Goal: Task Accomplishment & Management: Complete application form

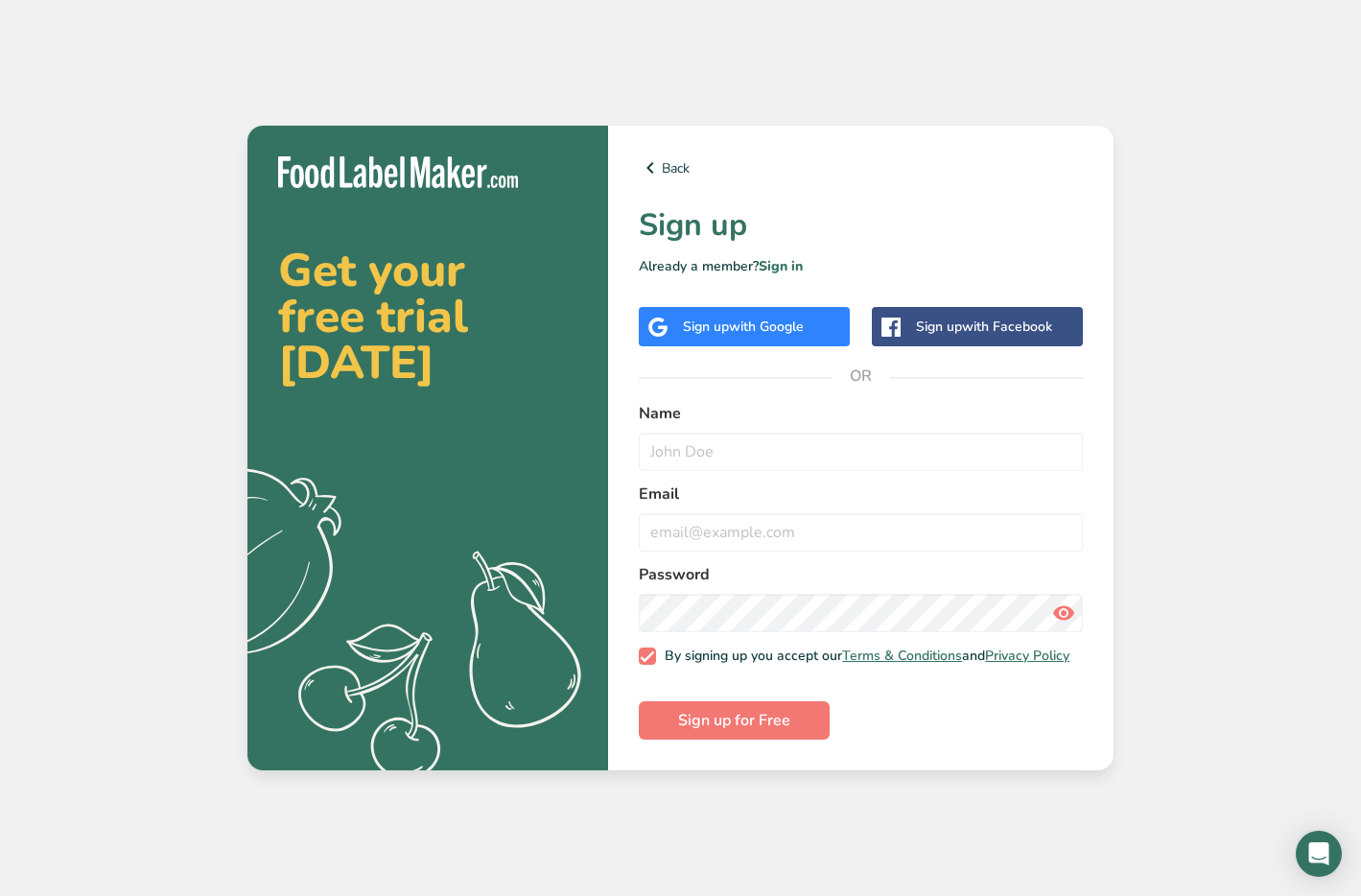
click at [736, 334] on div "Sign up with Google" at bounding box center [744, 326] width 211 height 39
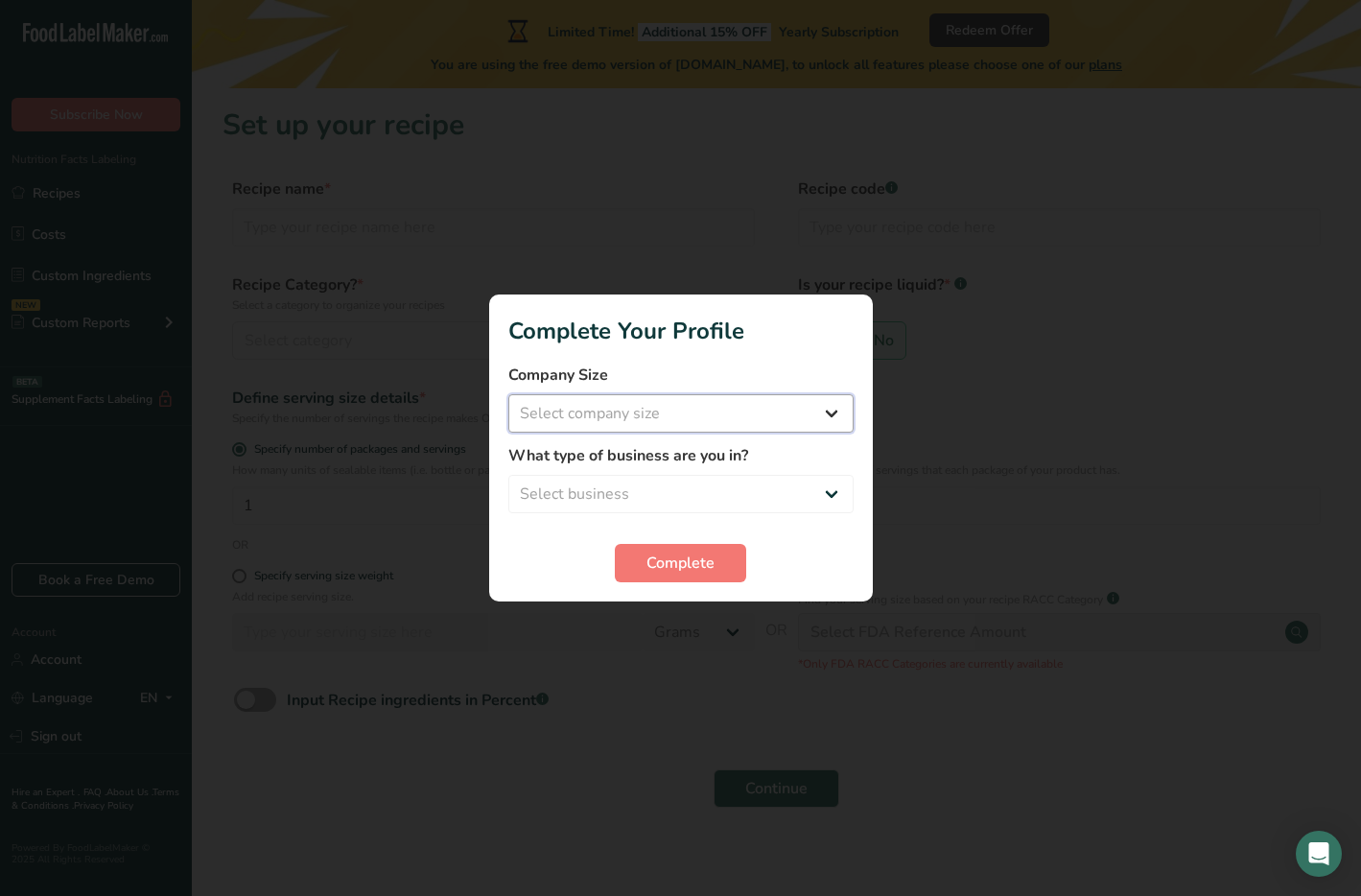
select select "1"
select select "2"
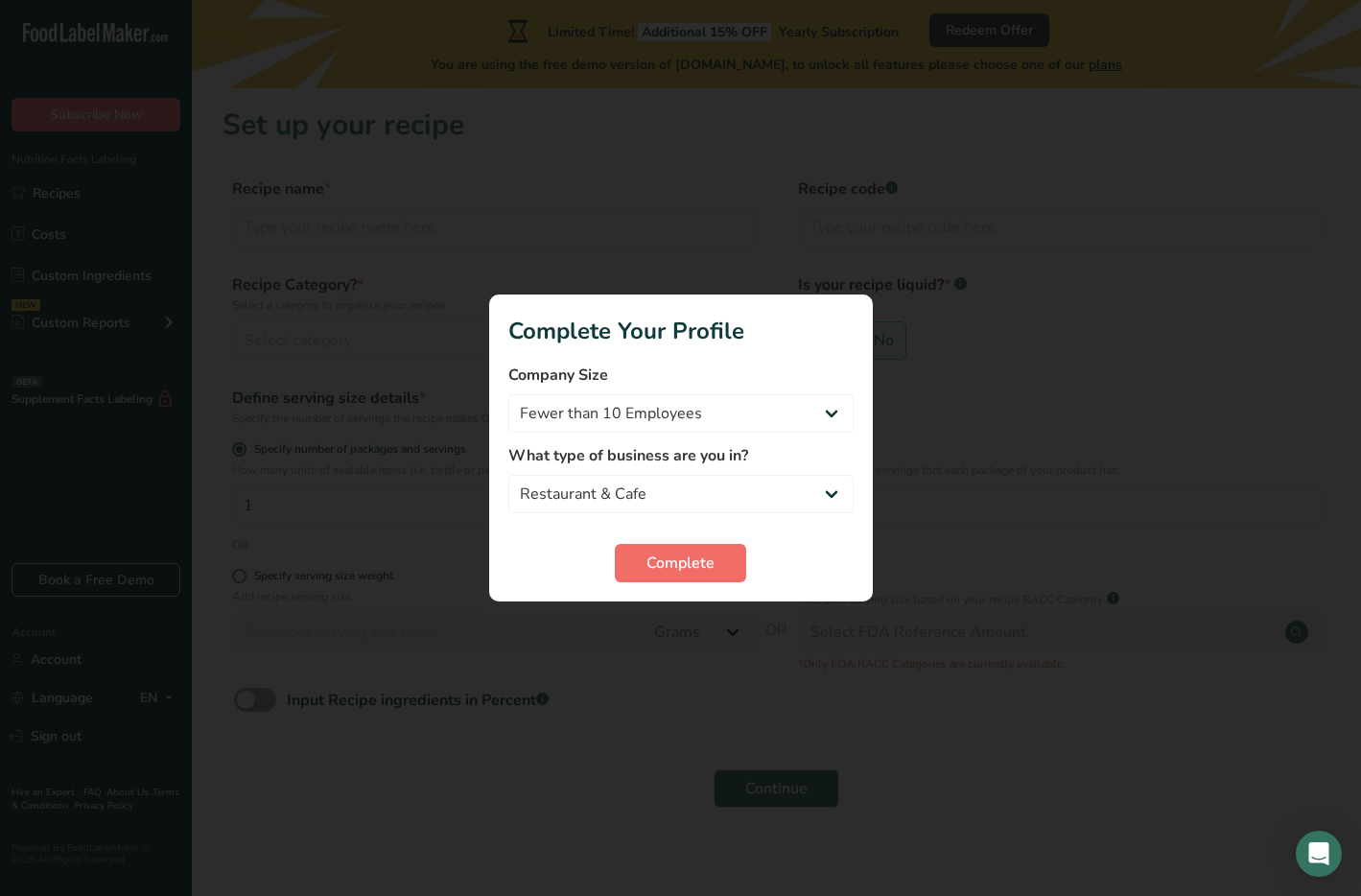
click at [662, 554] on span "Complete" at bounding box center [680, 562] width 68 height 23
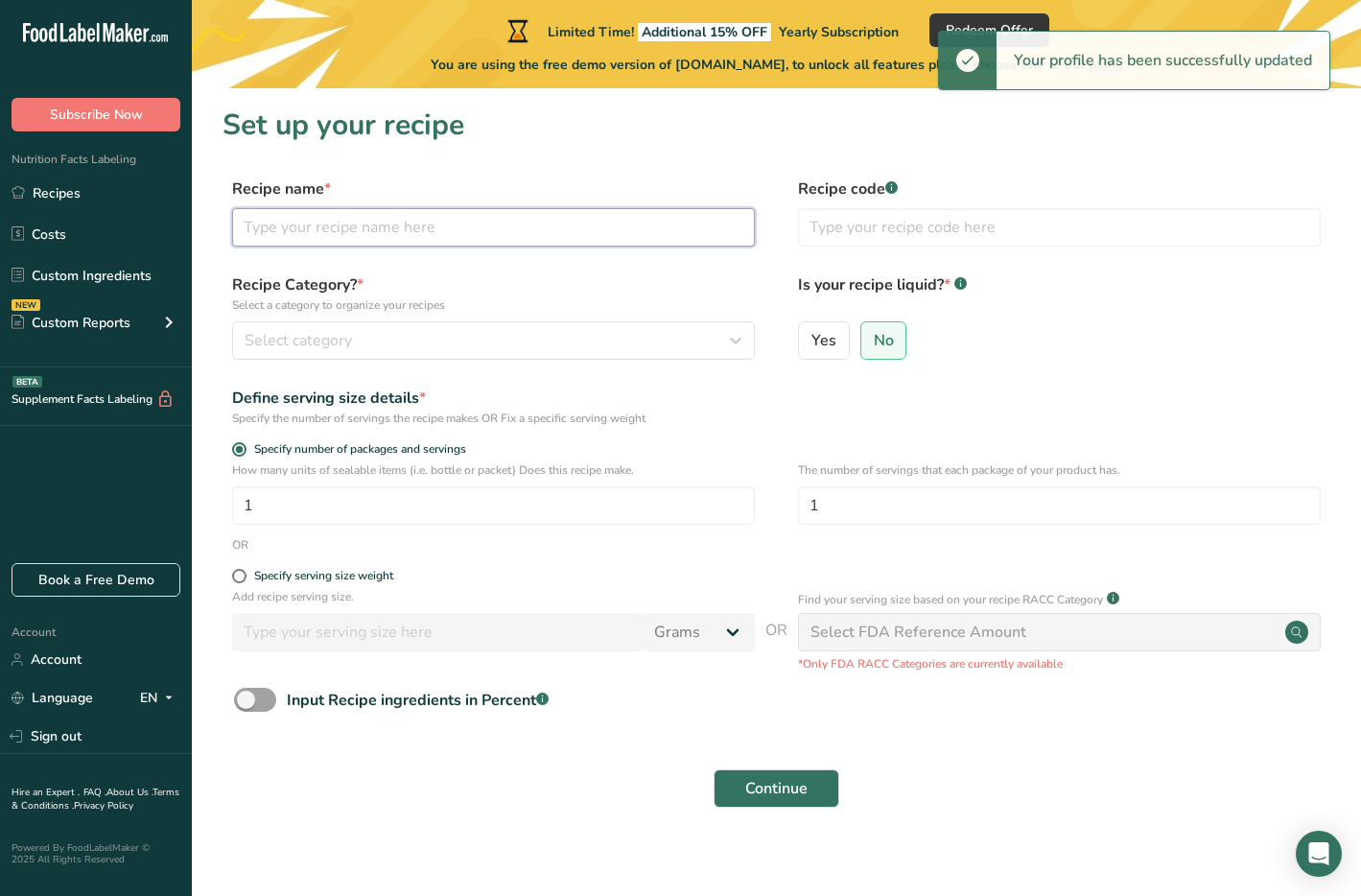
click at [557, 219] on input "text" at bounding box center [493, 227] width 523 height 38
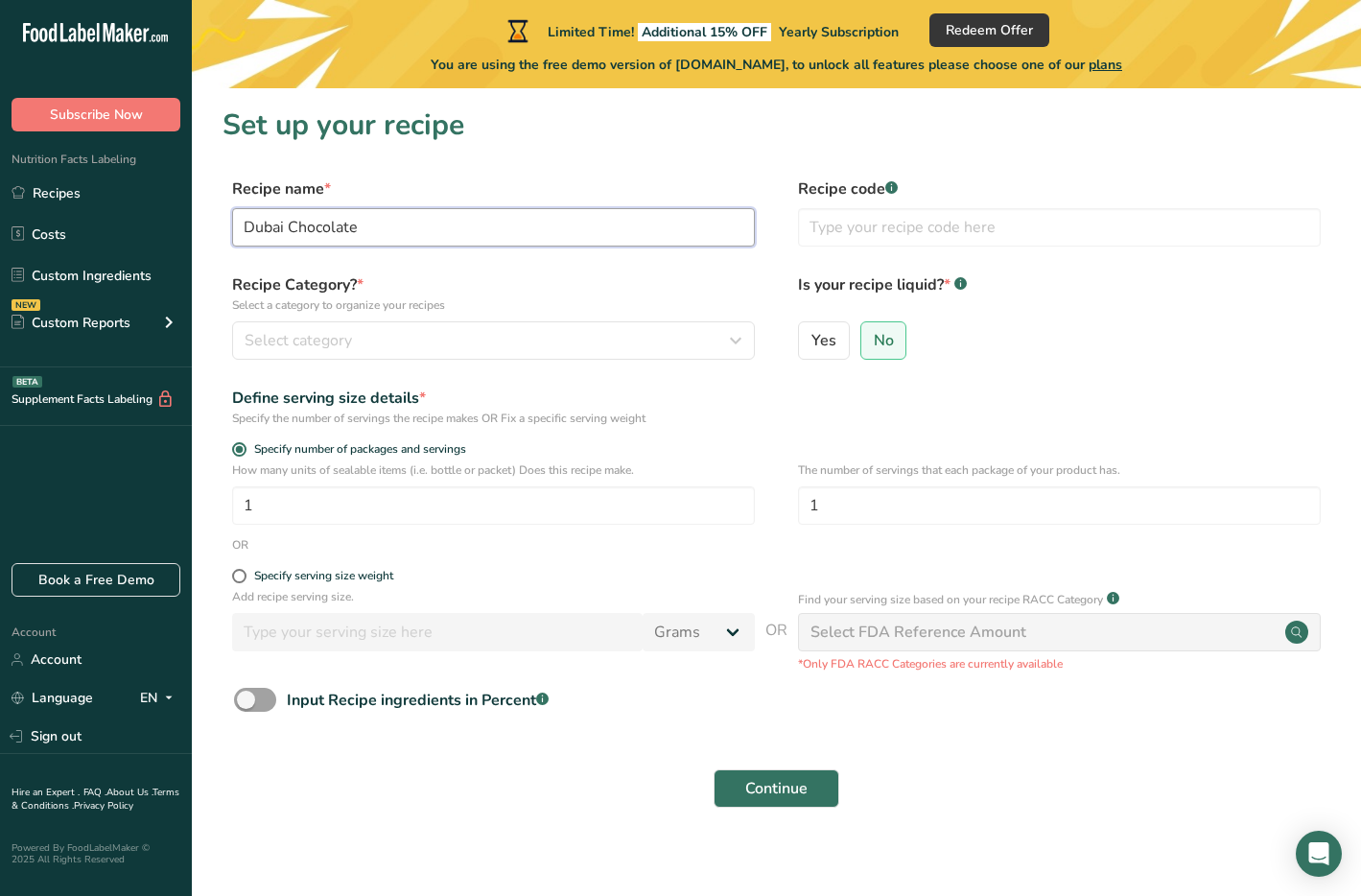
type input "Dubai Chocolate"
click at [349, 342] on span "Select category" at bounding box center [298, 340] width 107 height 23
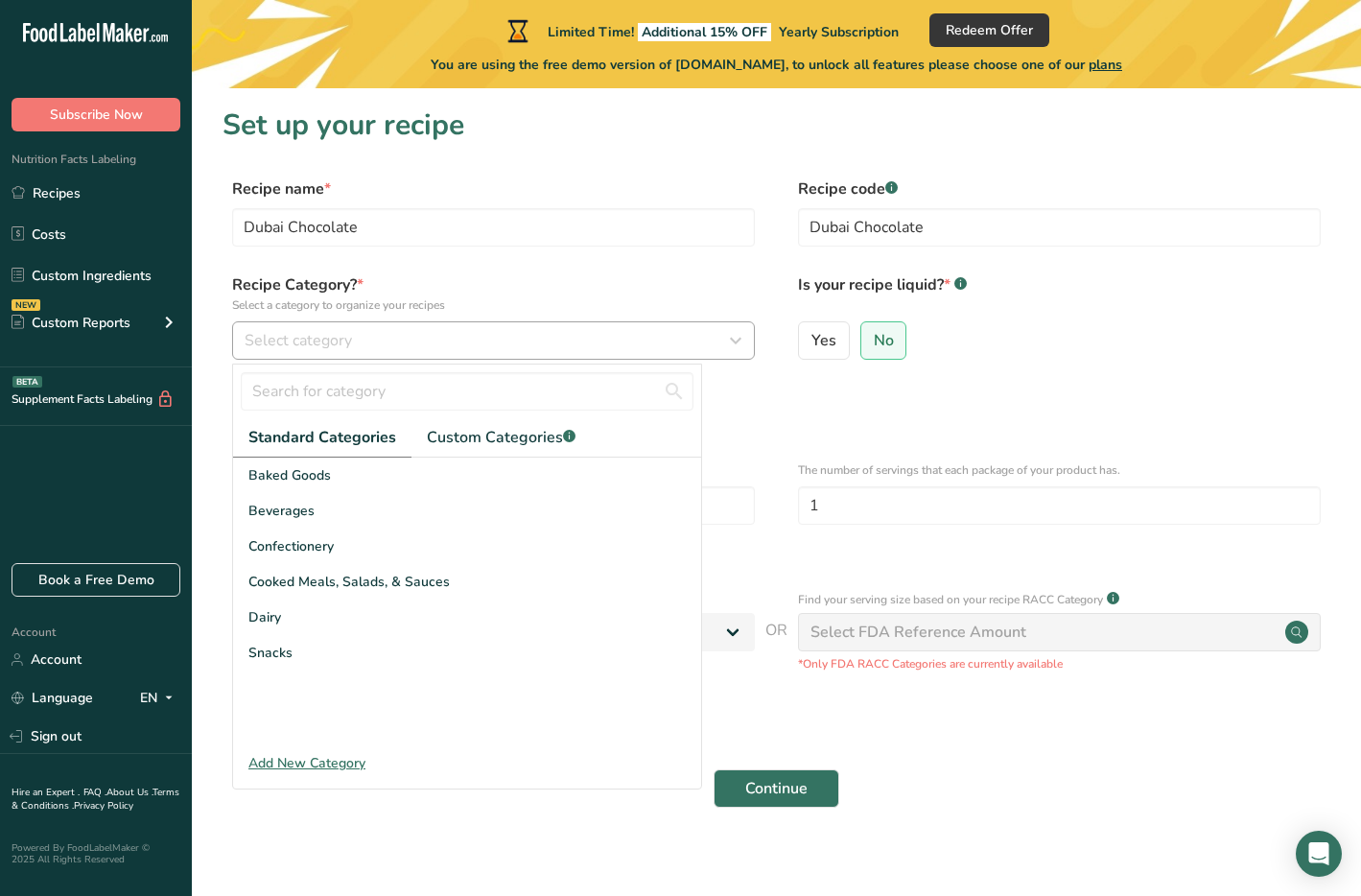
click at [339, 346] on span "Select category" at bounding box center [298, 340] width 107 height 23
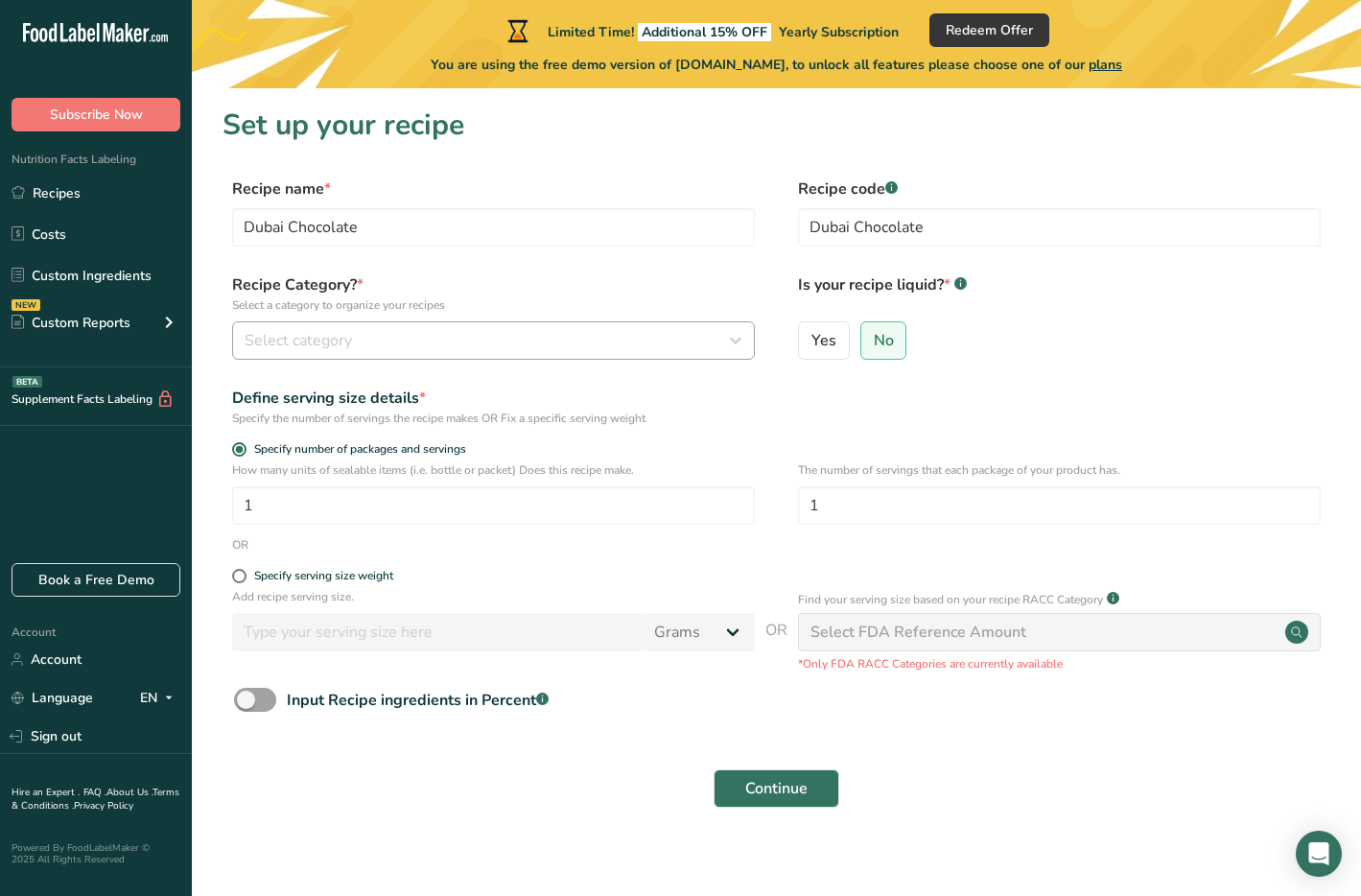
click at [339, 346] on span "Select category" at bounding box center [298, 340] width 107 height 23
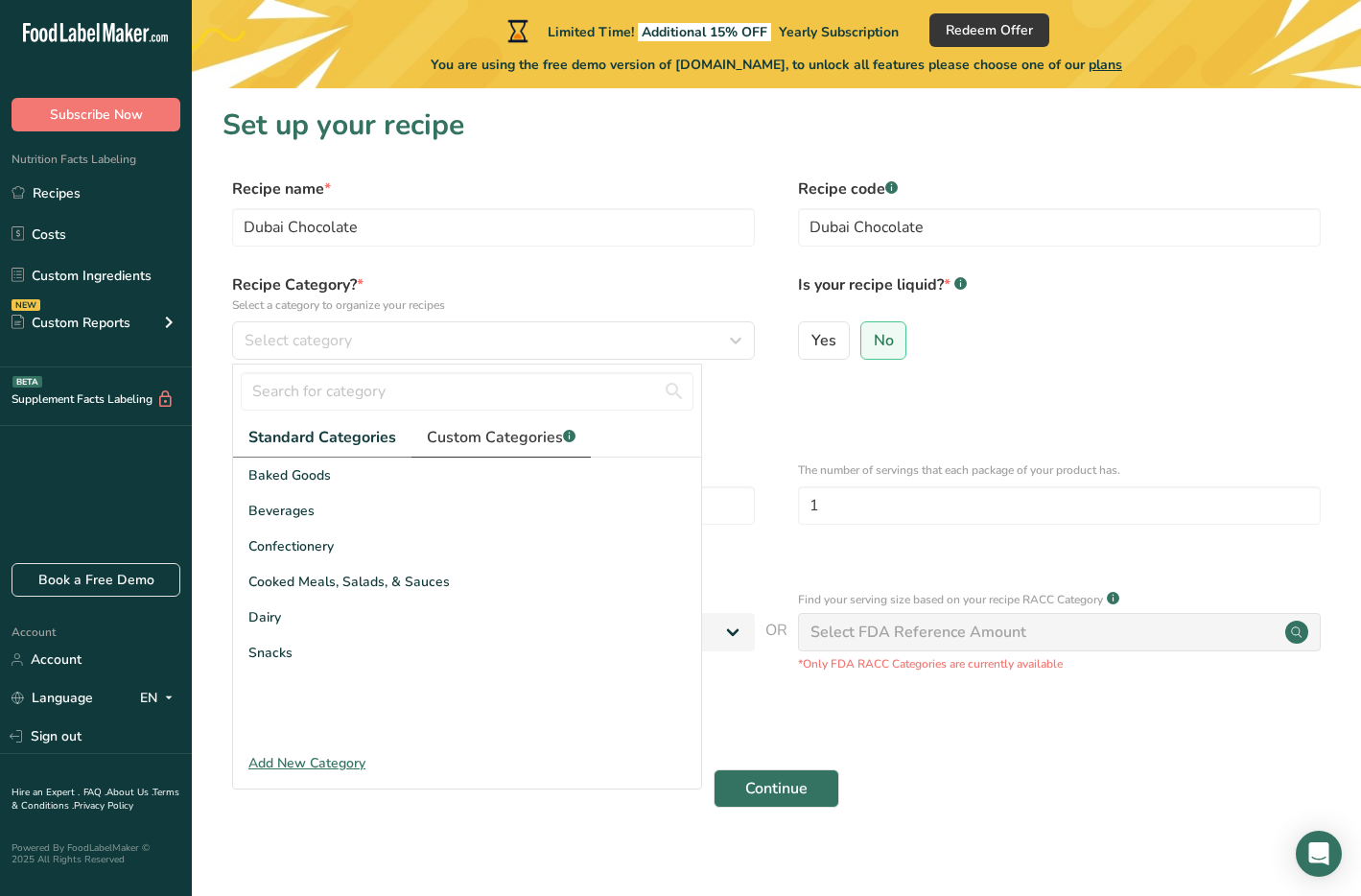
click at [445, 432] on span "Custom Categories .a-a{fill:#347362;}.b-a{fill:#fff;}" at bounding box center [501, 437] width 149 height 23
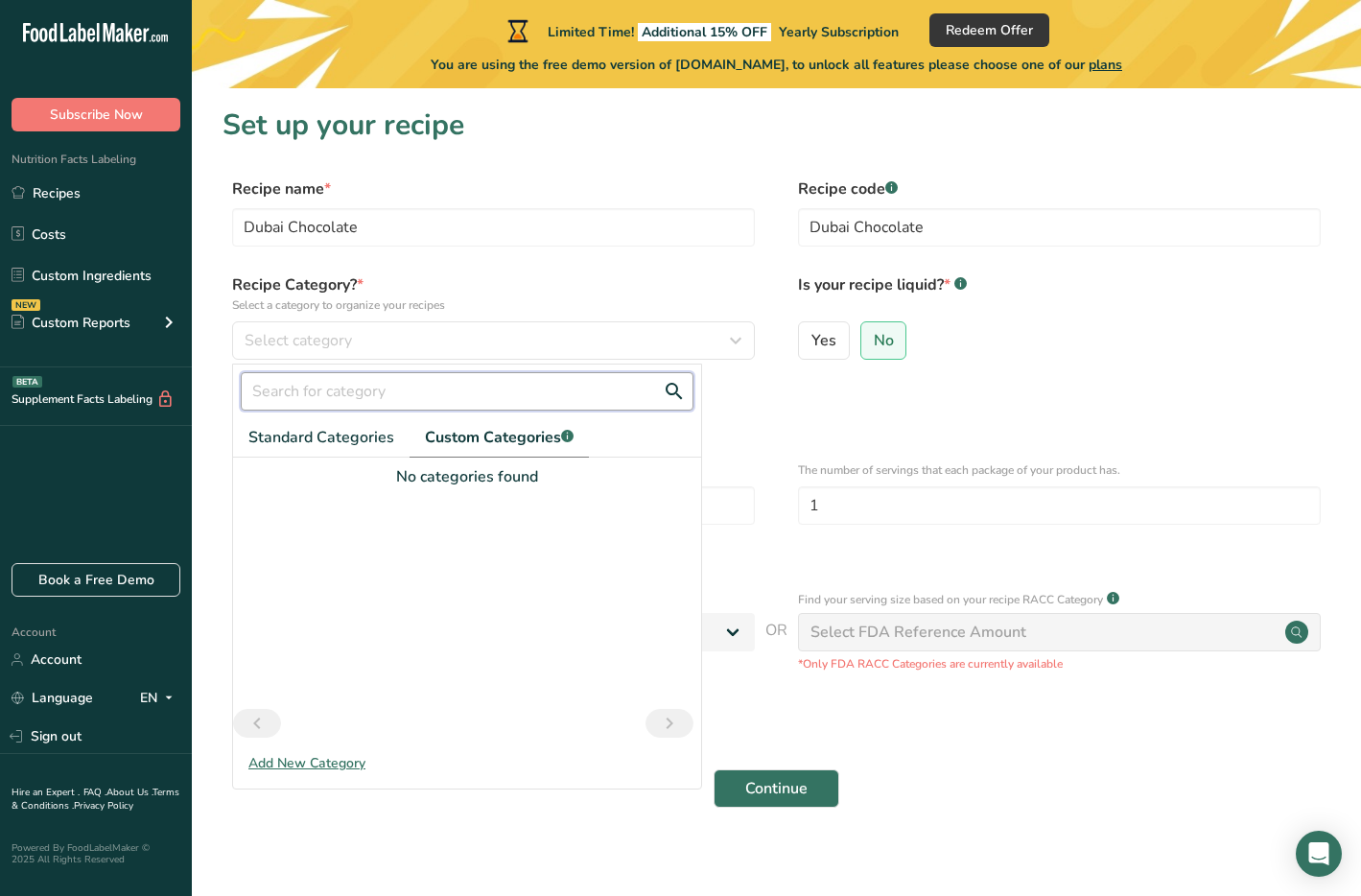
click at [367, 398] on input "text" at bounding box center [467, 391] width 453 height 38
click at [776, 787] on button "Continue" at bounding box center [776, 788] width 126 height 38
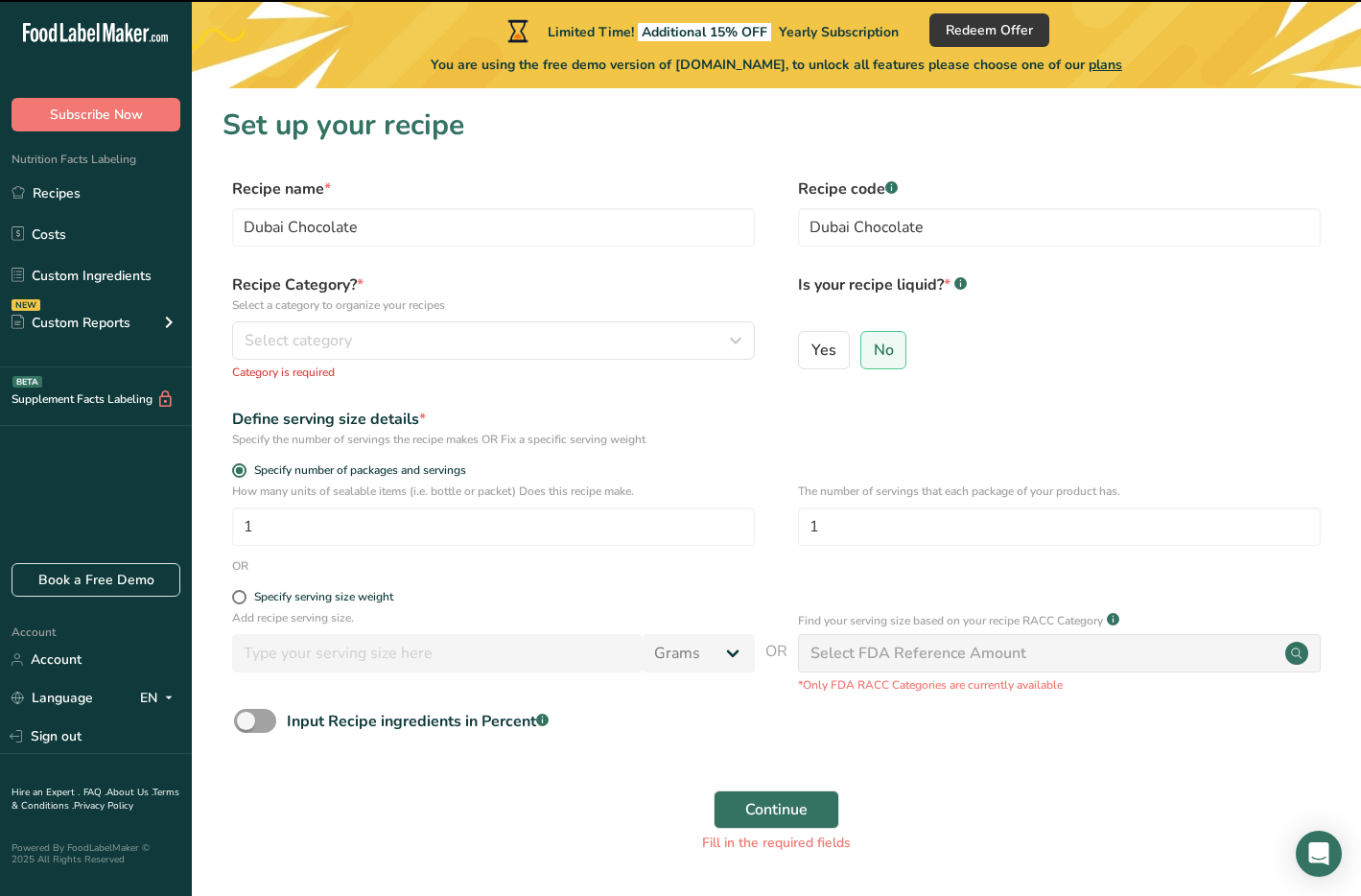
click at [353, 311] on p "Select a category to organize your recipes" at bounding box center [493, 304] width 523 height 17
click at [349, 340] on span "Select category" at bounding box center [298, 340] width 107 height 23
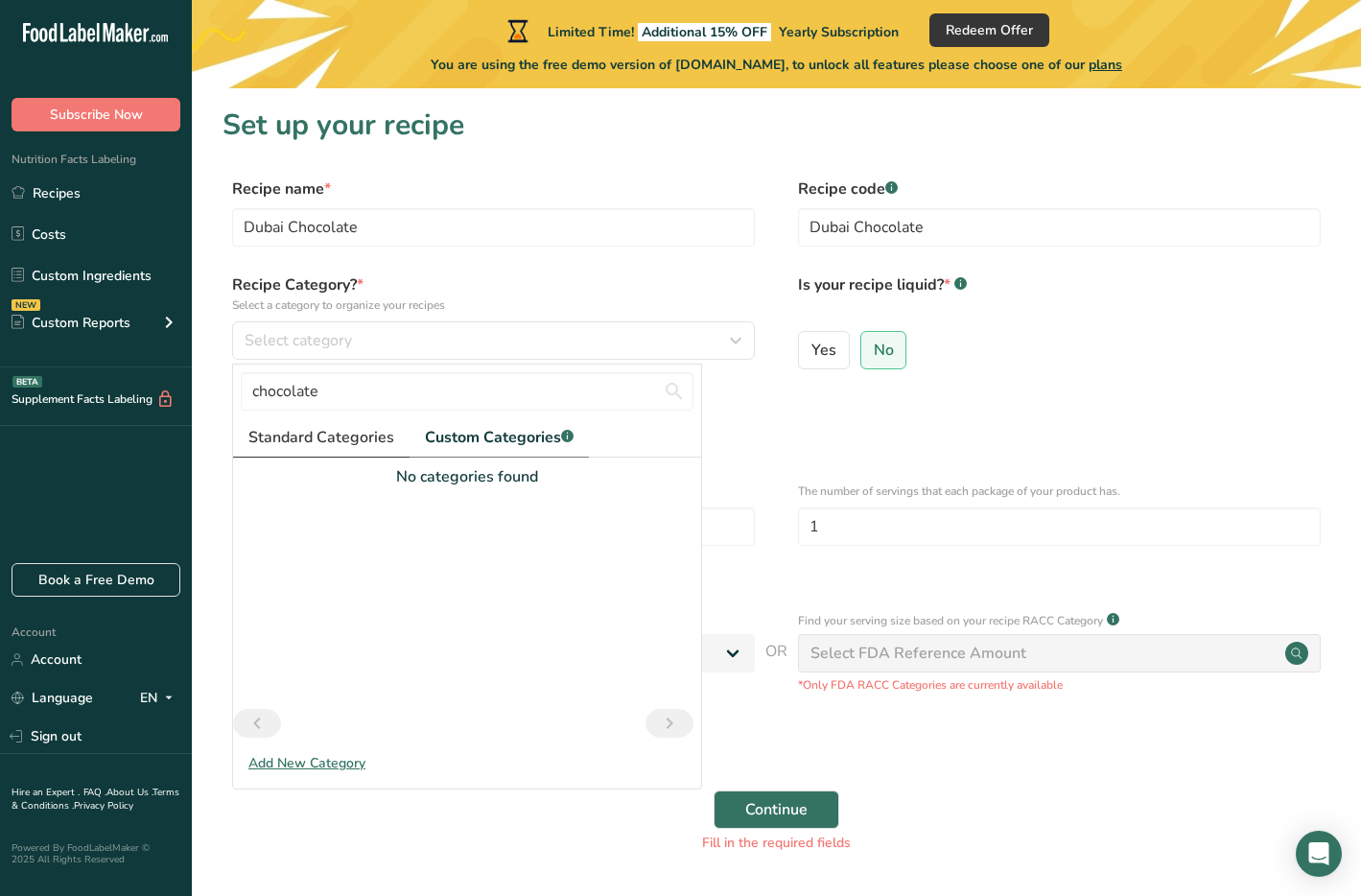
click at [292, 450] on link "Standard Categories" at bounding box center [321, 437] width 176 height 39
click at [339, 385] on input "chocolate" at bounding box center [467, 391] width 453 height 38
type input "c"
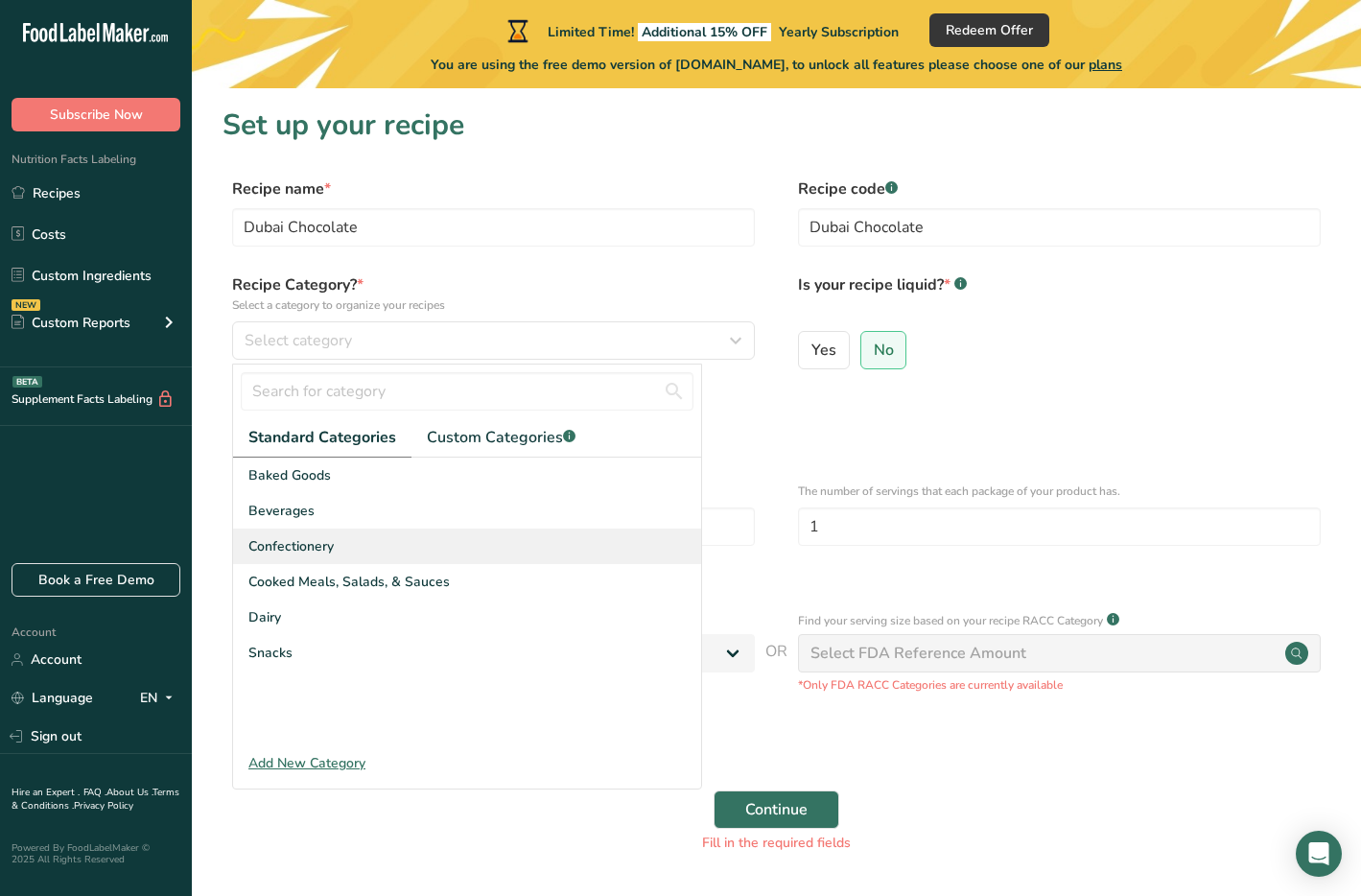
click at [362, 539] on div "Confectionery" at bounding box center [467, 545] width 468 height 35
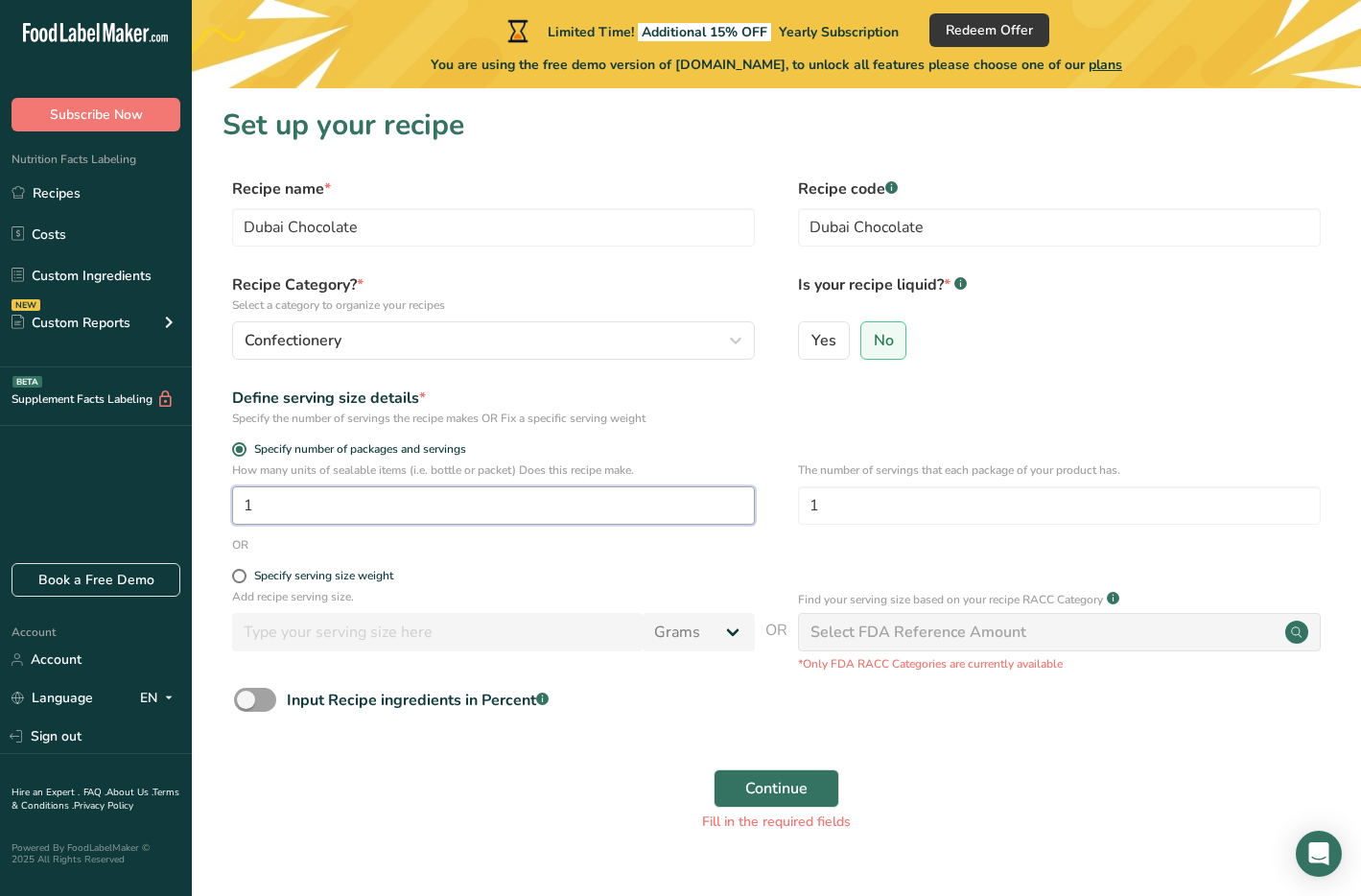
click at [356, 517] on input "1" at bounding box center [493, 505] width 523 height 38
click at [378, 582] on div "Specify serving size weight" at bounding box center [323, 576] width 139 height 14
click at [245, 582] on input "Specify serving size weight" at bounding box center [238, 576] width 12 height 12
radio input "true"
radio input "false"
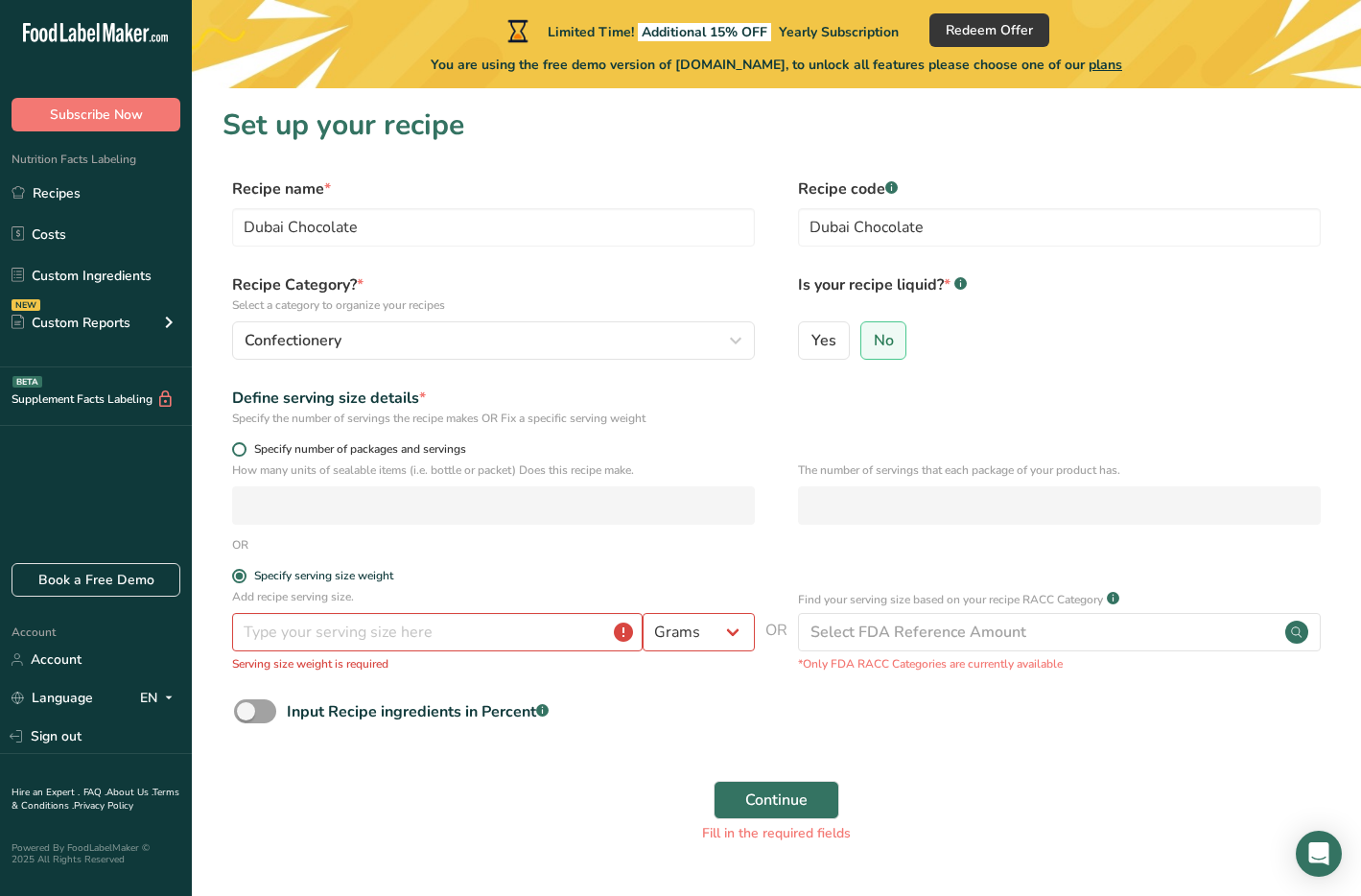
click at [237, 446] on span at bounding box center [239, 449] width 14 height 14
click at [237, 446] on input "Specify number of packages and servings" at bounding box center [238, 449] width 12 height 12
radio input "true"
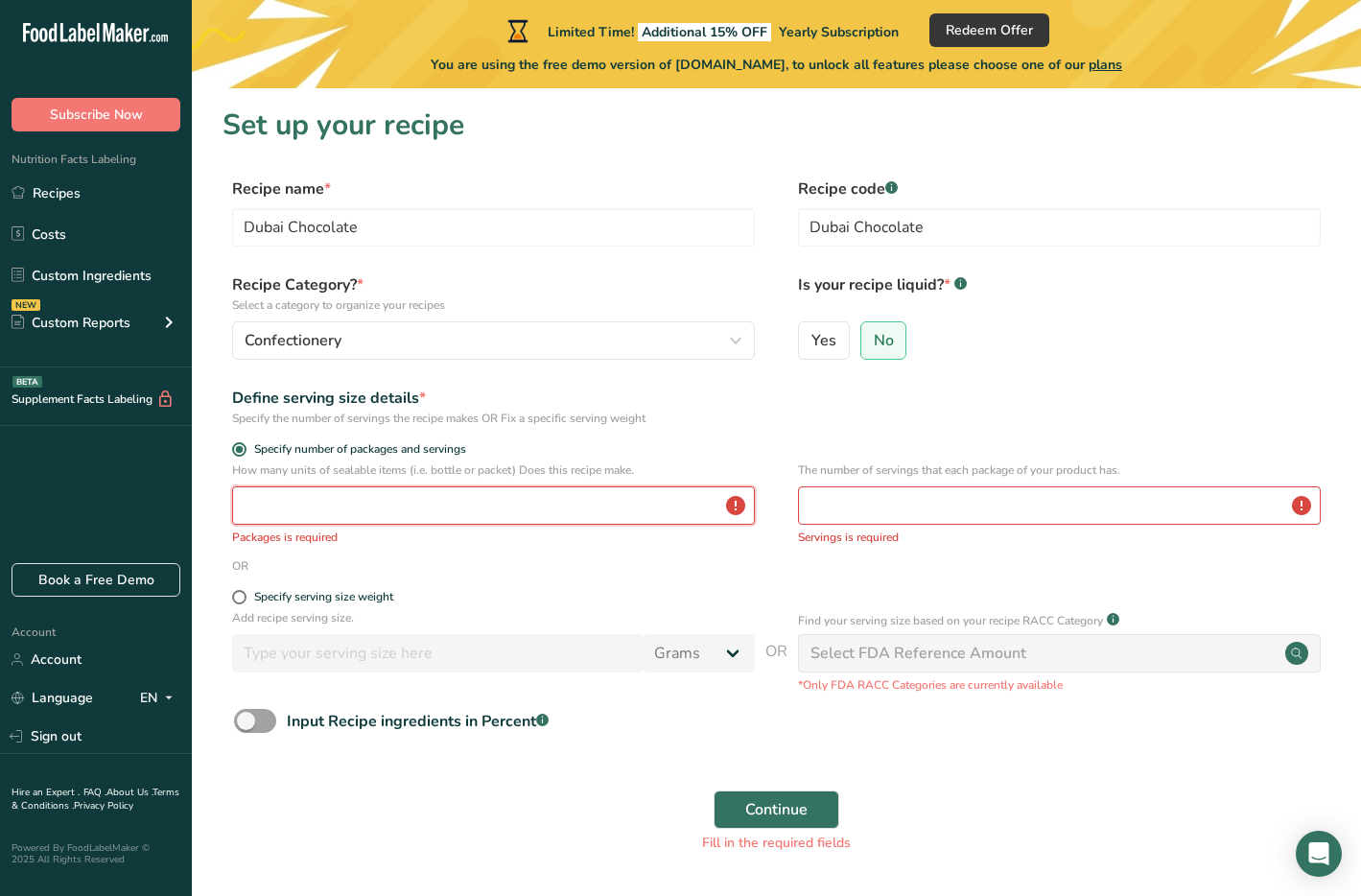
click at [372, 510] on input "number" at bounding box center [493, 505] width 523 height 38
click at [603, 504] on input "number" at bounding box center [493, 505] width 523 height 38
click at [741, 504] on input "number" at bounding box center [493, 505] width 523 height 38
click at [703, 508] on input "number" at bounding box center [493, 505] width 523 height 38
click at [232, 592] on label "Specify serving size weight" at bounding box center [493, 597] width 523 height 14
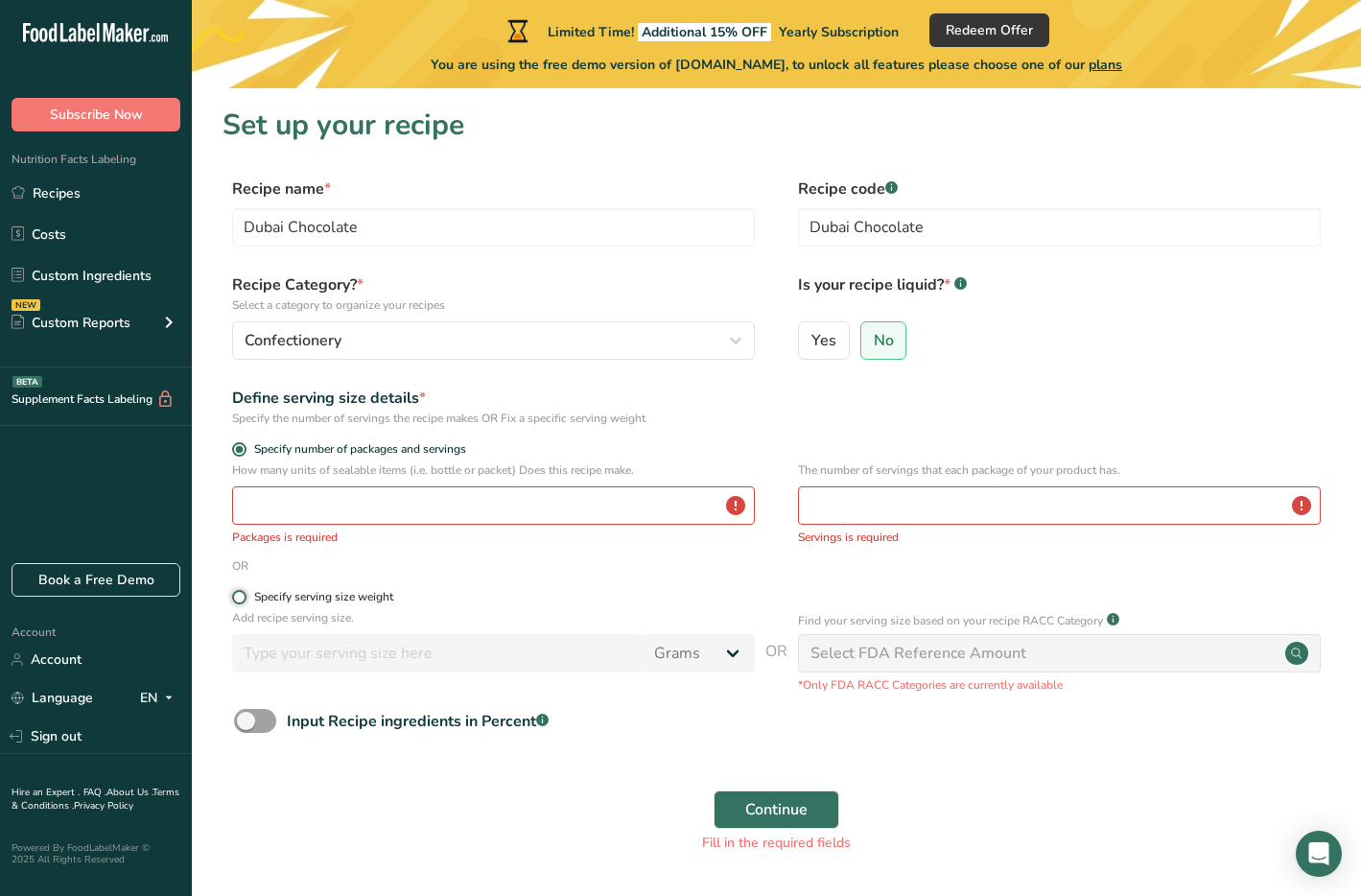
click at [232, 592] on input "Specify serving size weight" at bounding box center [238, 597] width 12 height 12
radio input "true"
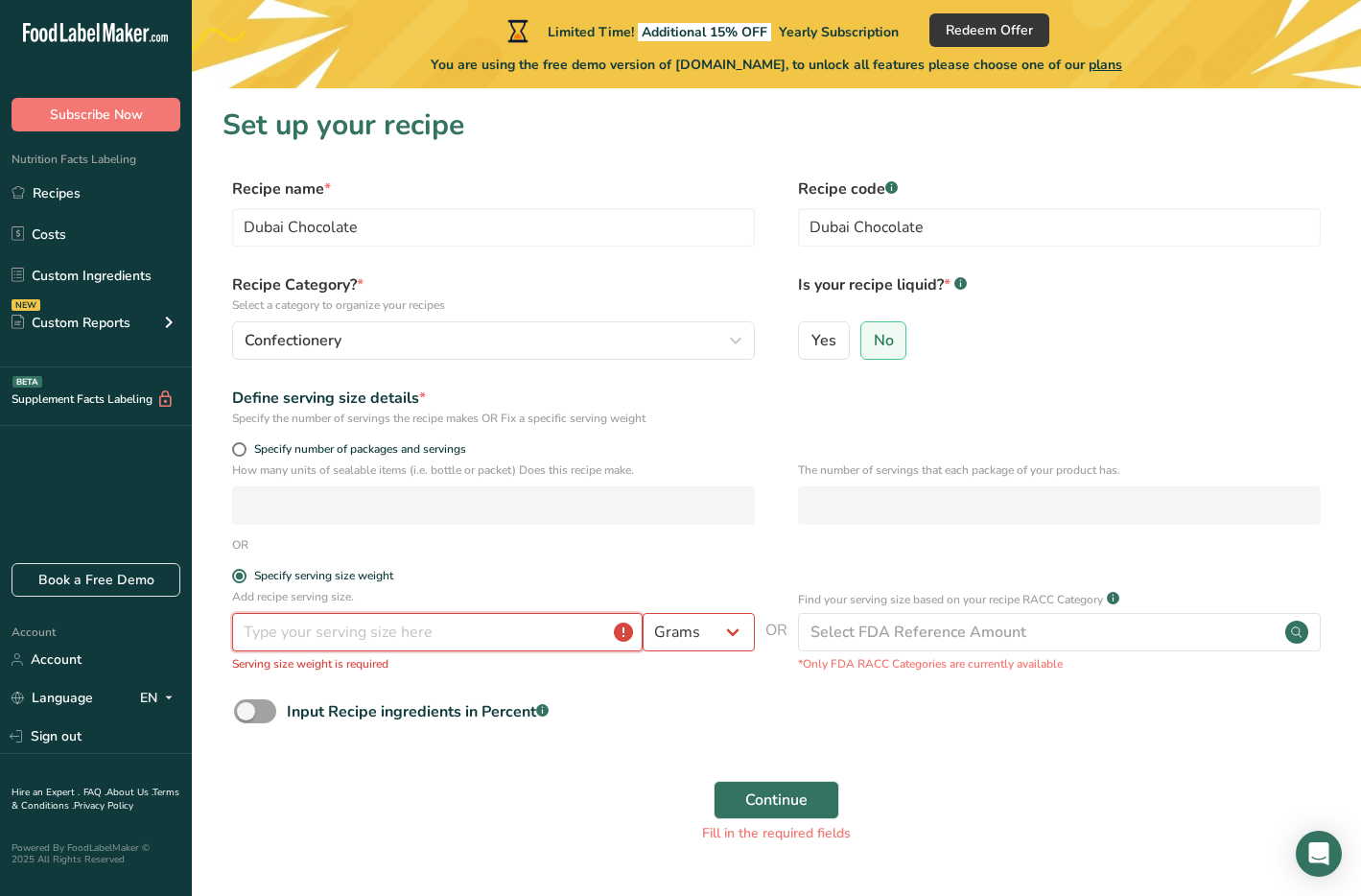
click at [323, 646] on input "number" at bounding box center [437, 632] width 410 height 38
click at [239, 442] on span at bounding box center [239, 449] width 14 height 14
click at [239, 443] on input "Specify number of packages and servings" at bounding box center [238, 449] width 12 height 12
radio input "true"
radio input "false"
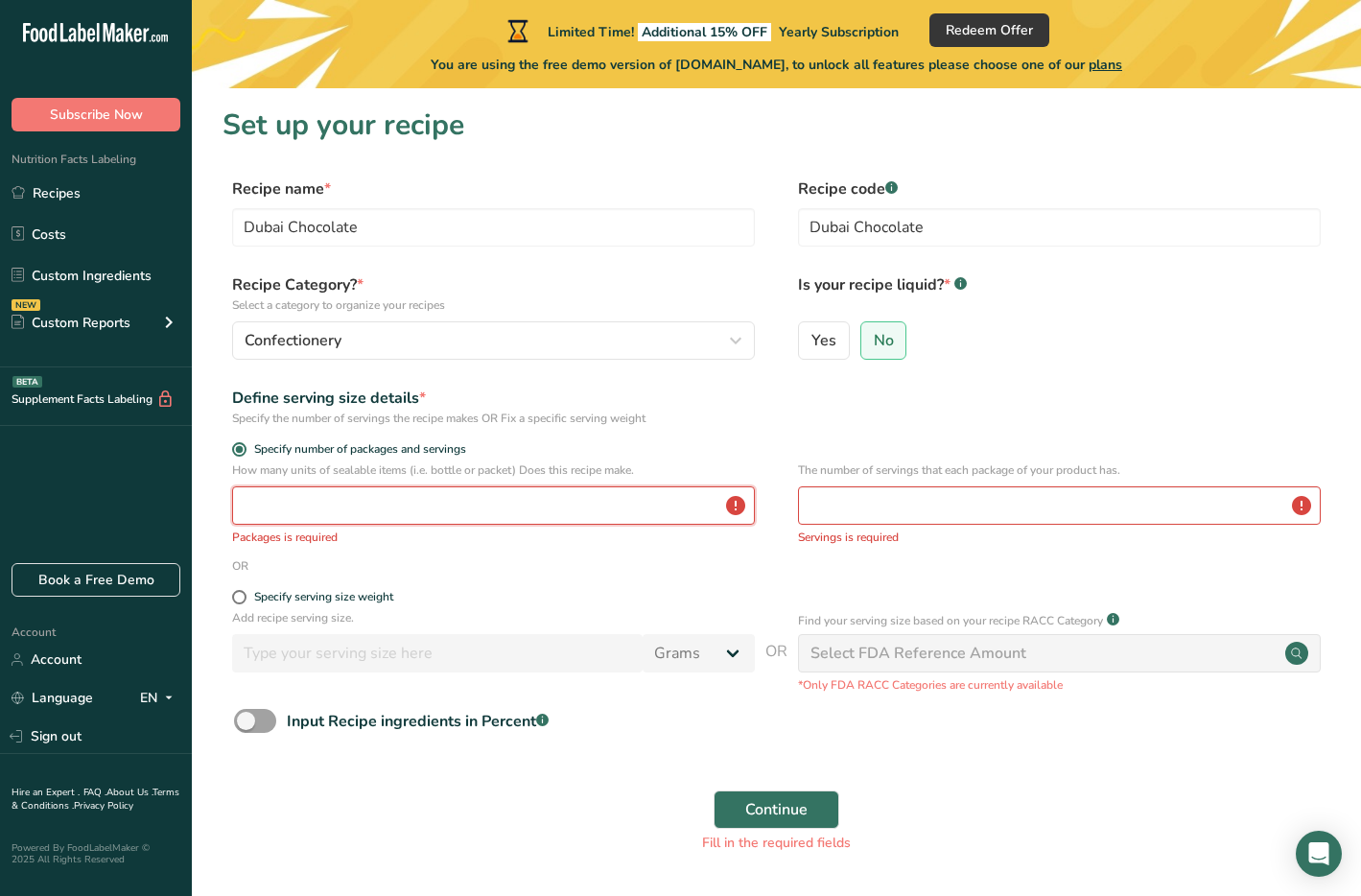
click at [297, 517] on input "number" at bounding box center [493, 505] width 523 height 38
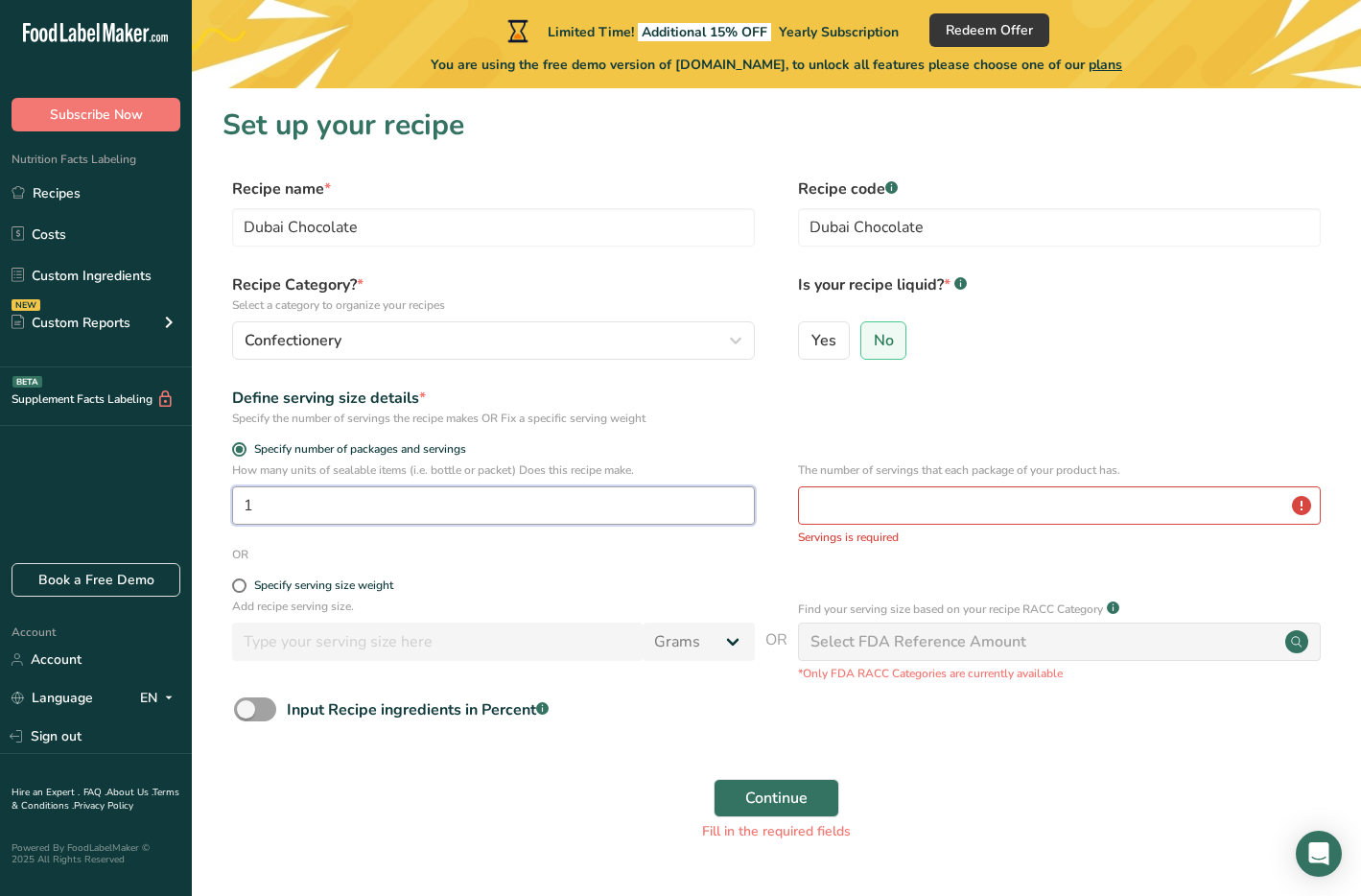
type input "1"
click at [853, 518] on input "number" at bounding box center [1059, 505] width 523 height 38
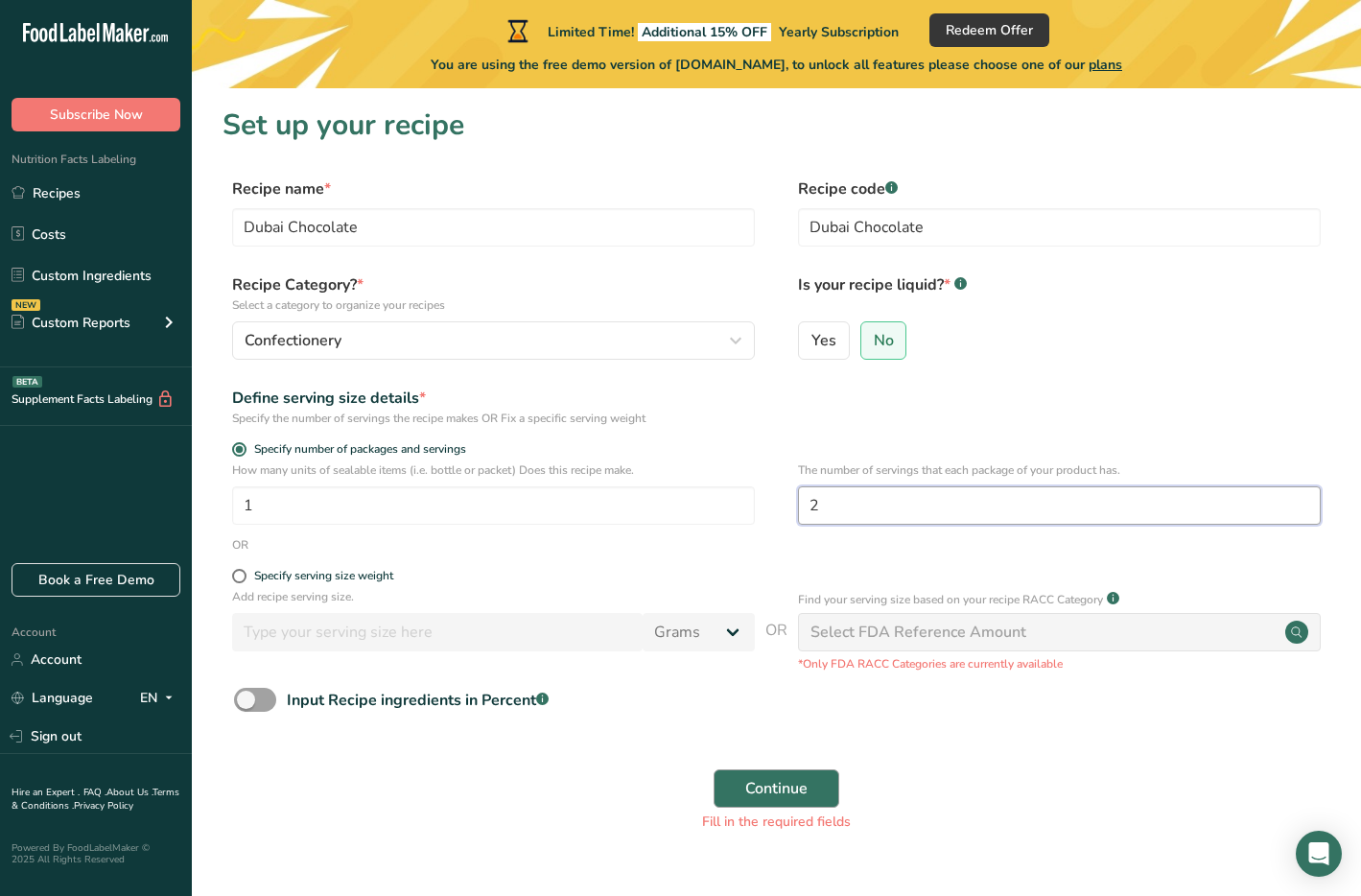
type input "2"
click at [801, 781] on span "Continue" at bounding box center [776, 788] width 62 height 23
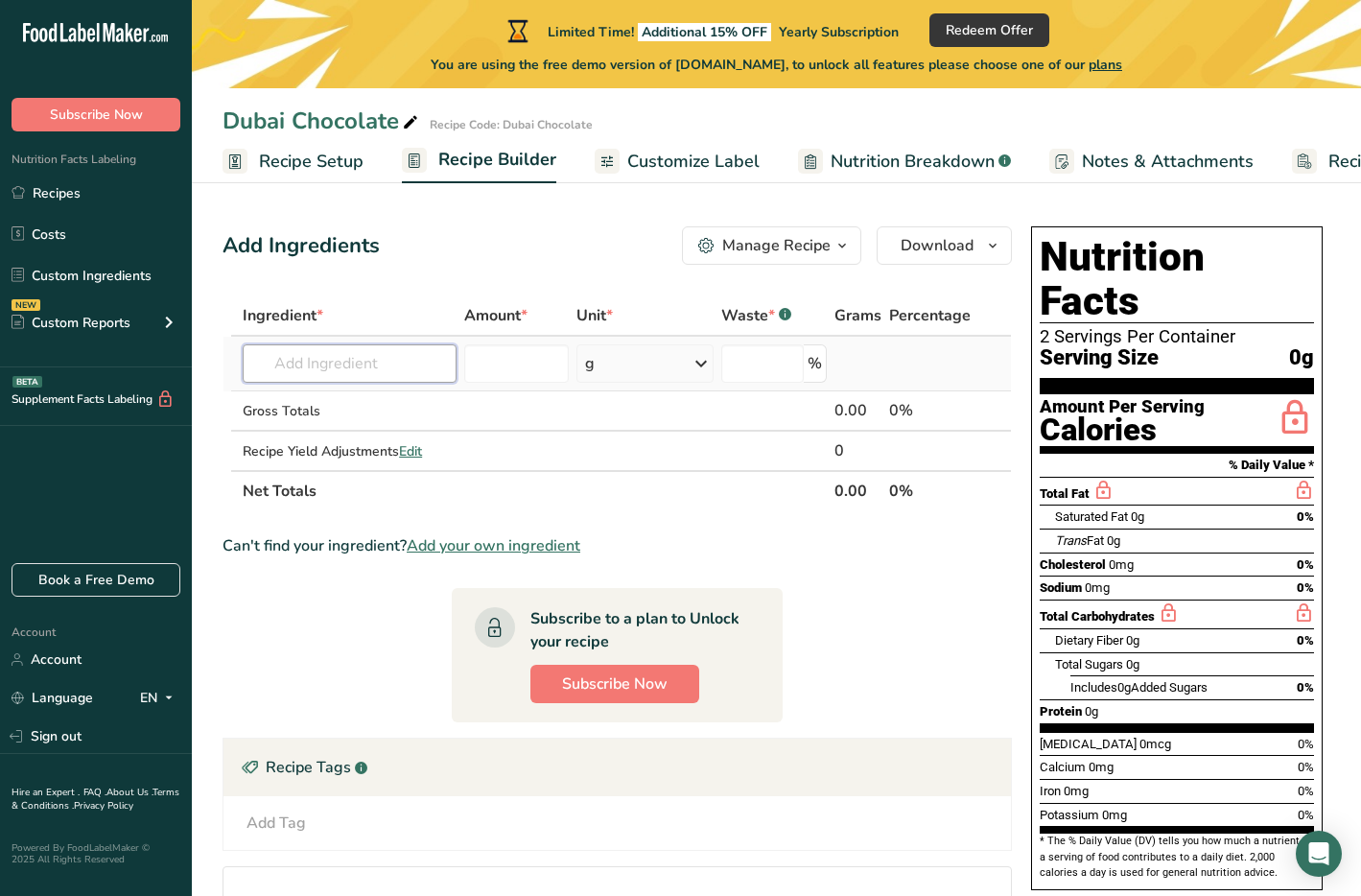
click at [406, 367] on input "text" at bounding box center [350, 363] width 214 height 38
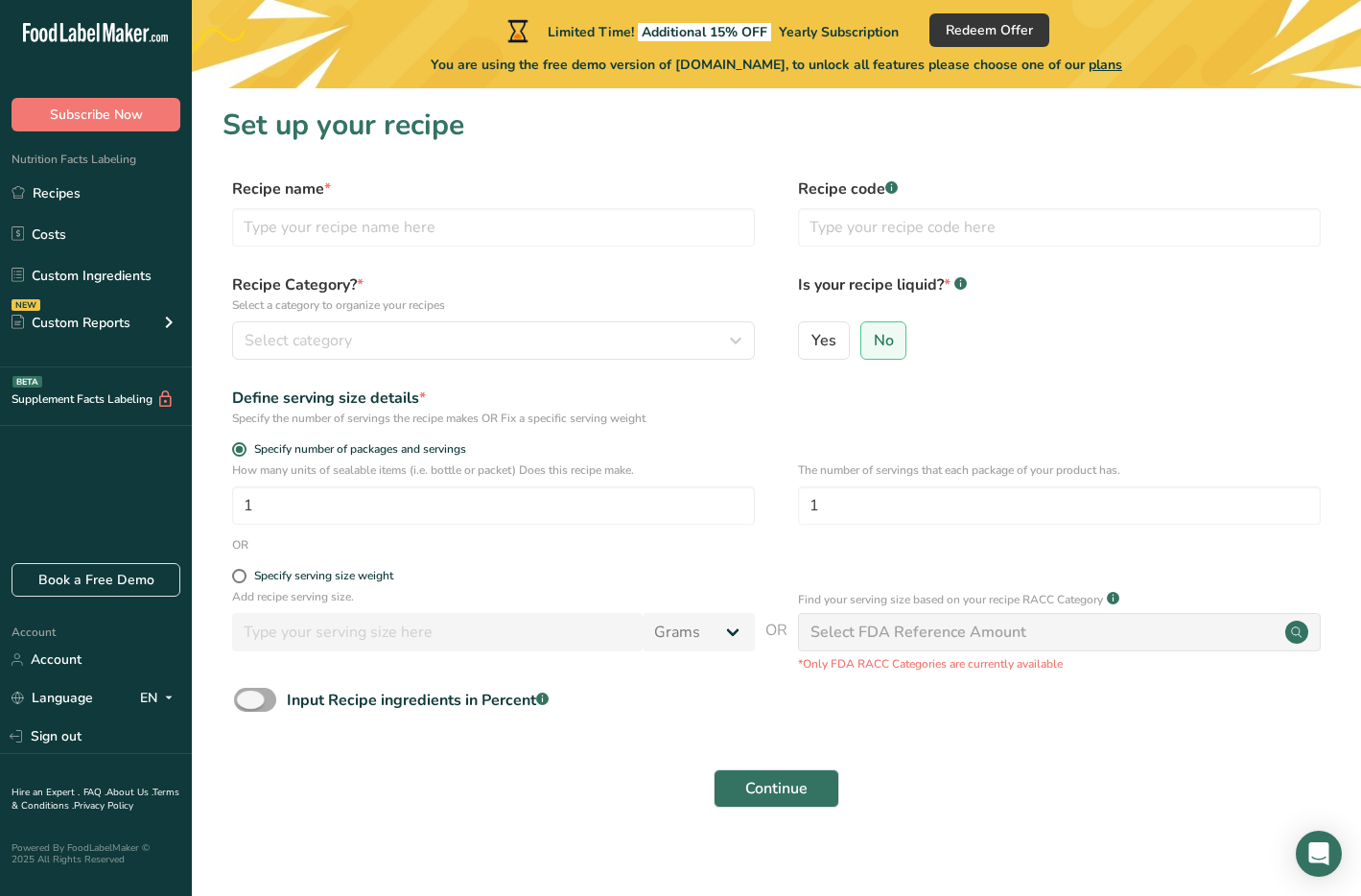
click at [249, 705] on span at bounding box center [255, 700] width 42 height 24
click at [246, 705] on input "Input Recipe ingredients in Percent .a-a{fill:#347362;}.b-a{fill:#fff;}" at bounding box center [240, 699] width 12 height 12
checkbox input "true"
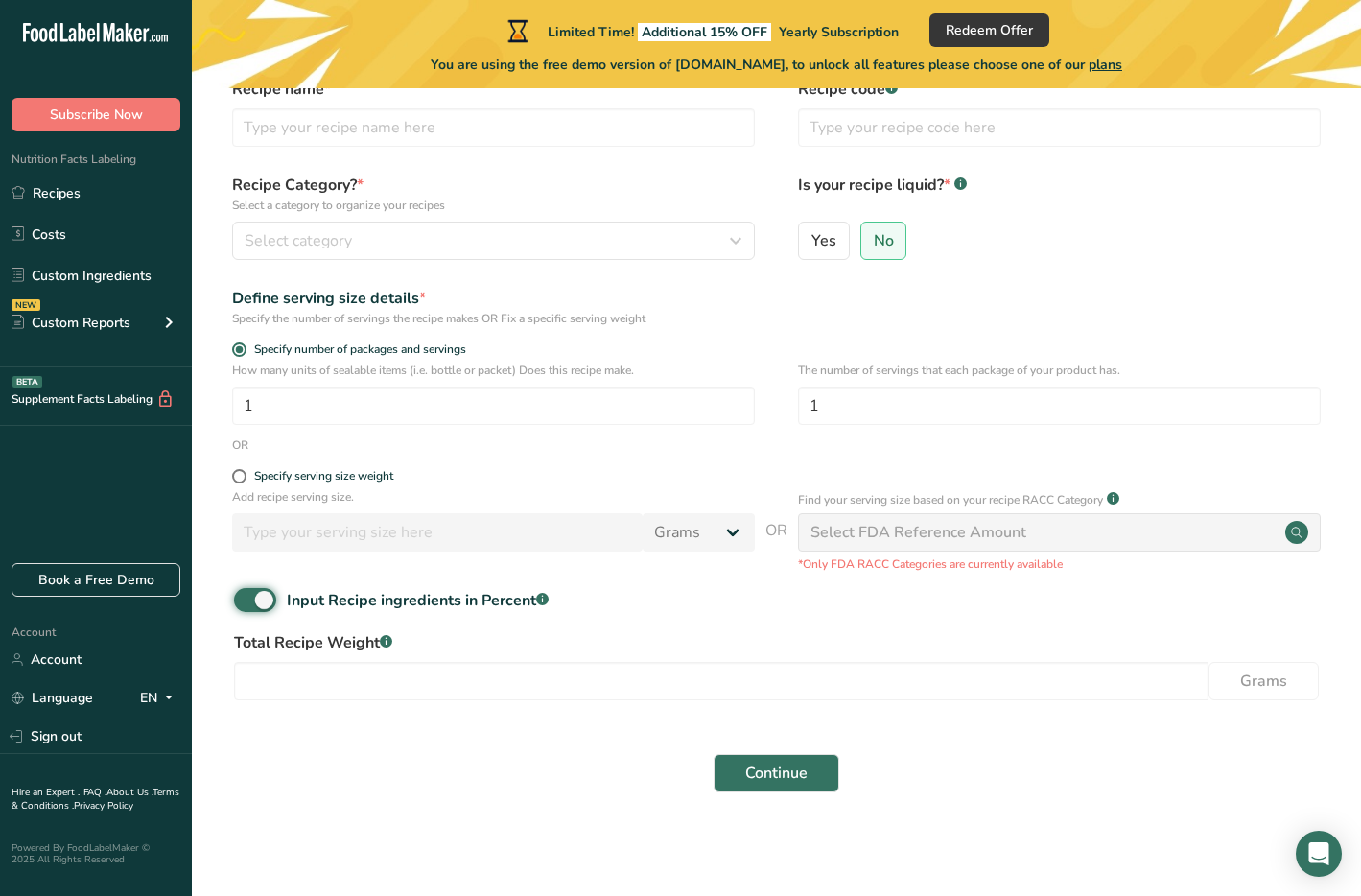
scroll to position [99, 0]
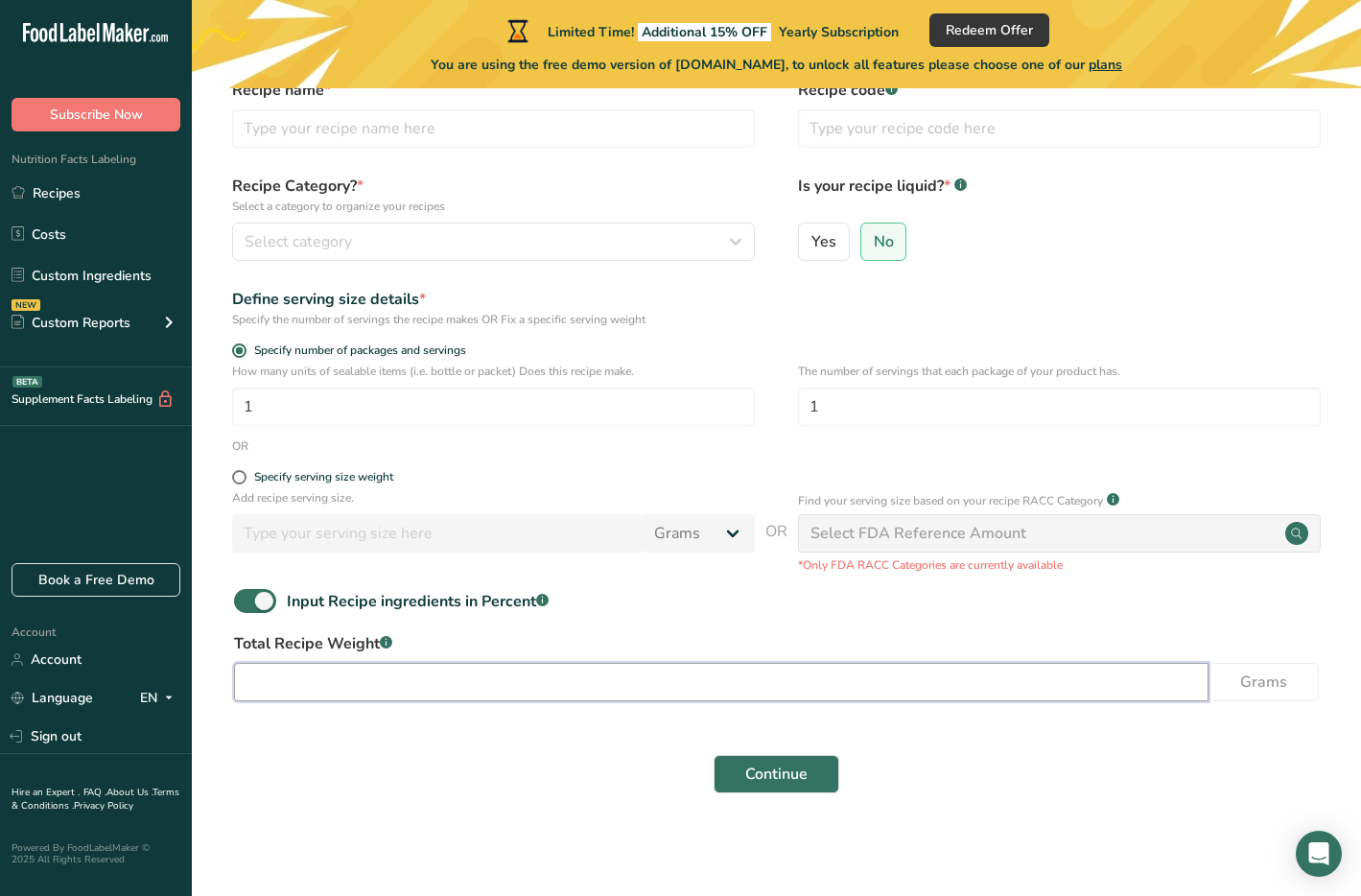
click at [513, 691] on input "number" at bounding box center [721, 682] width 974 height 38
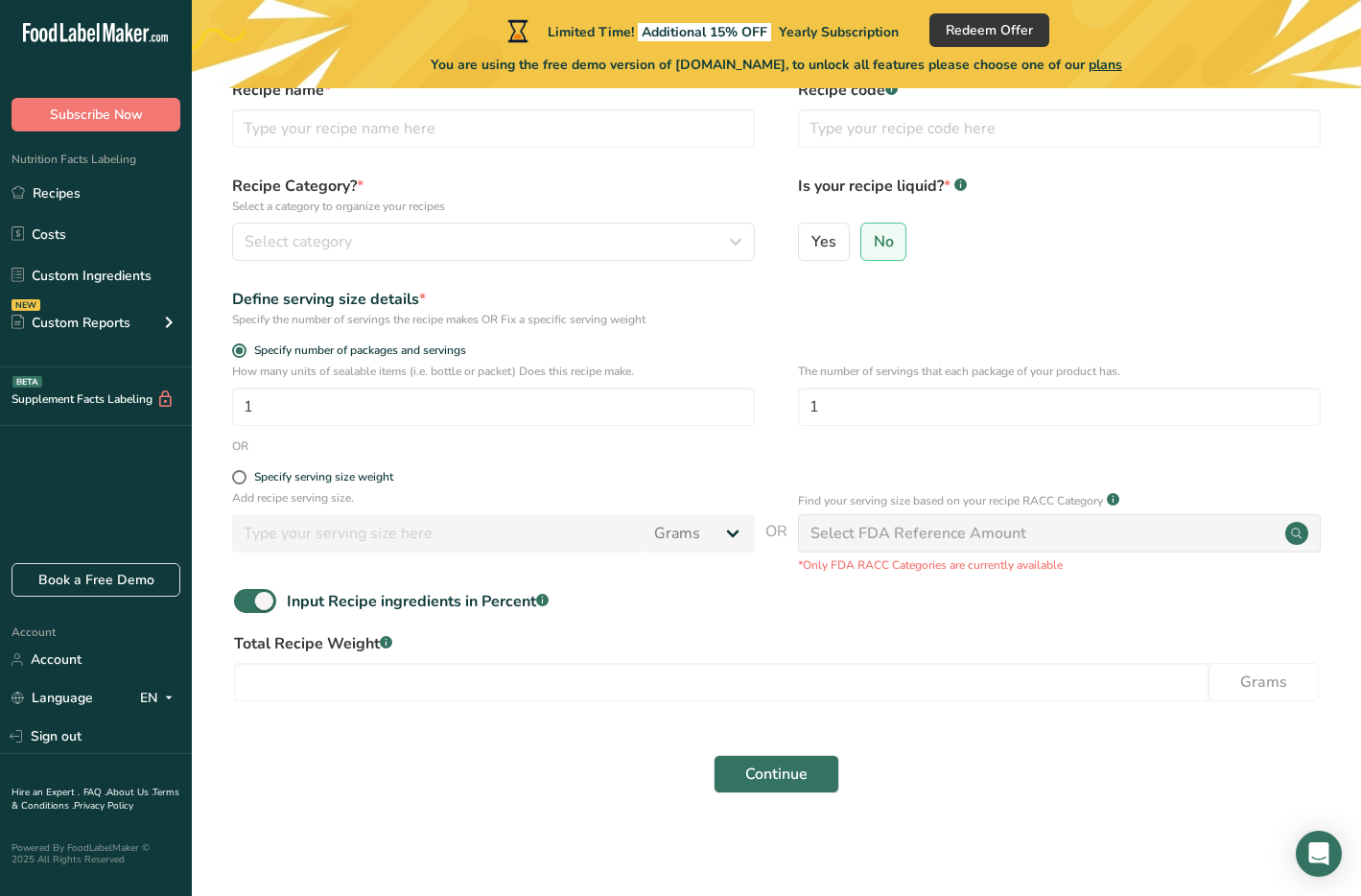
click at [1278, 688] on span "Grams" at bounding box center [1263, 681] width 47 height 23
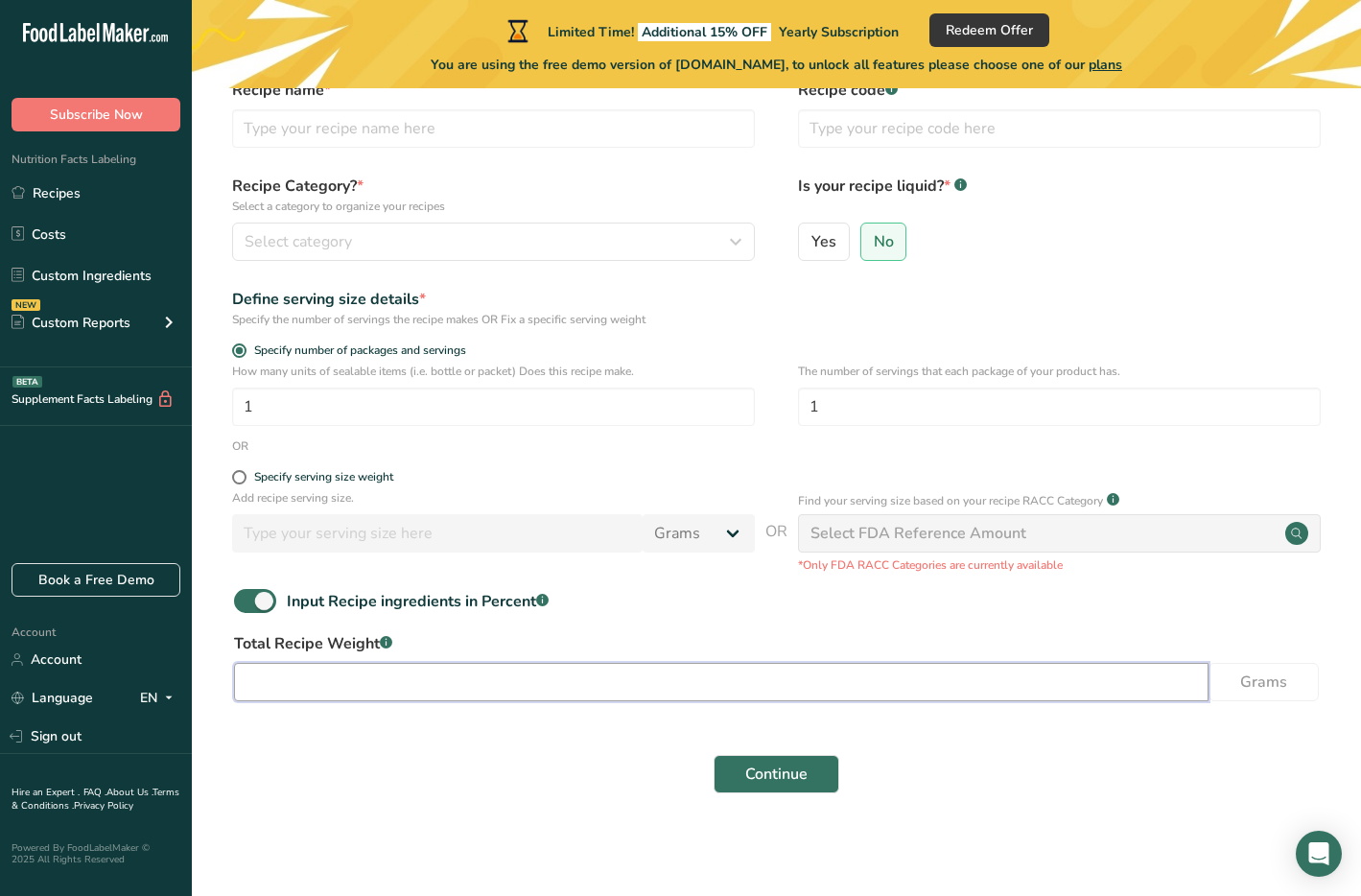
click at [783, 668] on input "number" at bounding box center [721, 682] width 974 height 38
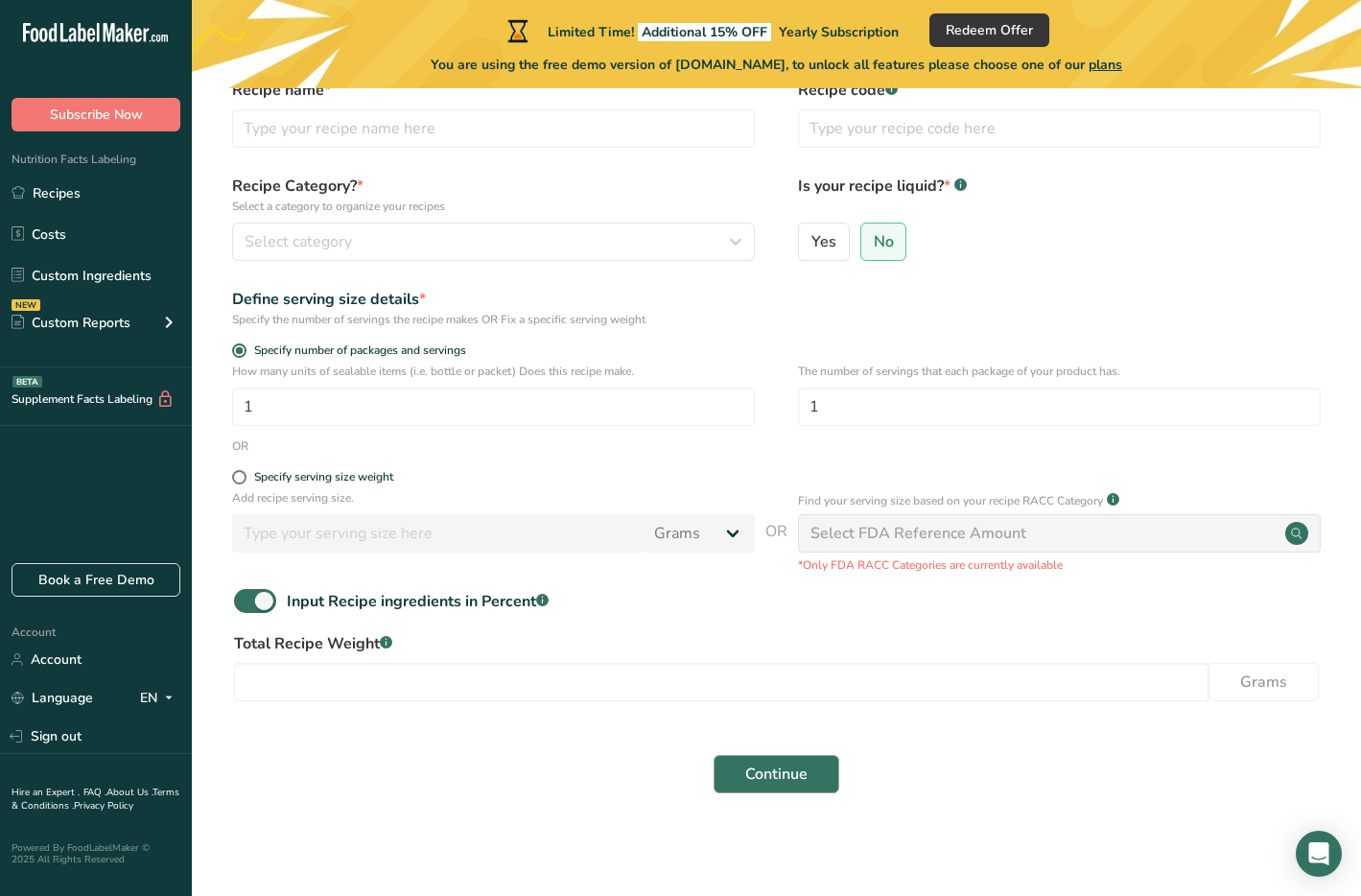
click at [777, 775] on span "Continue" at bounding box center [776, 773] width 62 height 23
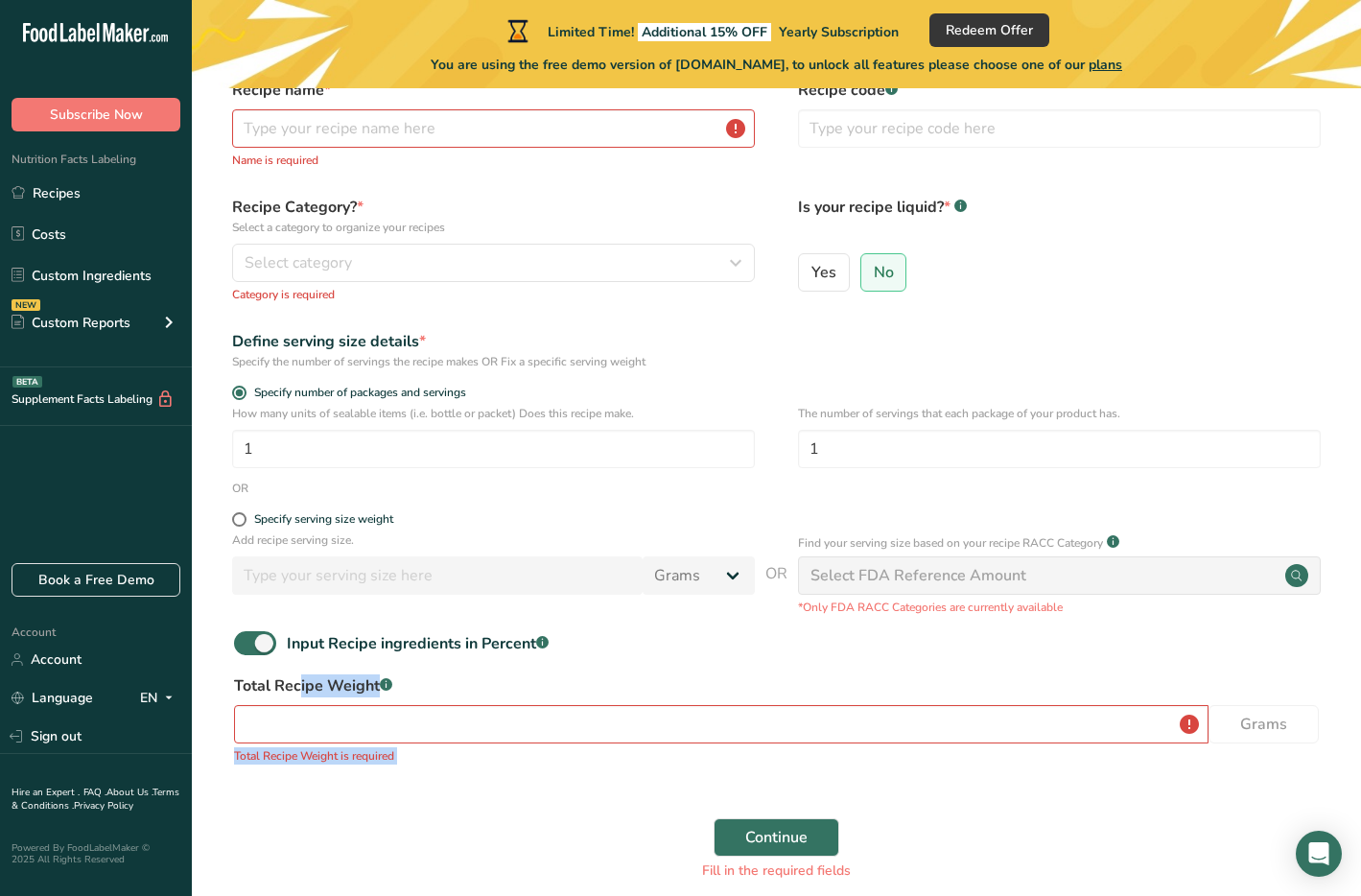
drag, startPoint x: 777, startPoint y: 775, endPoint x: 561, endPoint y: 635, distance: 257.2
click at [561, 635] on form "Recipe name * Name is required Recipe code .a-a{fill:#347362;}.b-a{fill:#fff;} …" at bounding box center [776, 485] width 1108 height 813
click at [493, 721] on input "number" at bounding box center [721, 724] width 974 height 38
click at [811, 841] on button "Continue" at bounding box center [776, 837] width 126 height 38
click at [772, 834] on span "Continue" at bounding box center [776, 837] width 62 height 23
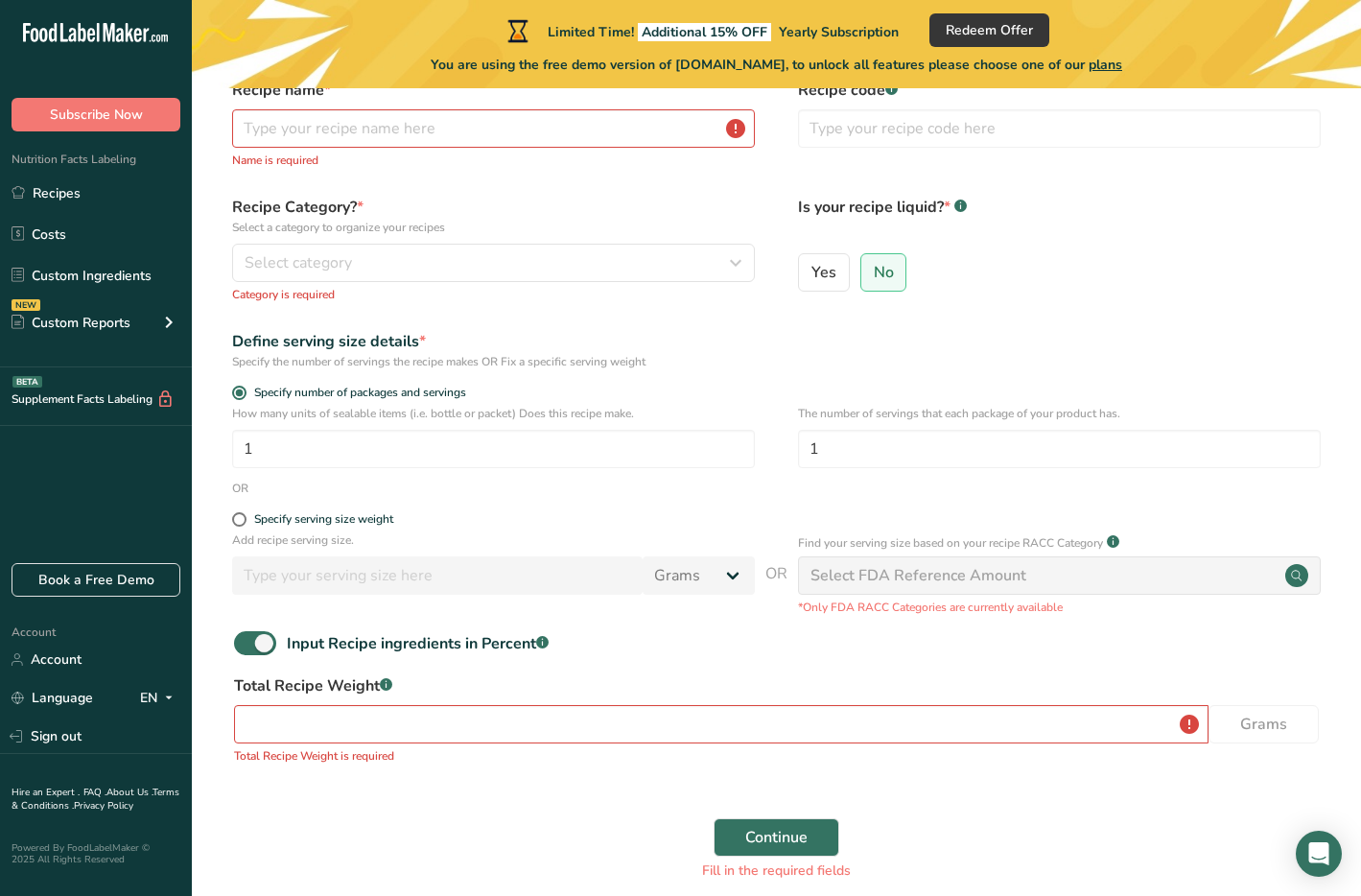
click at [490, 592] on input "number" at bounding box center [437, 575] width 410 height 38
click at [240, 518] on span at bounding box center [239, 519] width 14 height 14
click at [240, 518] on input "Specify serving size weight" at bounding box center [238, 519] width 12 height 12
radio input "true"
radio input "false"
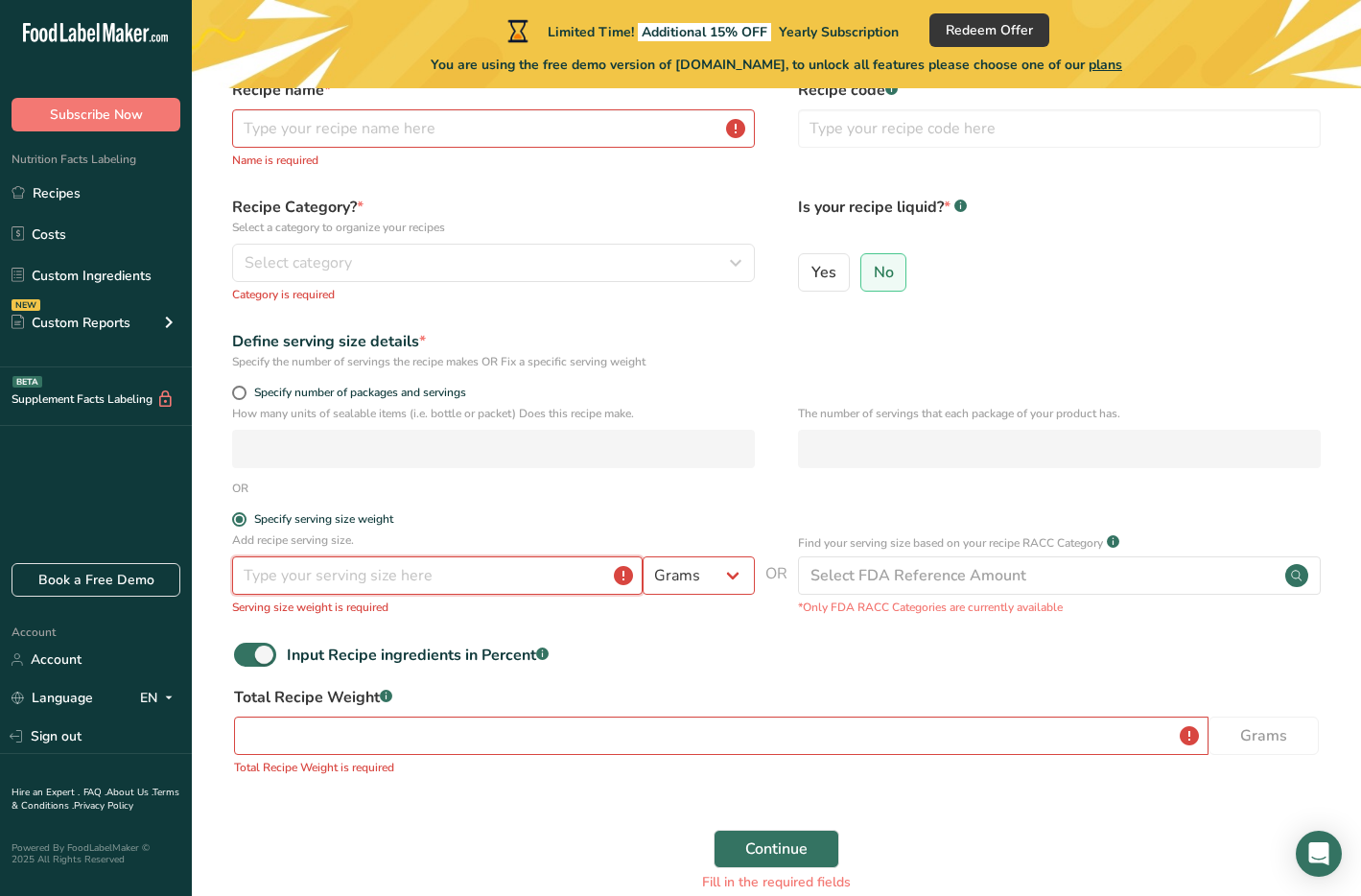
click at [360, 567] on input "number" at bounding box center [437, 575] width 410 height 38
click at [571, 570] on input "number" at bounding box center [437, 575] width 410 height 38
drag, startPoint x: 355, startPoint y: 572, endPoint x: -59, endPoint y: 572, distance: 414.3
click at [0, 572] on html ".a-20{fill:#fff;} Subscribe Now Nutrition Facts Labeling Recipes Costs Custom I…" at bounding box center [680, 448] width 1361 height 1094
type input "0"
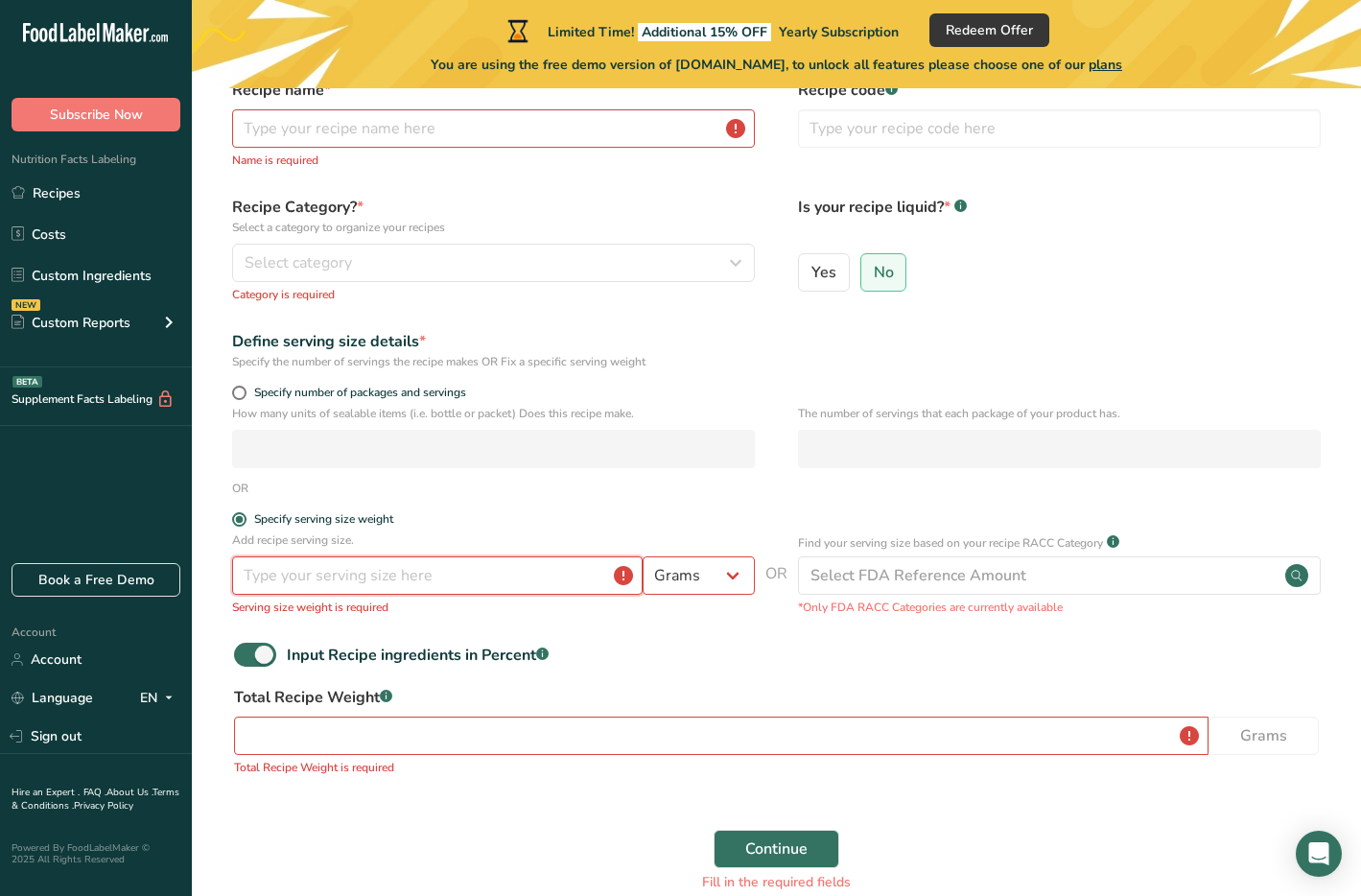
type input "0"
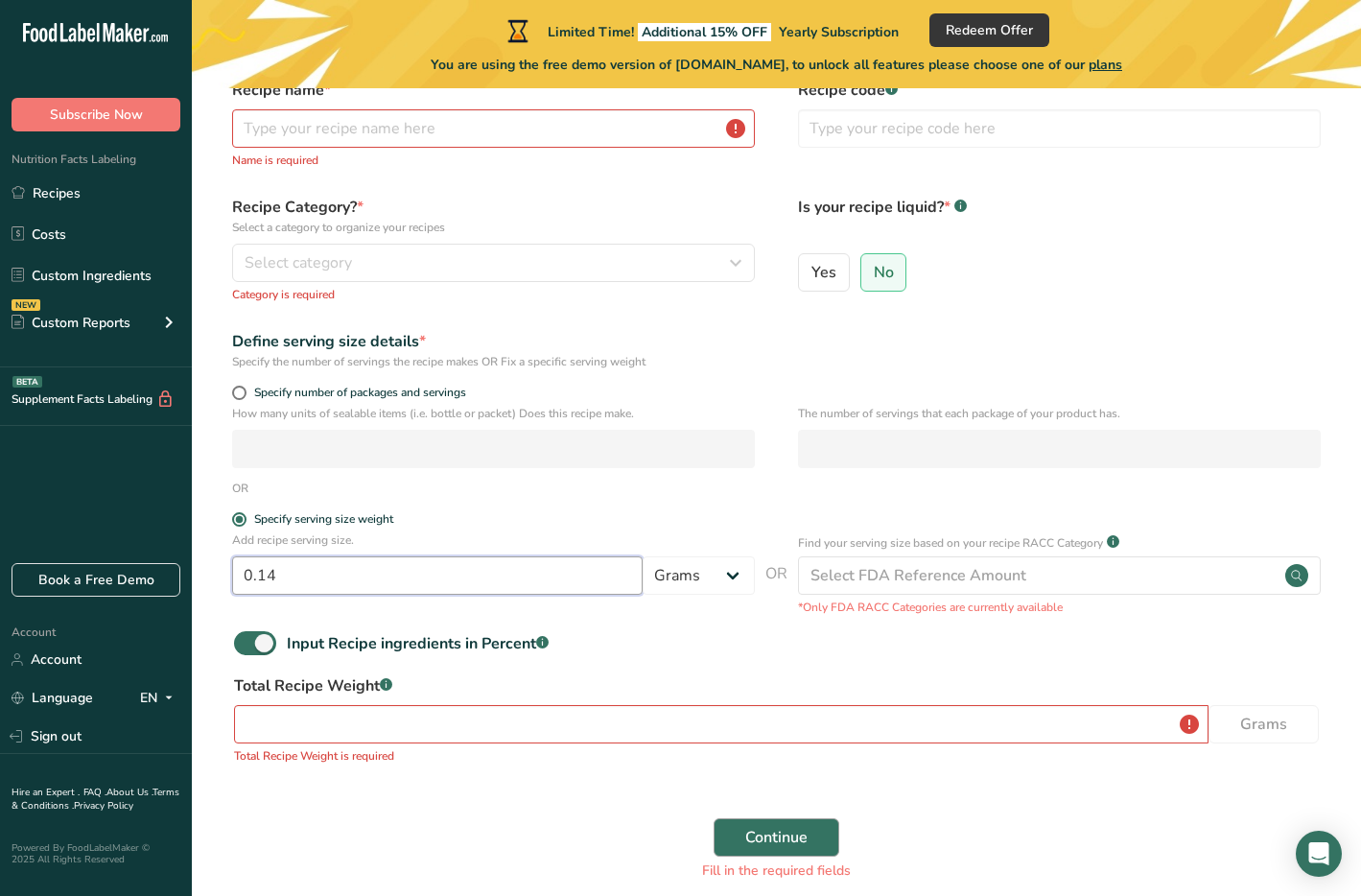
type input "0.14"
click at [764, 831] on span "Continue" at bounding box center [776, 837] width 62 height 23
click at [759, 739] on input "number" at bounding box center [721, 724] width 974 height 38
drag, startPoint x: 313, startPoint y: 571, endPoint x: 137, endPoint y: 561, distance: 175.8
click at [138, 561] on div ".a-20{fill:#fff;} Subscribe Now Nutrition Facts Labeling Recipes Costs Custom I…" at bounding box center [680, 442] width 1361 height 1083
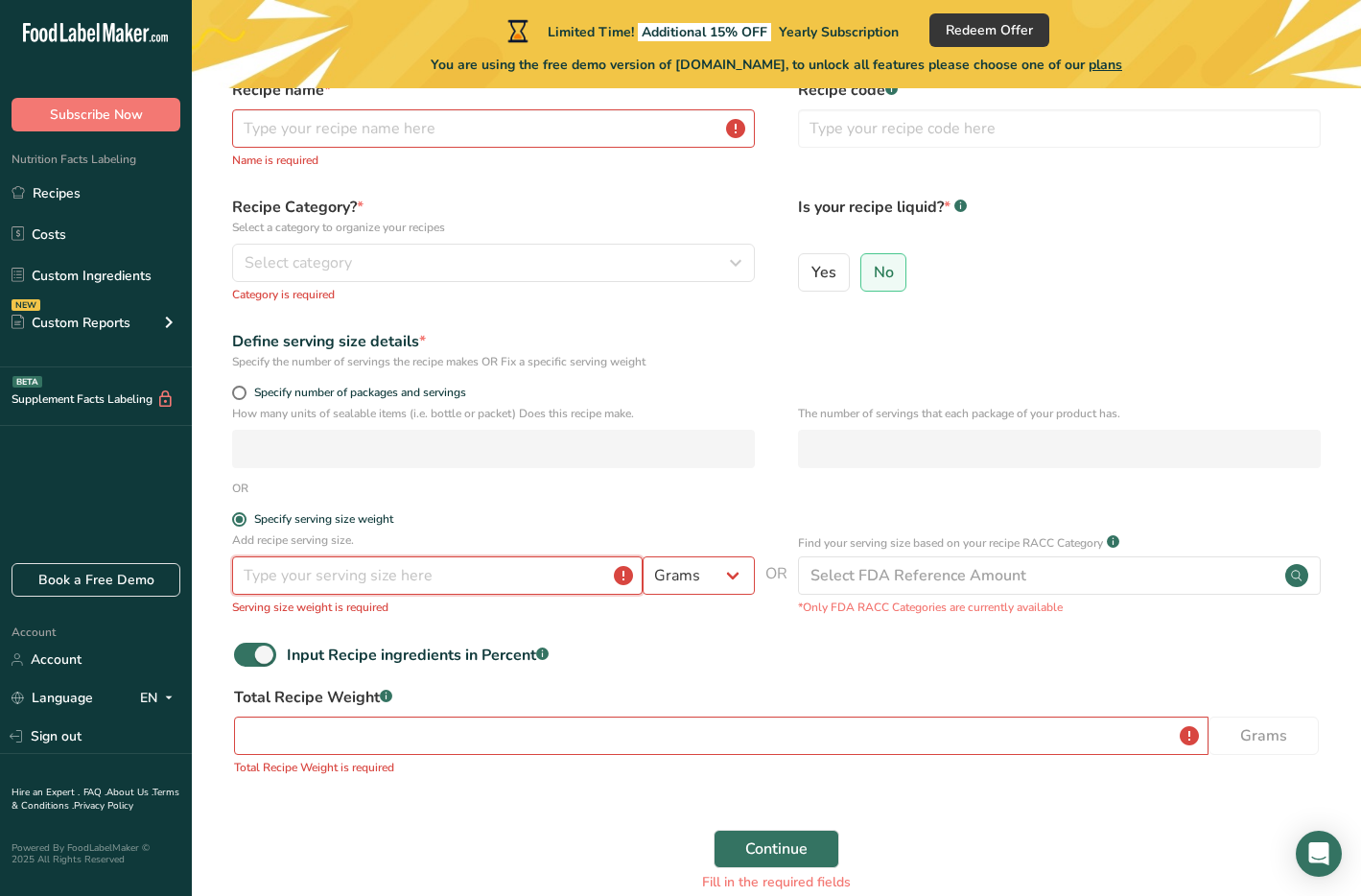
type input "0"
type input "7"
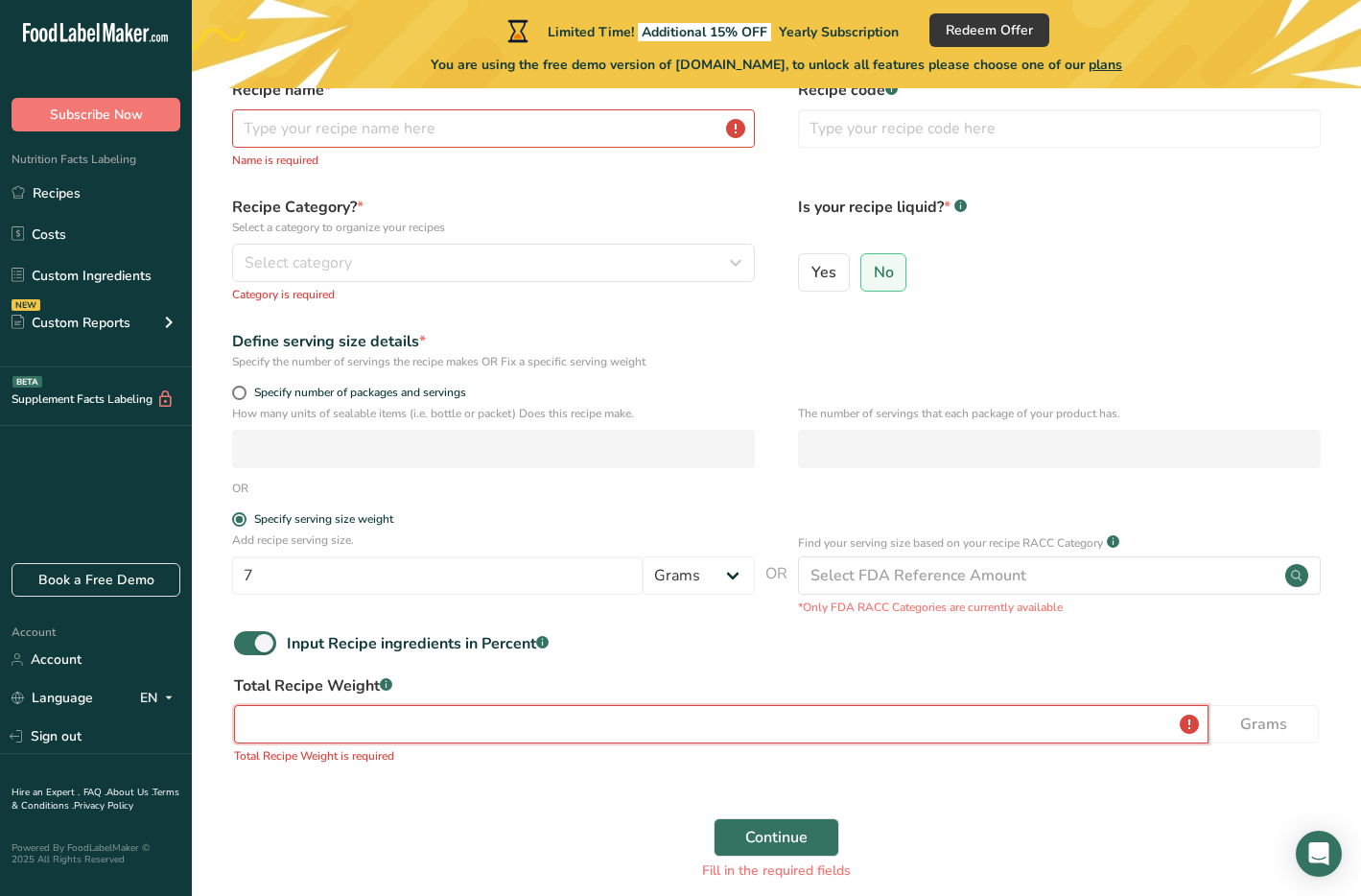
click at [291, 724] on input "number" at bounding box center [721, 724] width 974 height 38
select select "12"
click at [387, 587] on input "7" at bounding box center [437, 575] width 410 height 38
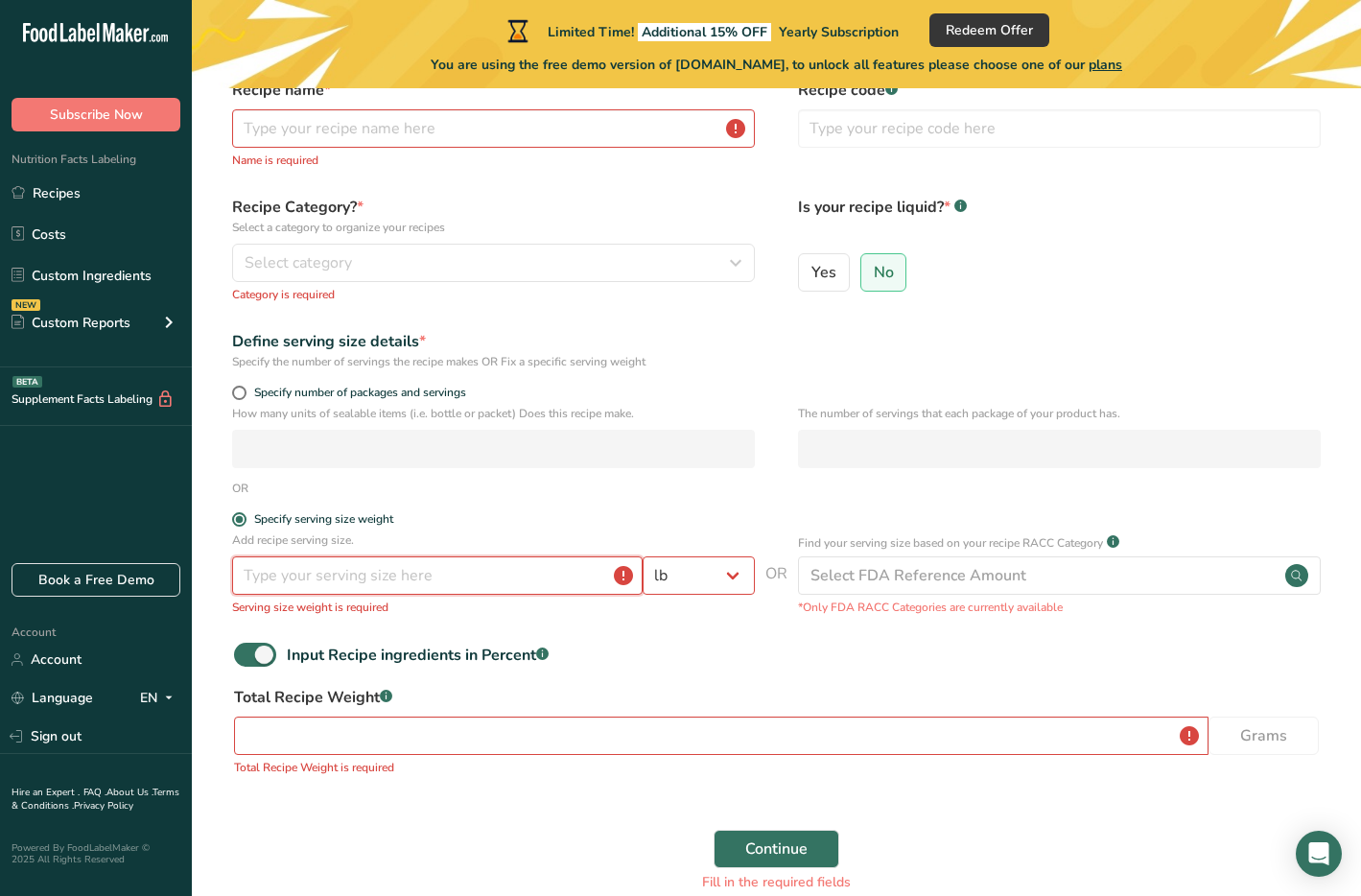
type input "0"
type input "0.1"
type input "7"
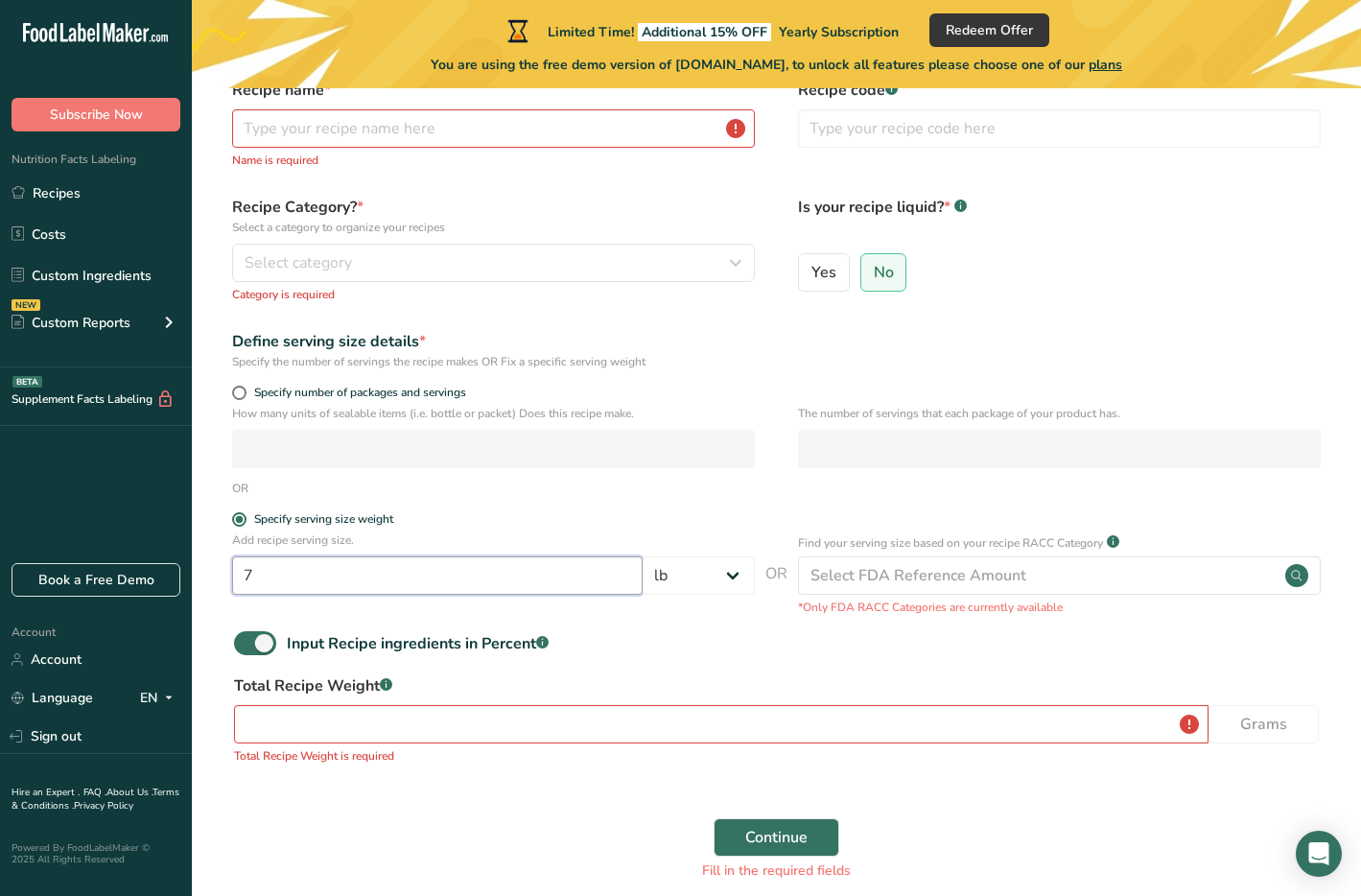
click at [562, 582] on input "7" at bounding box center [437, 575] width 410 height 38
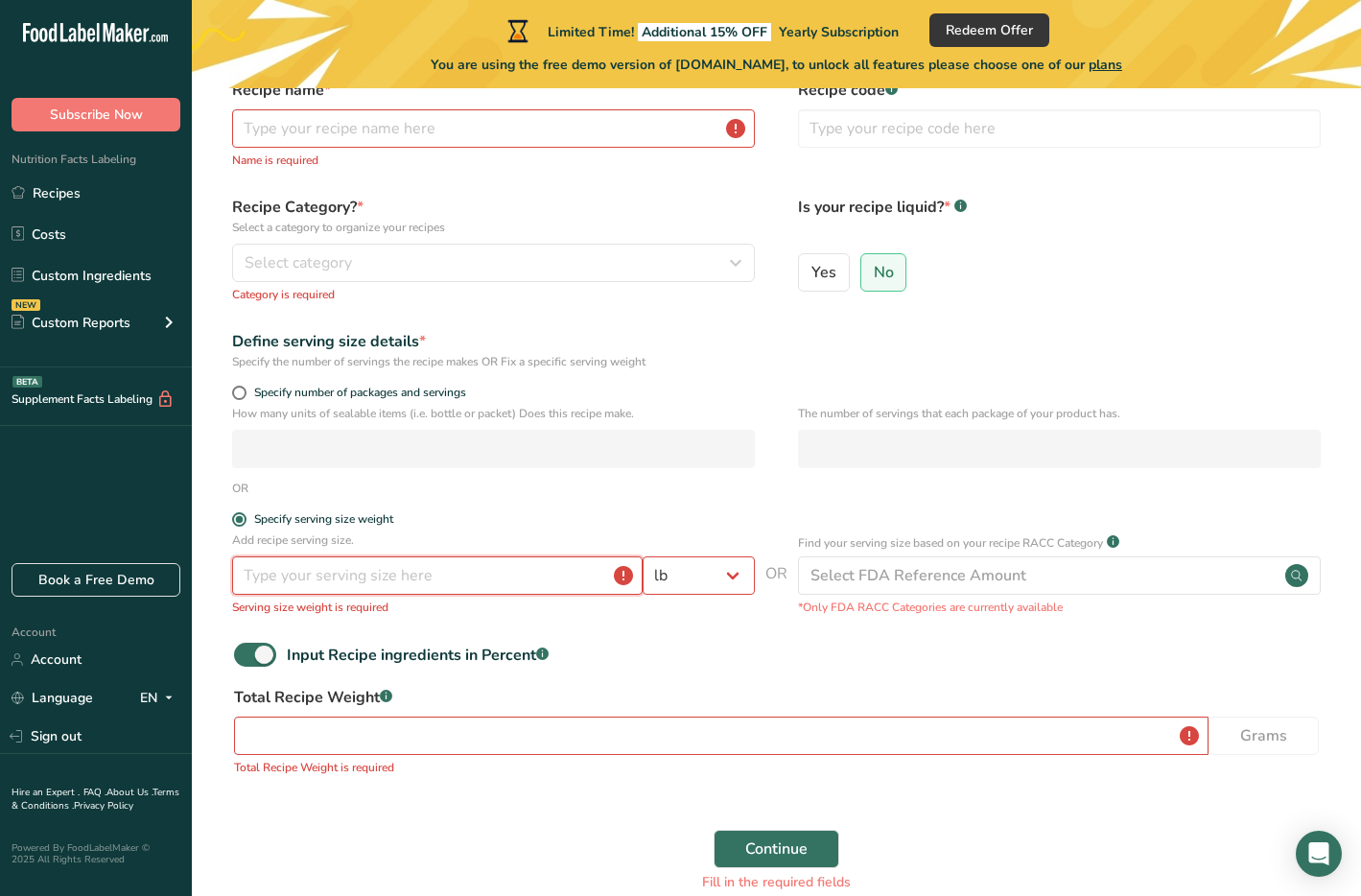
type input "0"
click at [259, 652] on span at bounding box center [255, 655] width 42 height 24
click at [246, 652] on input "Input Recipe ingredients in Percent .a-a{fill:#347362;}.b-a{fill:#fff;}" at bounding box center [240, 654] width 12 height 12
checkbox input "false"
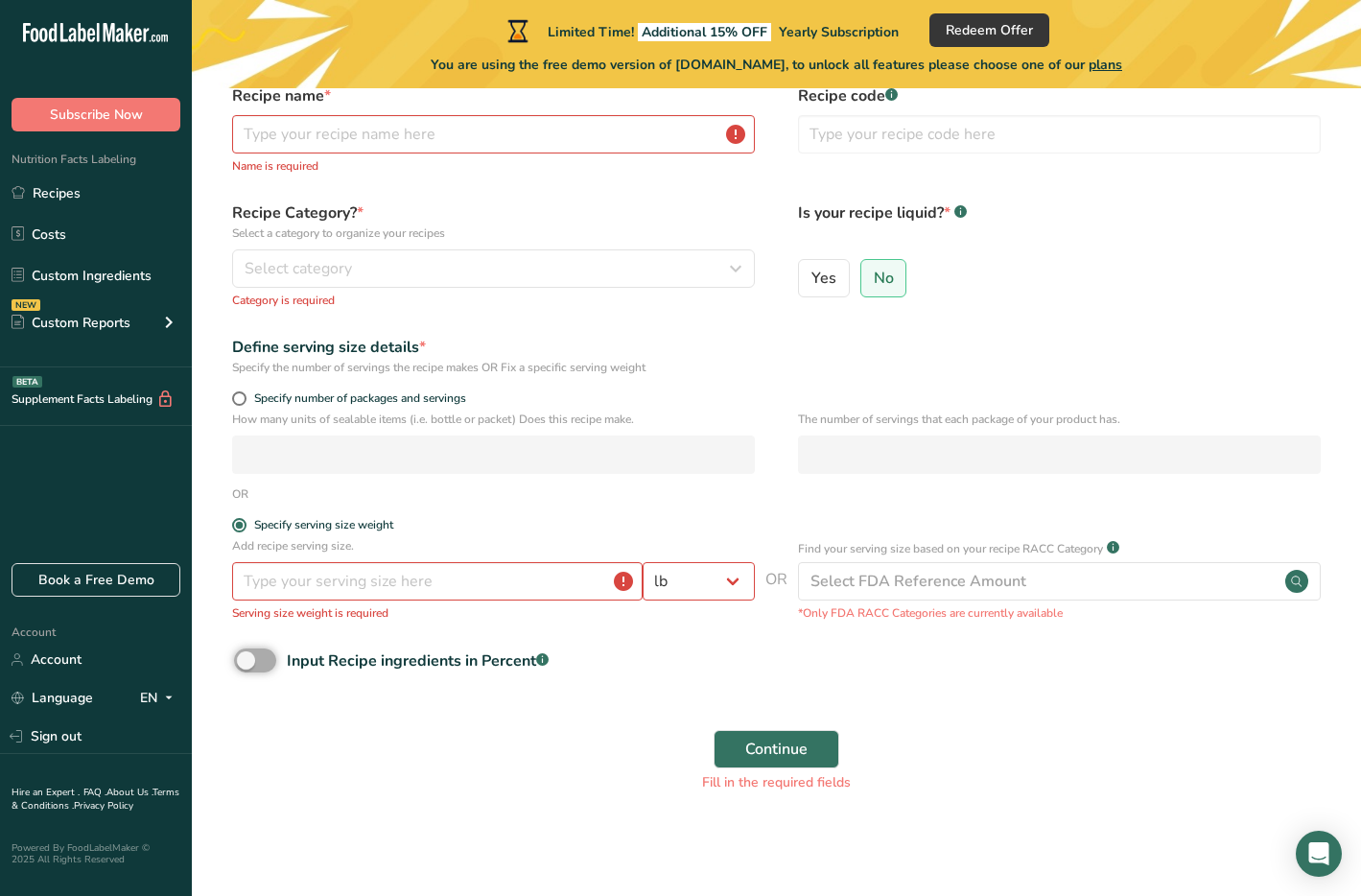
scroll to position [92, 0]
click at [357, 578] on input "number" at bounding box center [437, 582] width 410 height 38
click at [677, 602] on div "Add recipe serving size. Grams kg mg mcg lb oz l mL fl oz tbsp tsp cup qt gallo…" at bounding box center [493, 580] width 523 height 84
select select "5"
click at [482, 591] on input "number" at bounding box center [437, 582] width 410 height 38
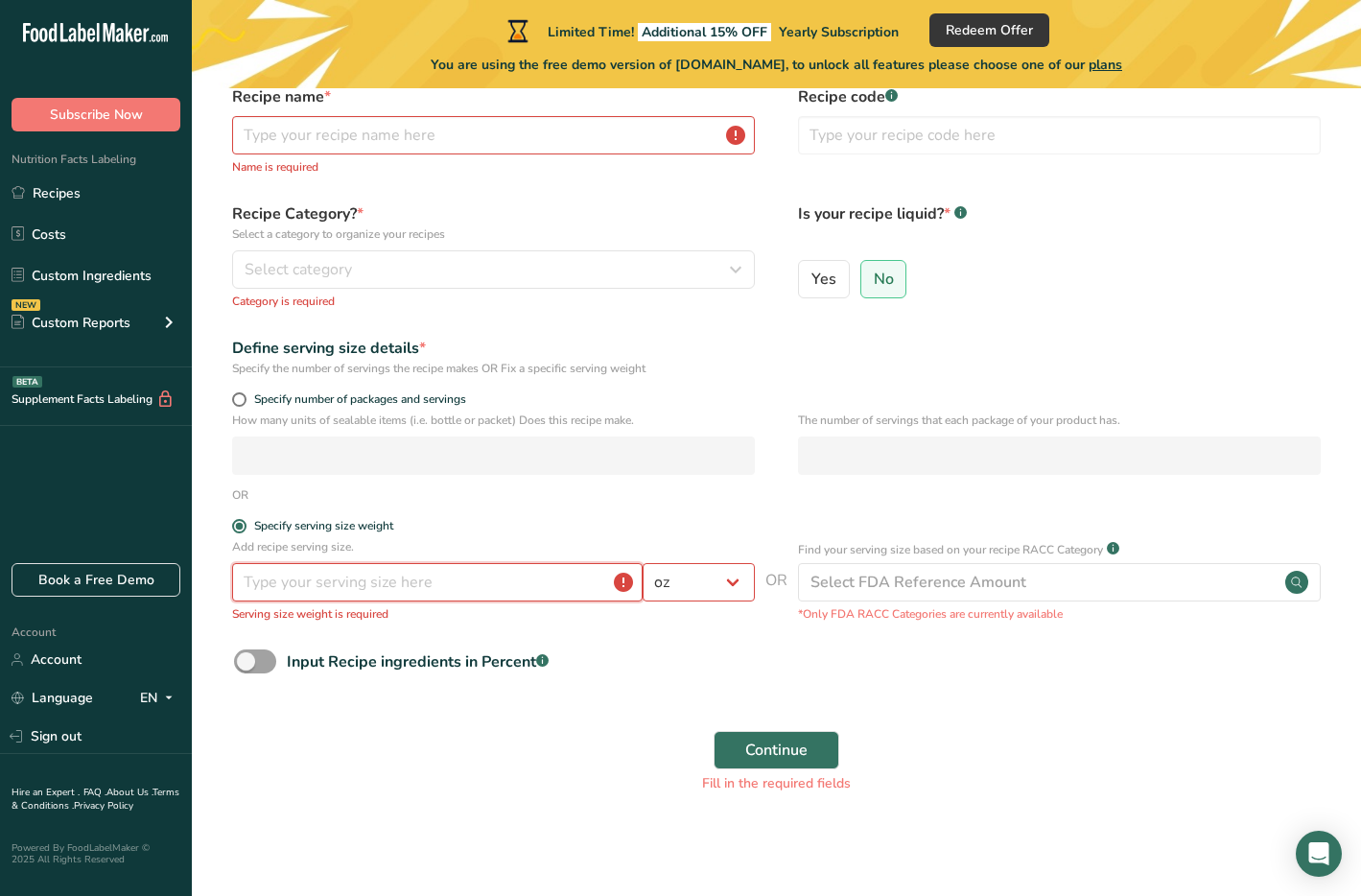
type input "2"
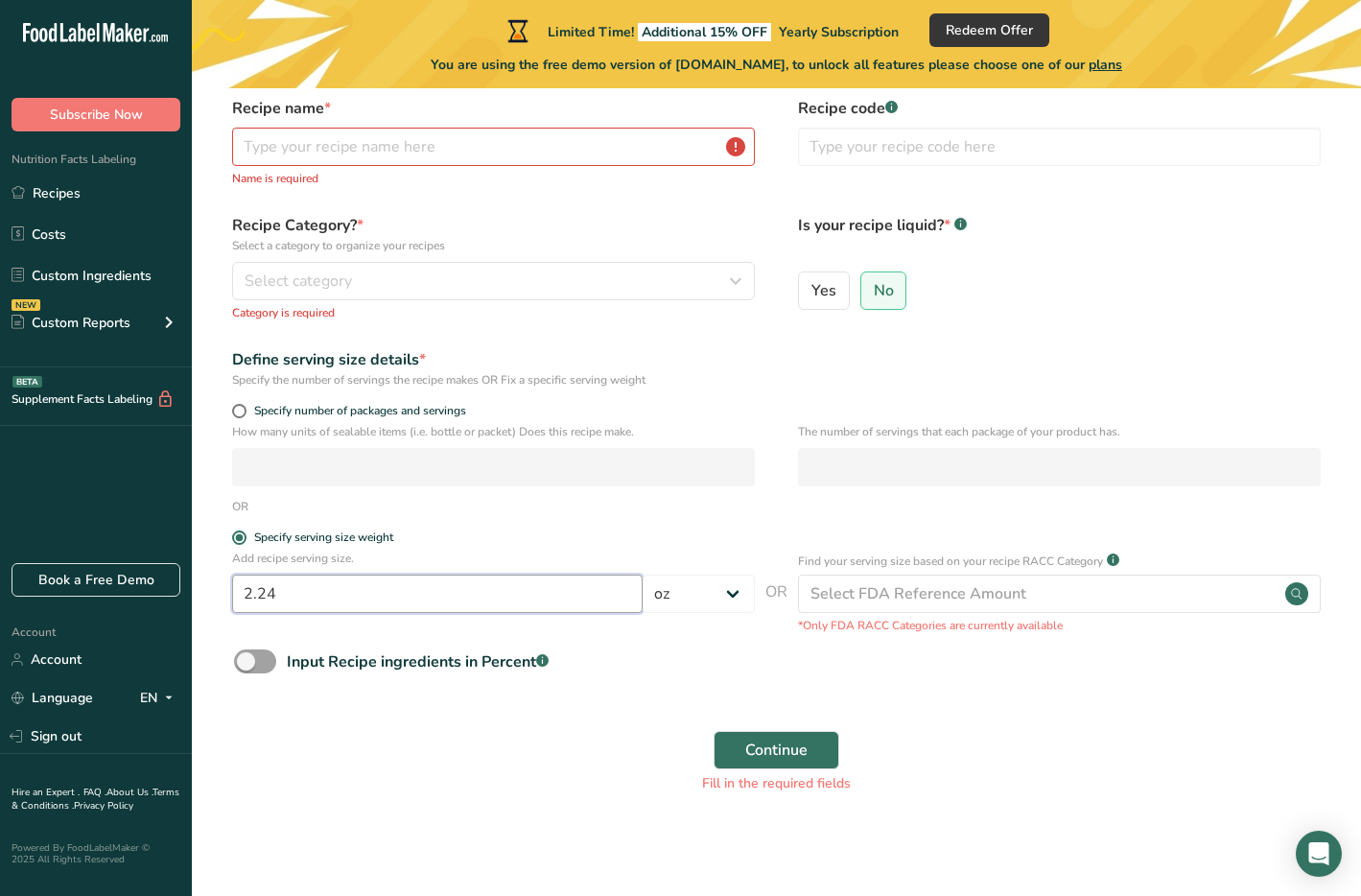
type input "2.24"
click at [794, 773] on div "Fill in the required fields" at bounding box center [776, 783] width 1085 height 20
drag, startPoint x: 793, startPoint y: 760, endPoint x: 831, endPoint y: 792, distance: 49.7
click at [831, 792] on div "Continue Fill in the required fields" at bounding box center [776, 761] width 1108 height 85
click at [827, 758] on button "Continue" at bounding box center [776, 750] width 126 height 38
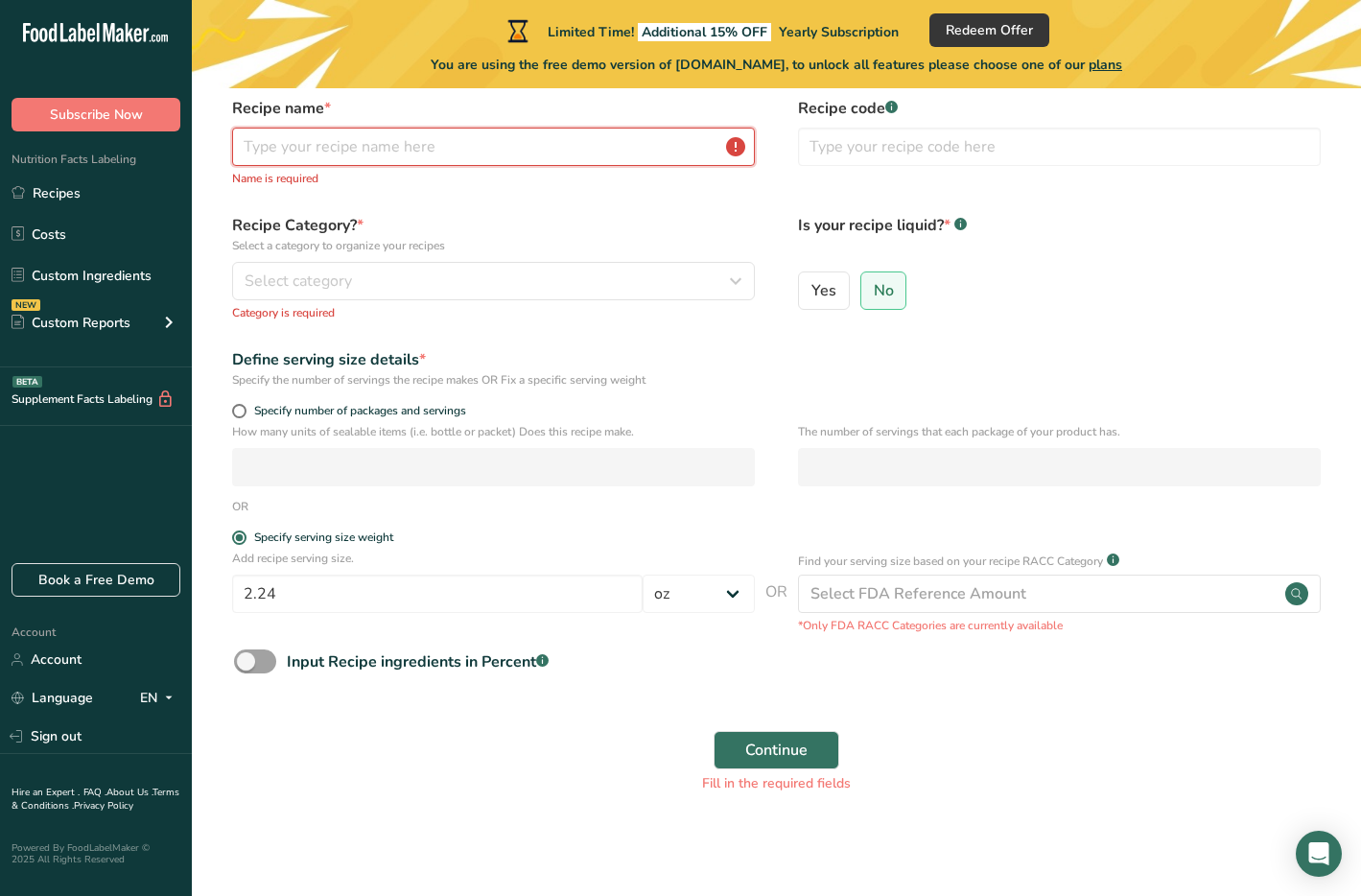
click at [546, 152] on input "text" at bounding box center [493, 147] width 523 height 38
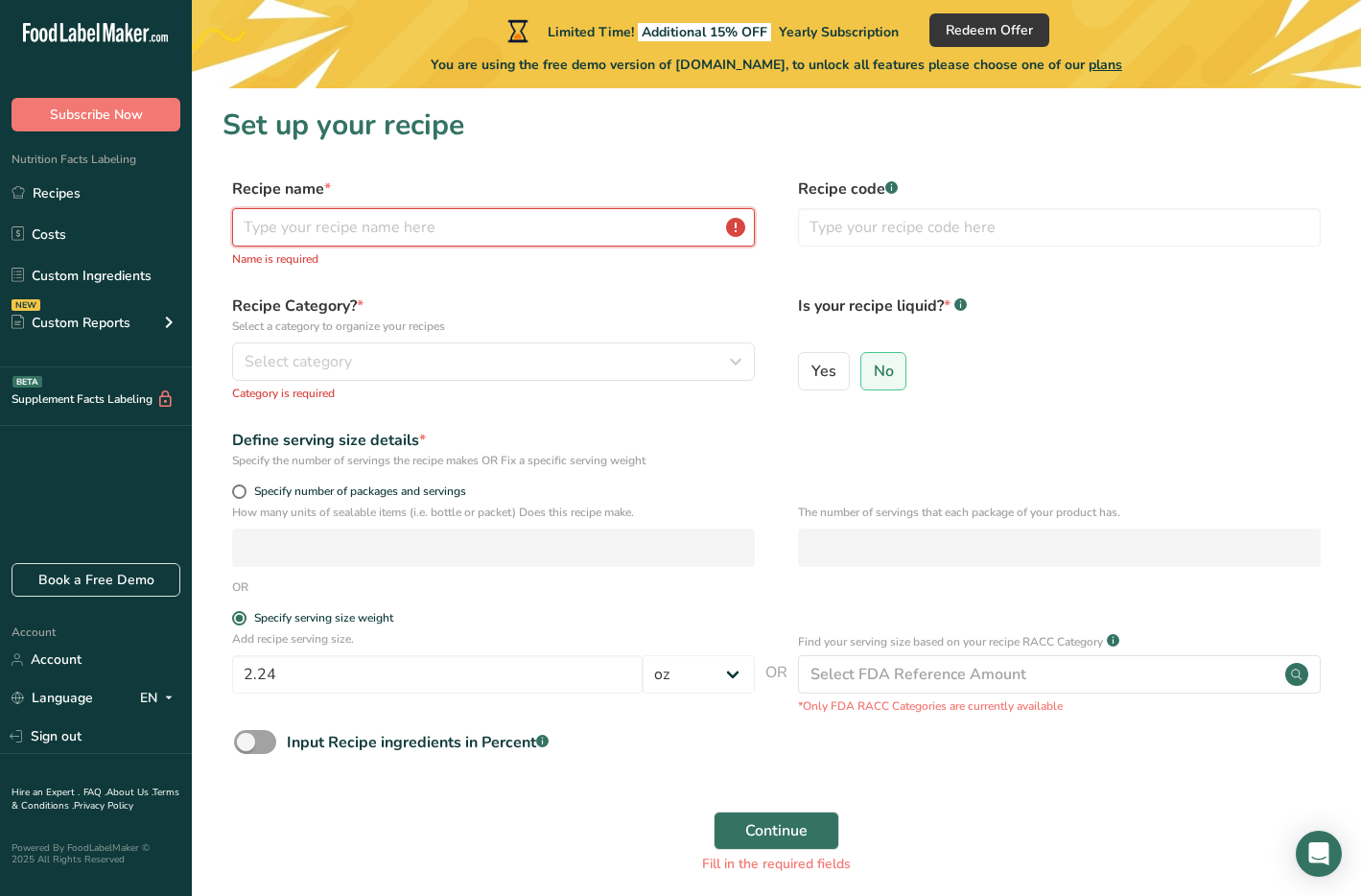
scroll to position [0, 0]
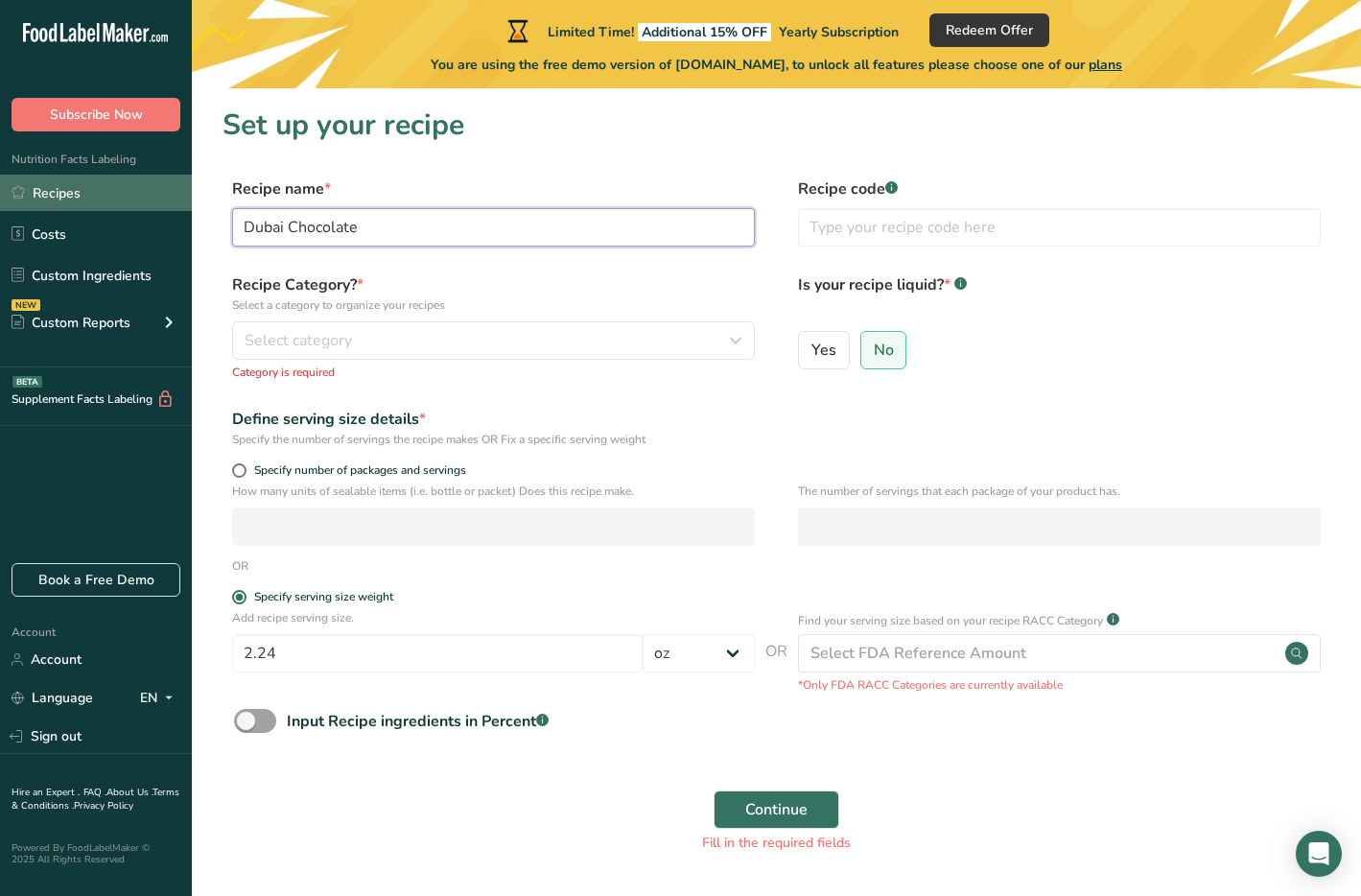
type input "Dubai Chocolate"
click at [108, 188] on link "Recipes" at bounding box center [96, 193] width 192 height 36
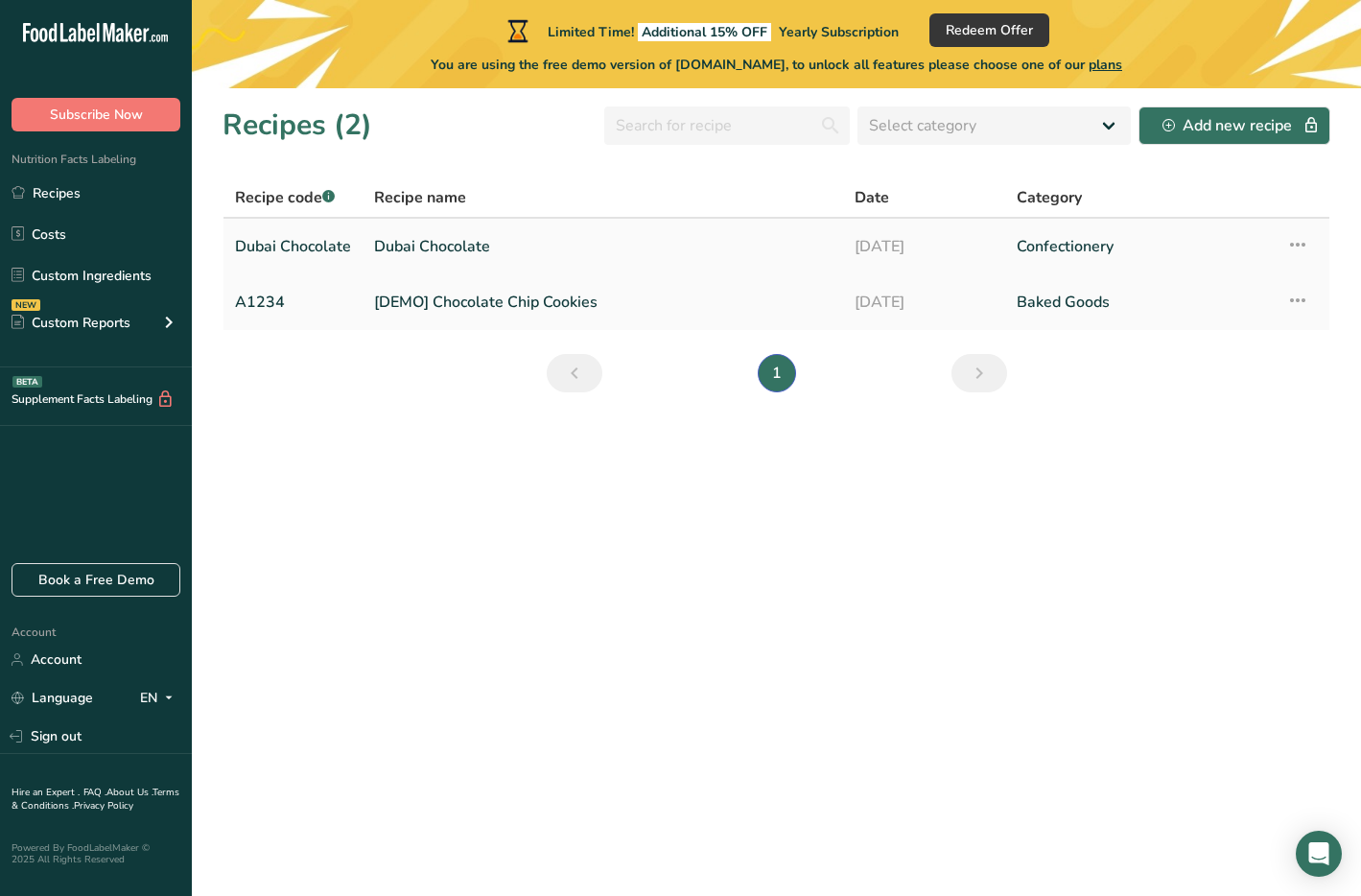
click at [533, 245] on link "Dubai Chocolate" at bounding box center [602, 246] width 457 height 40
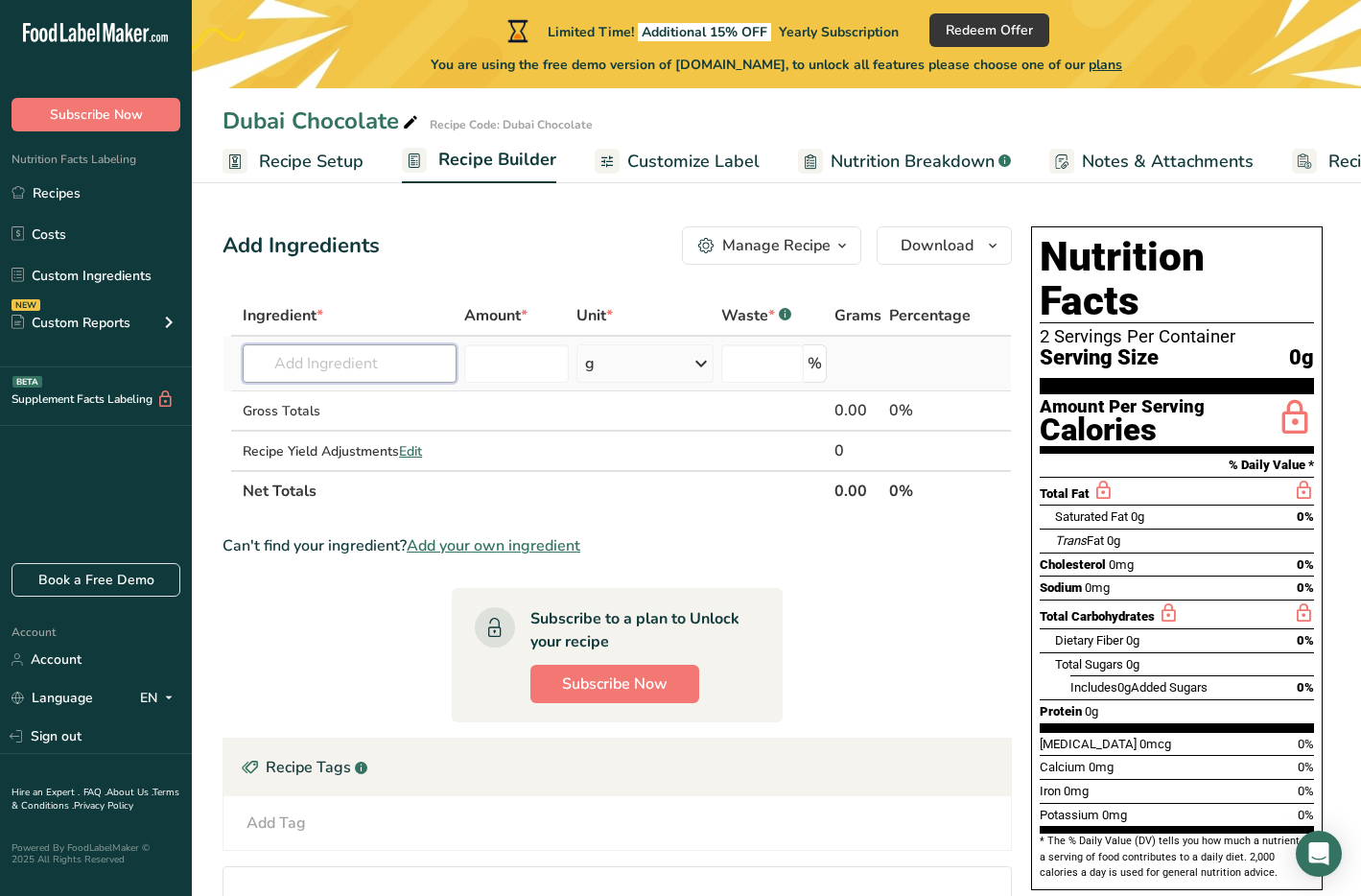
click at [405, 374] on input "text" at bounding box center [350, 363] width 214 height 38
paste input "Callebaut chocolate"
drag, startPoint x: 338, startPoint y: 367, endPoint x: 195, endPoint y: 367, distance: 142.9
click at [195, 367] on section "Add Ingredients Manage Recipe Delete Recipe Duplicate Recipe Scale Recipe Save …" at bounding box center [776, 636] width 1169 height 896
type input "Belgium Chocolate"
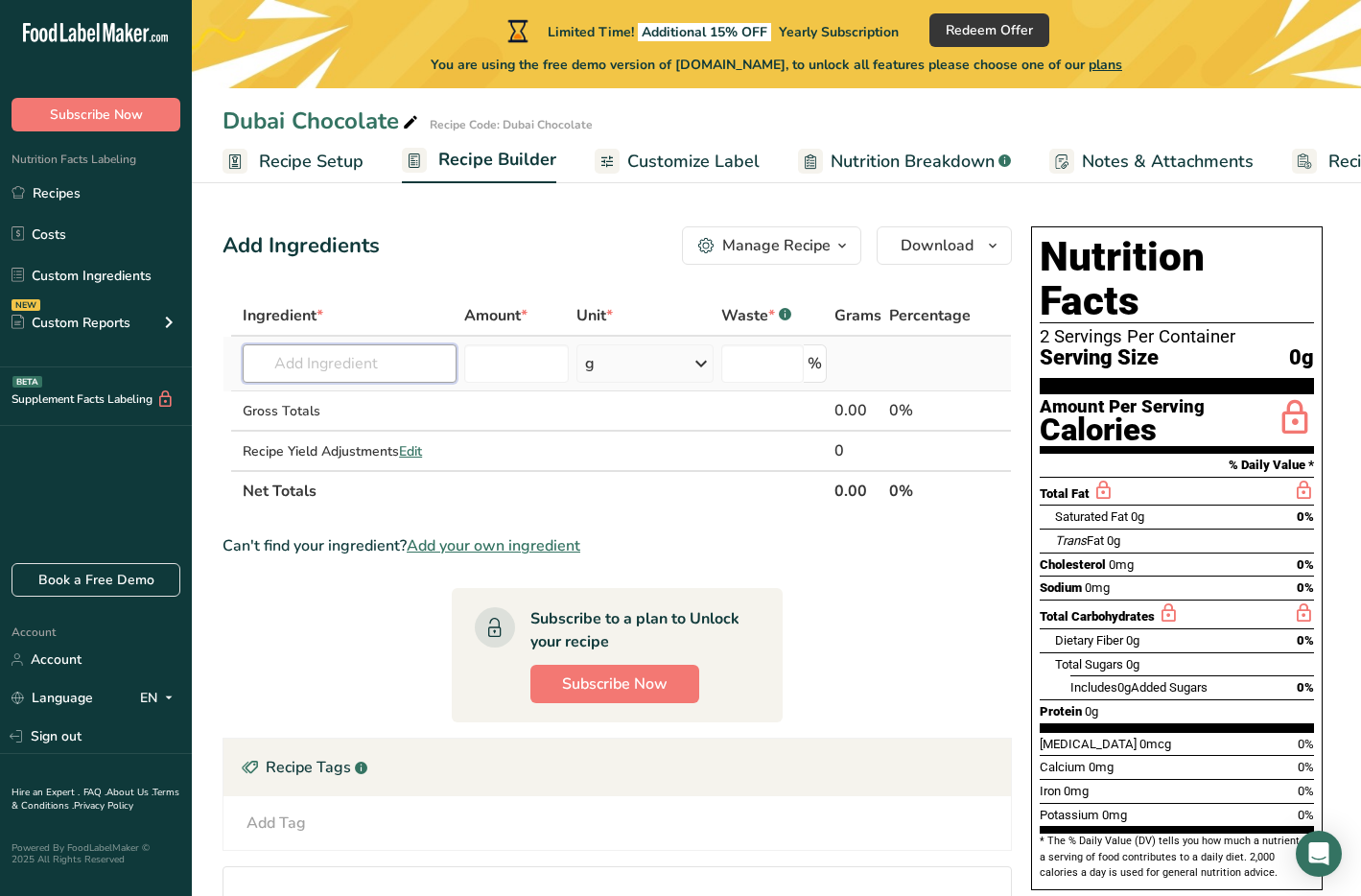
click at [398, 375] on input "text" at bounding box center [350, 363] width 214 height 38
click at [395, 370] on input "text" at bounding box center [350, 363] width 214 height 38
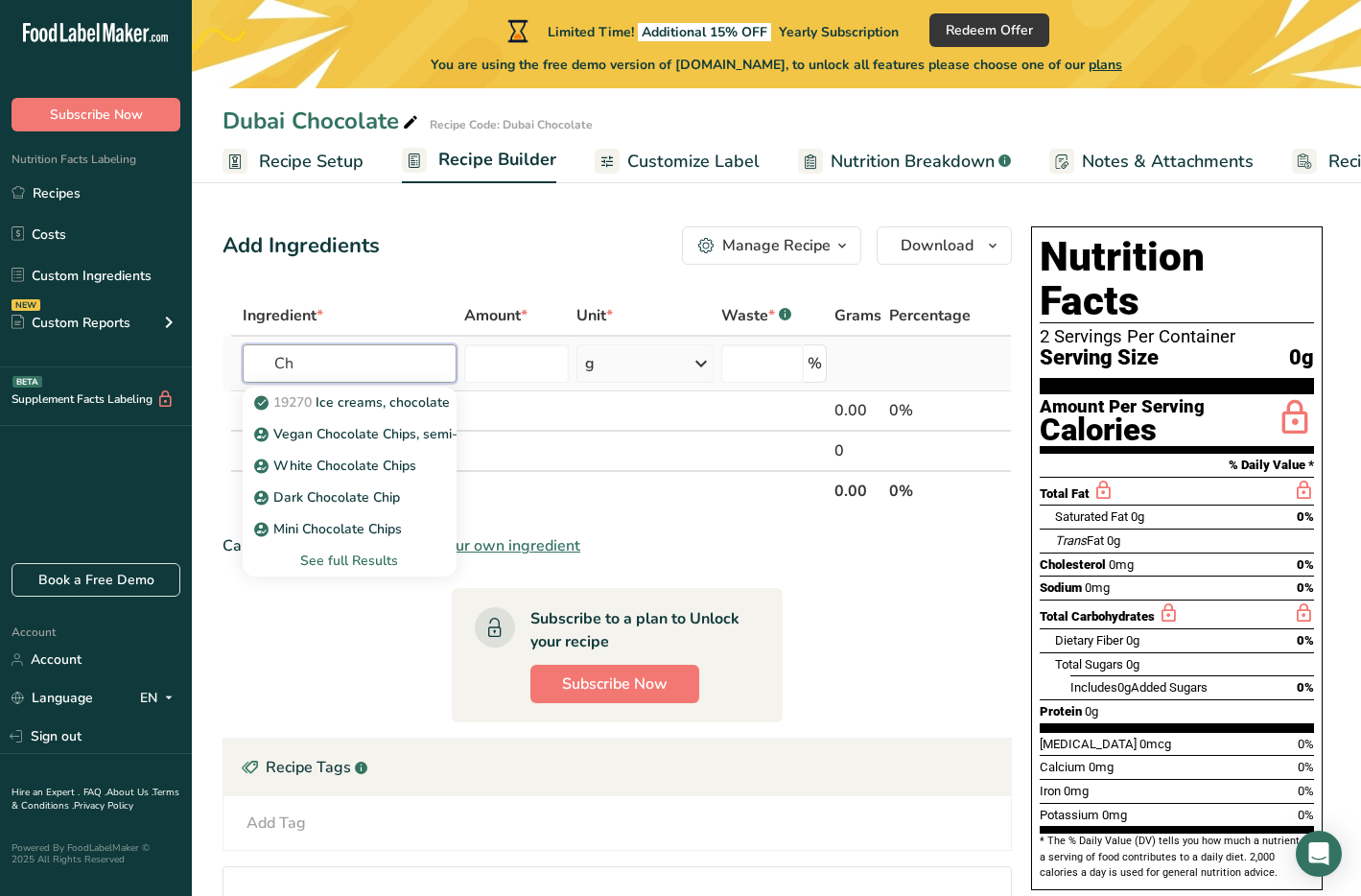
type input "C"
type input "M"
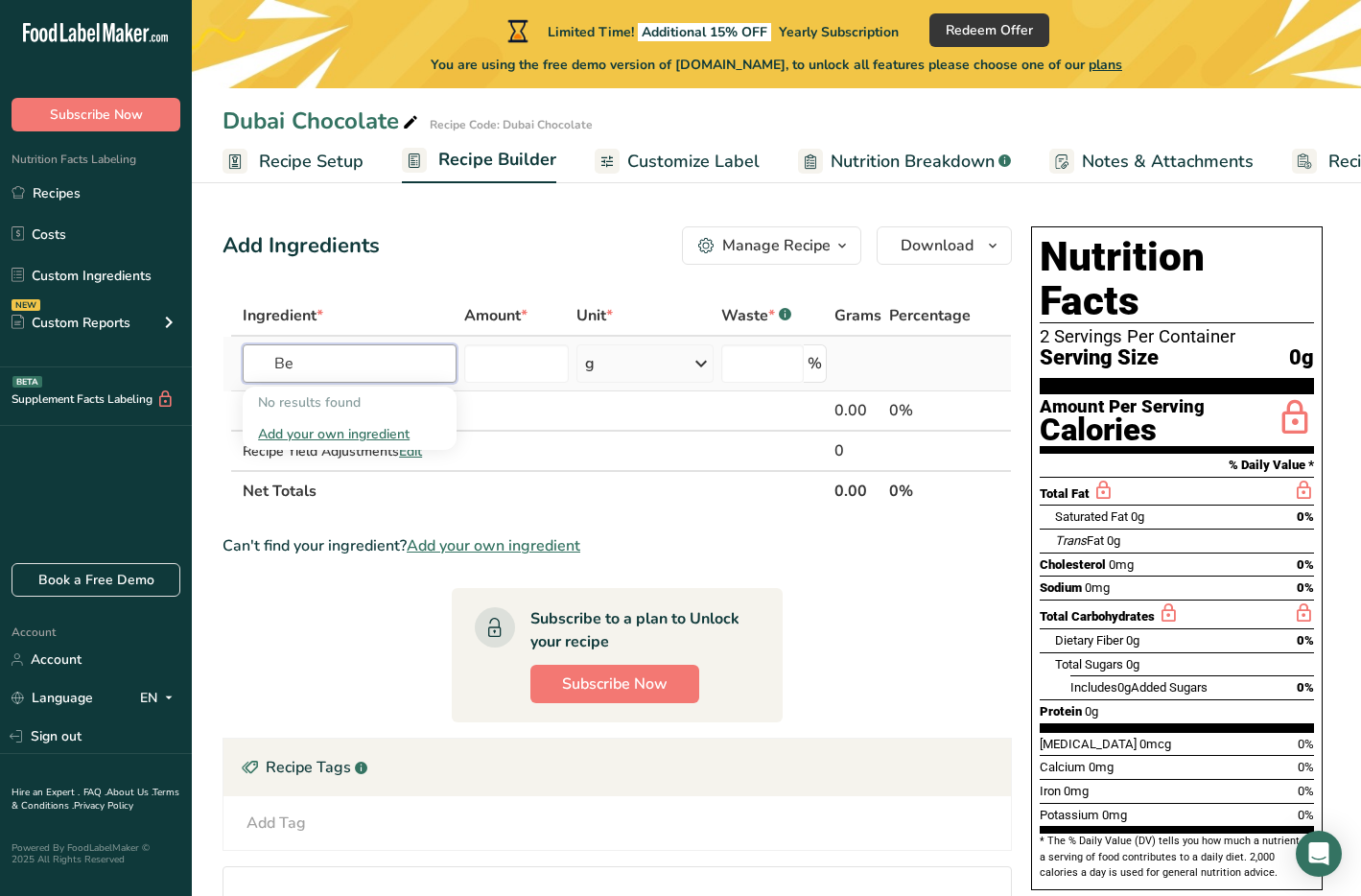
type input "B"
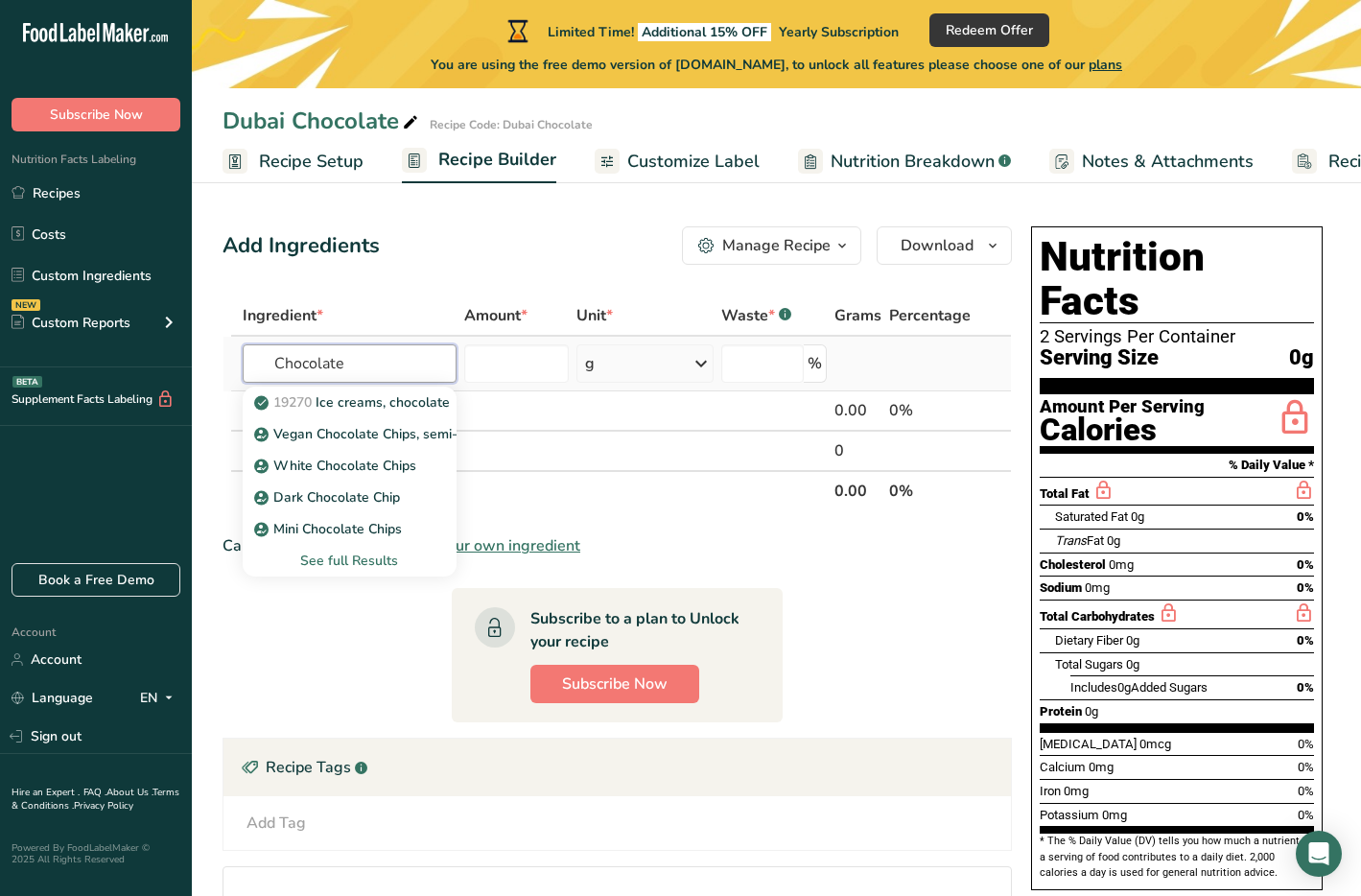
type input "Chocolate"
click at [389, 559] on div "See full Results" at bounding box center [349, 560] width 183 height 20
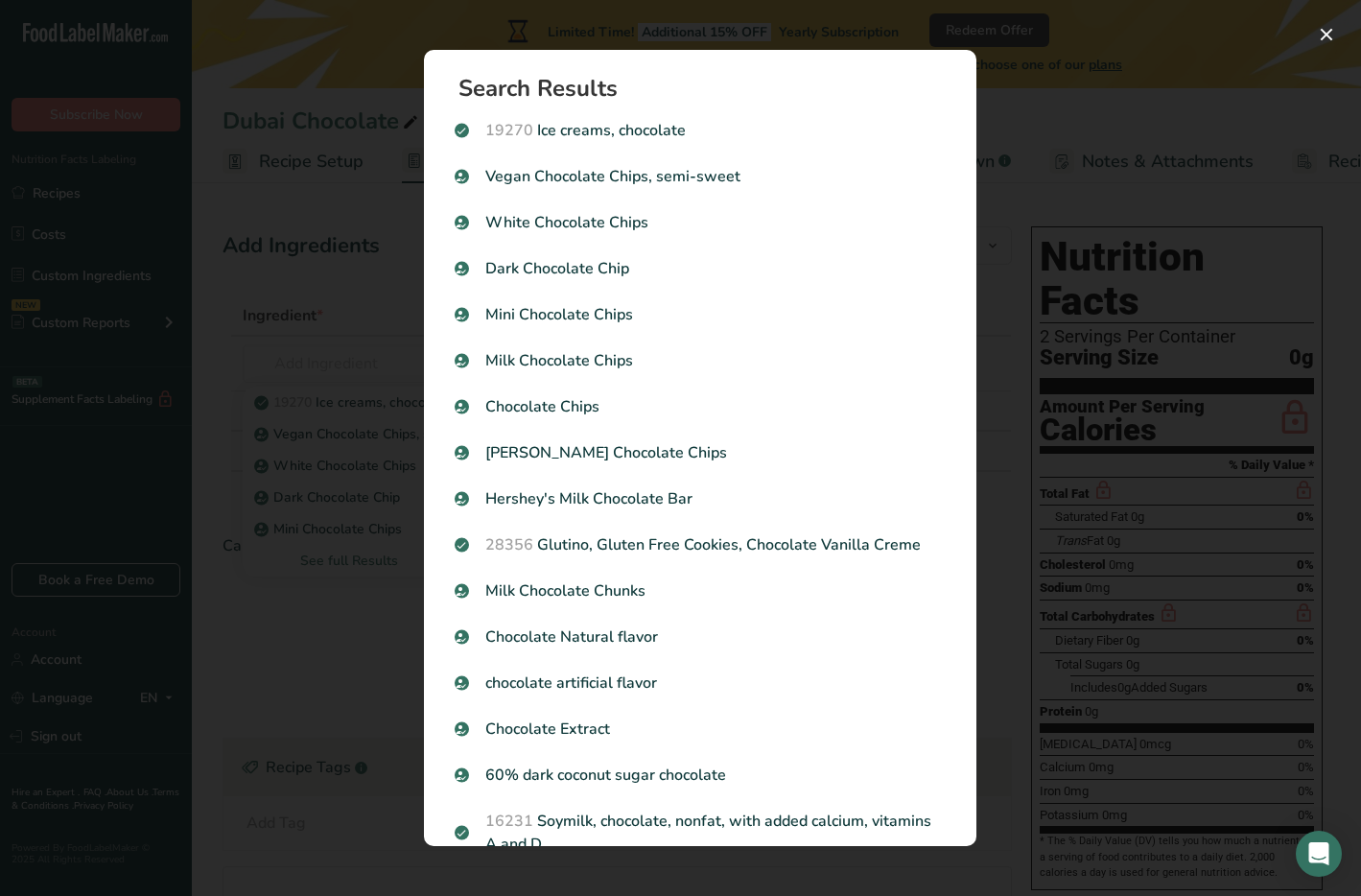
click at [324, 261] on div "Search results modal" at bounding box center [680, 448] width 1361 height 896
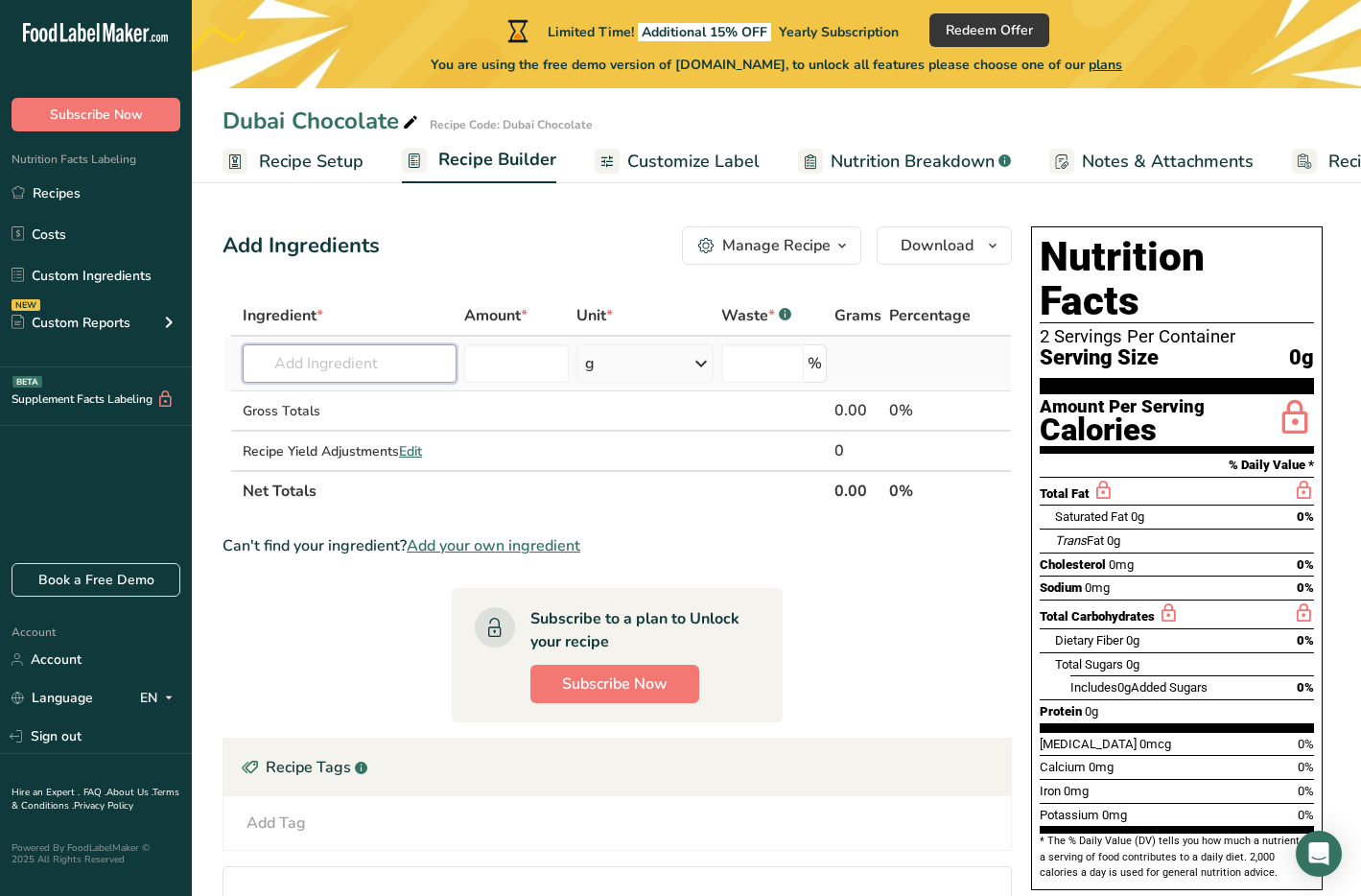
click at [338, 372] on input "text" at bounding box center [350, 363] width 214 height 38
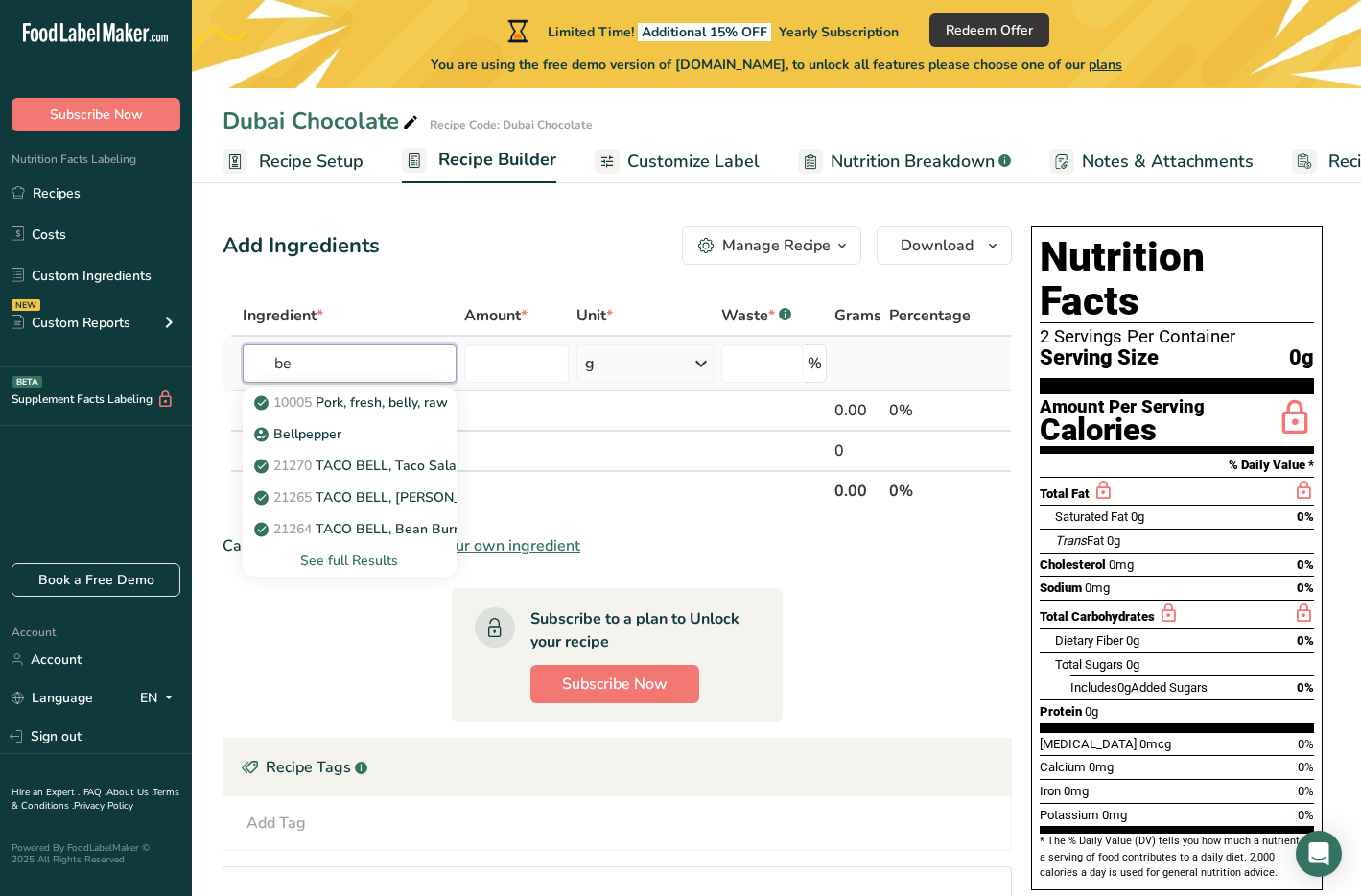
type input "b"
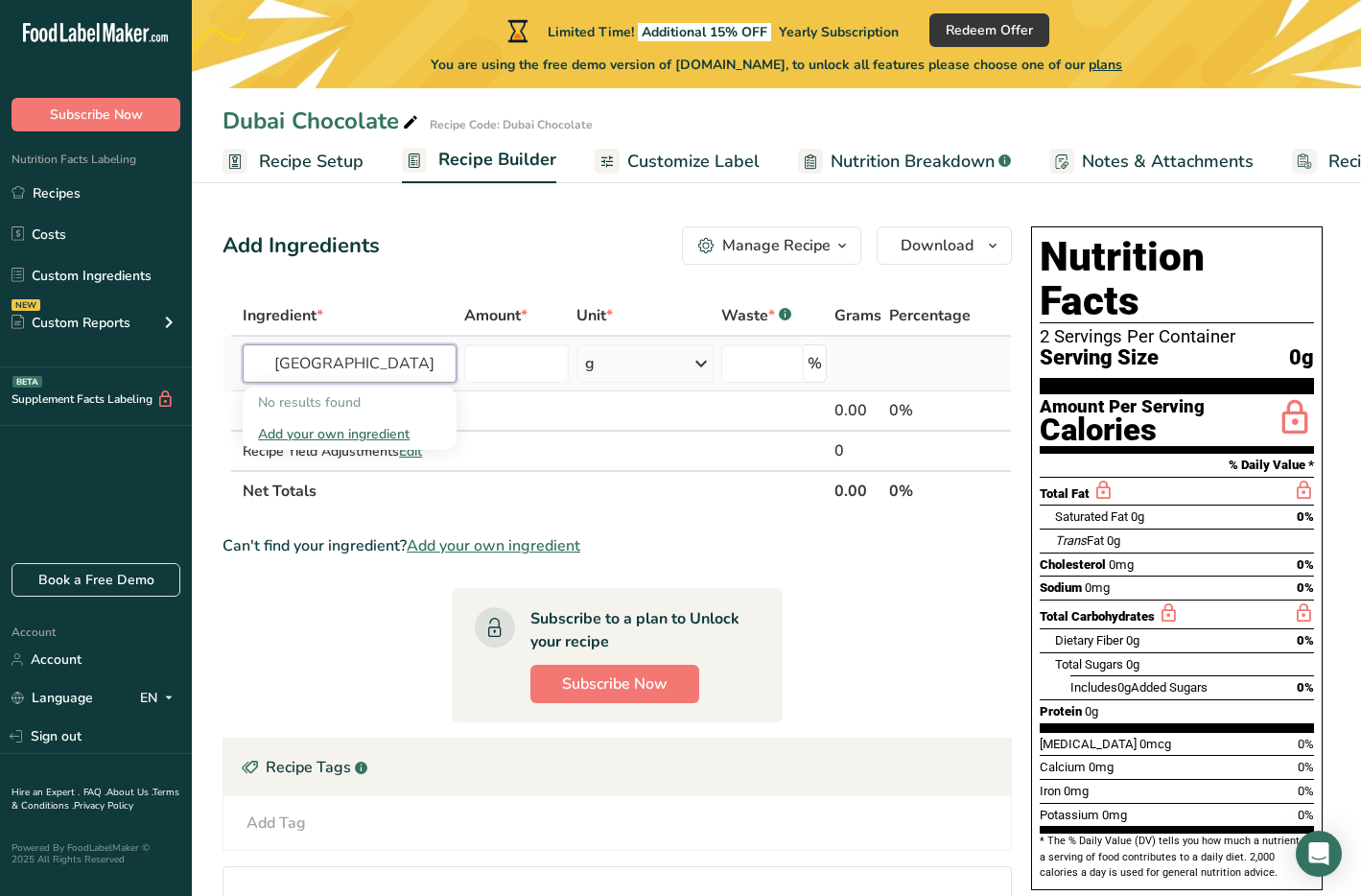
type input "Belgium"
click at [321, 432] on div "Add your own ingredient" at bounding box center [349, 434] width 183 height 20
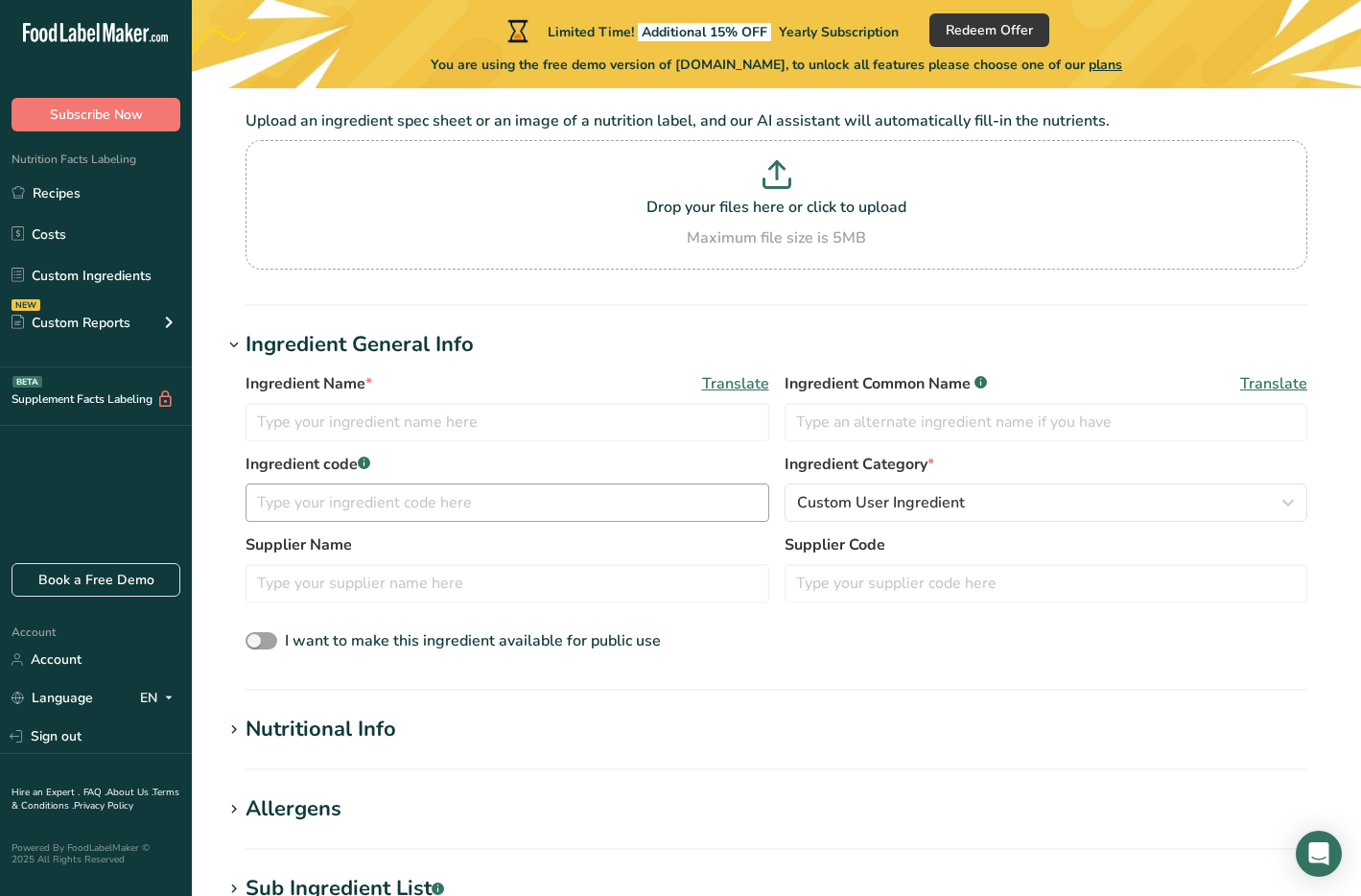
scroll to position [136, 0]
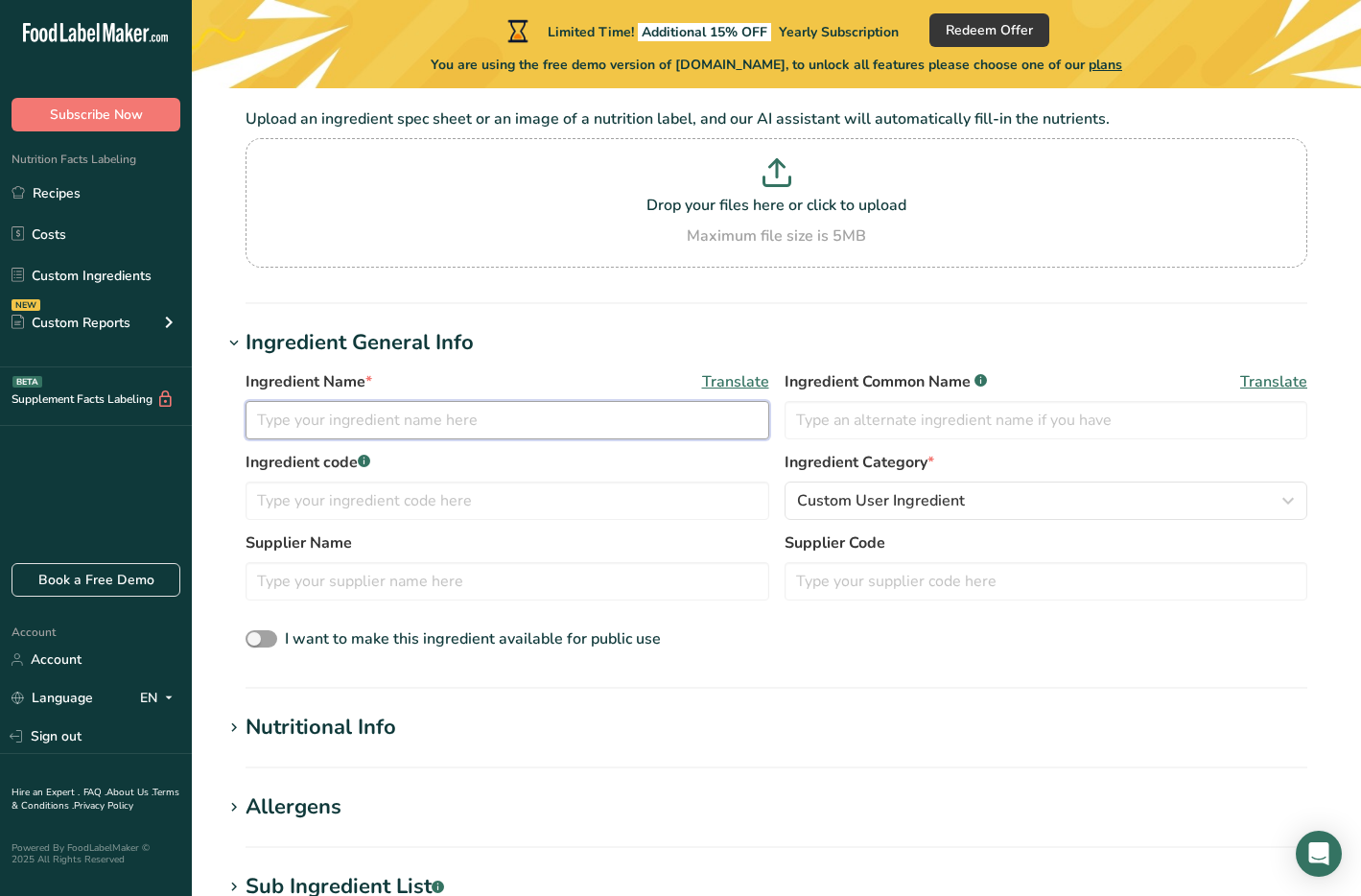
click at [386, 429] on input "text" at bounding box center [507, 420] width 524 height 38
paste input "Callebaut chocolate"
click at [334, 424] on input "Callebaut chocolate" at bounding box center [507, 420] width 524 height 38
click at [1008, 430] on input "text" at bounding box center [1046, 420] width 524 height 38
click at [1286, 383] on span "Translate" at bounding box center [1273, 381] width 67 height 23
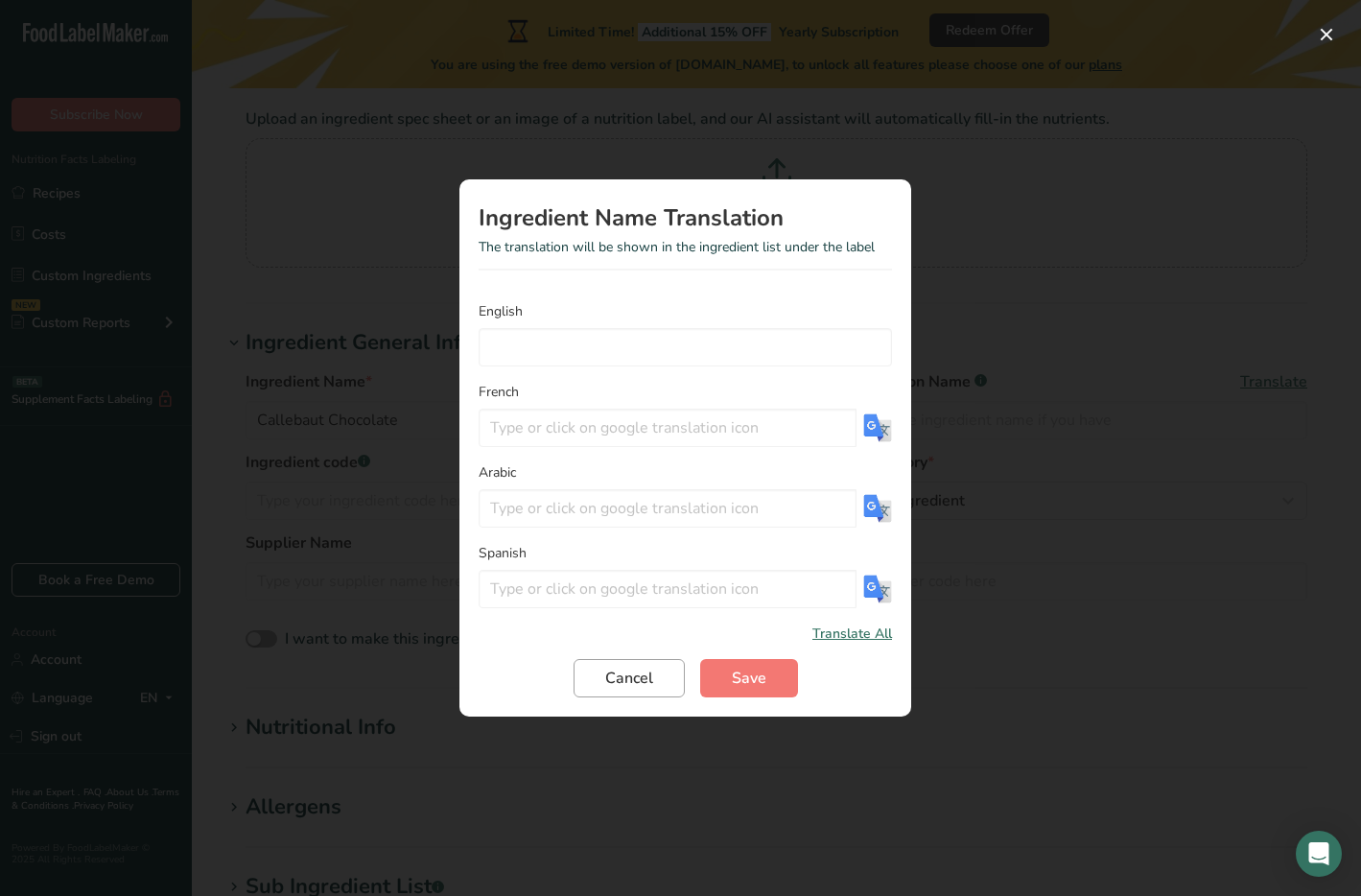
click at [622, 685] on span "Cancel" at bounding box center [629, 677] width 48 height 23
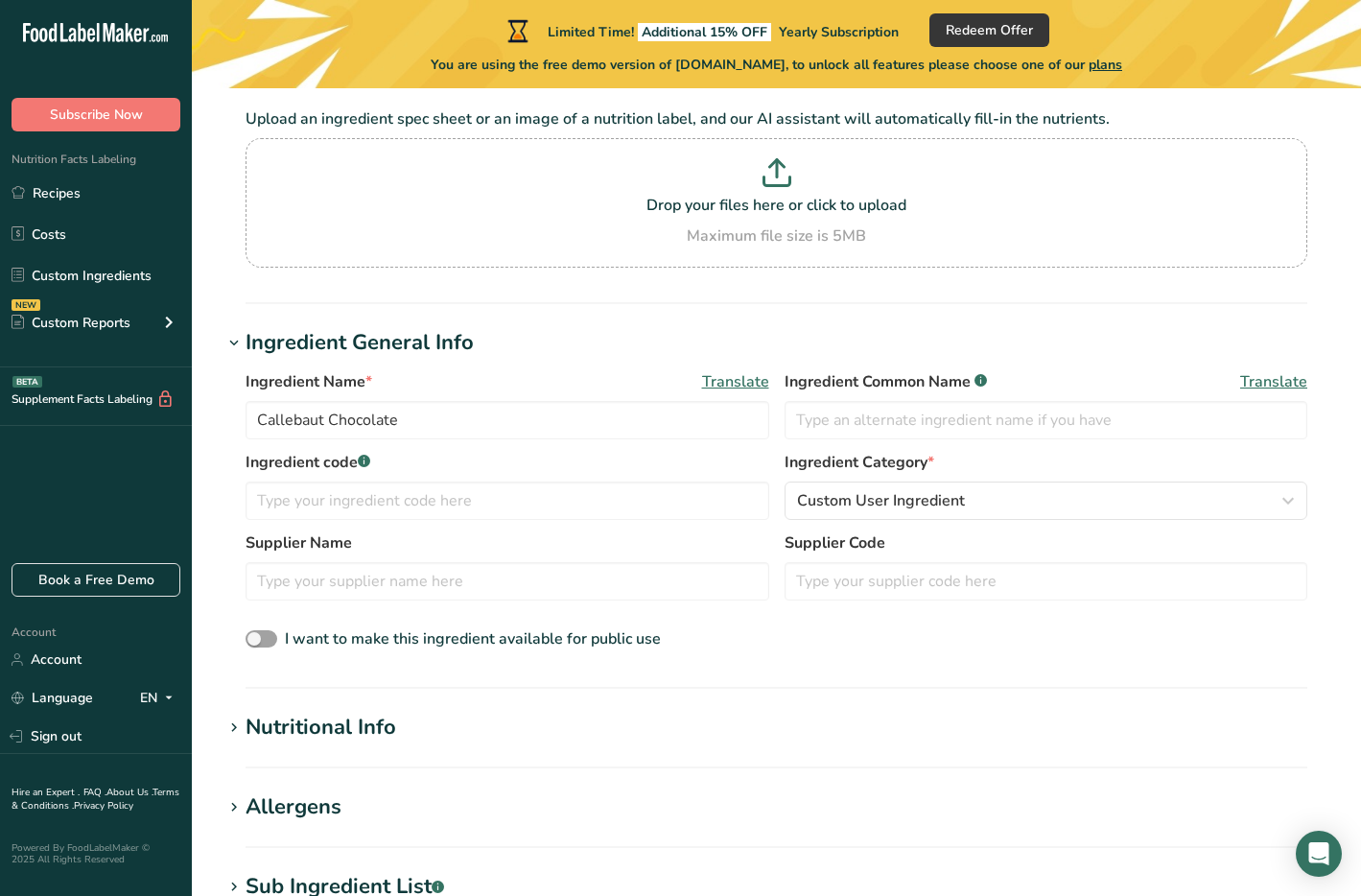
click at [897, 400] on div "Ingredient Common Name .a-a{fill:#347362;}.b-a{fill:#fff;} Translate" at bounding box center [1046, 404] width 524 height 69
click at [899, 410] on input "text" at bounding box center [1046, 420] width 524 height 38
drag, startPoint x: 325, startPoint y: 421, endPoint x: 123, endPoint y: 421, distance: 202.3
click at [123, 421] on div ".a-20{fill:#fff;} Subscribe Now Nutrition Facts Labeling Recipes Costs Custom I…" at bounding box center [680, 671] width 1361 height 1614
type input "Belgium Chocolate"
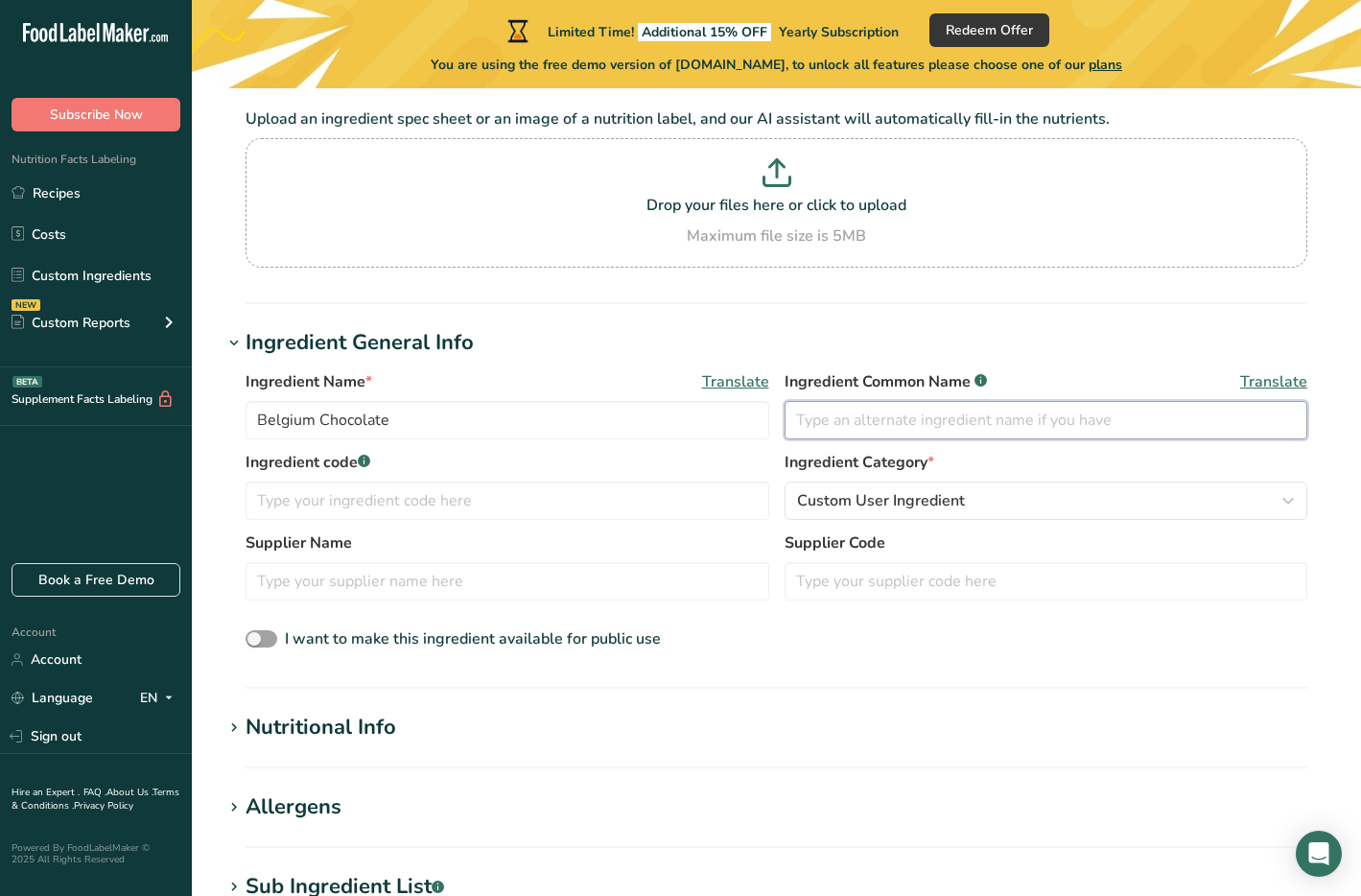
click at [830, 432] on input "text" at bounding box center [1046, 420] width 524 height 38
click at [740, 377] on span "Translate" at bounding box center [735, 381] width 67 height 23
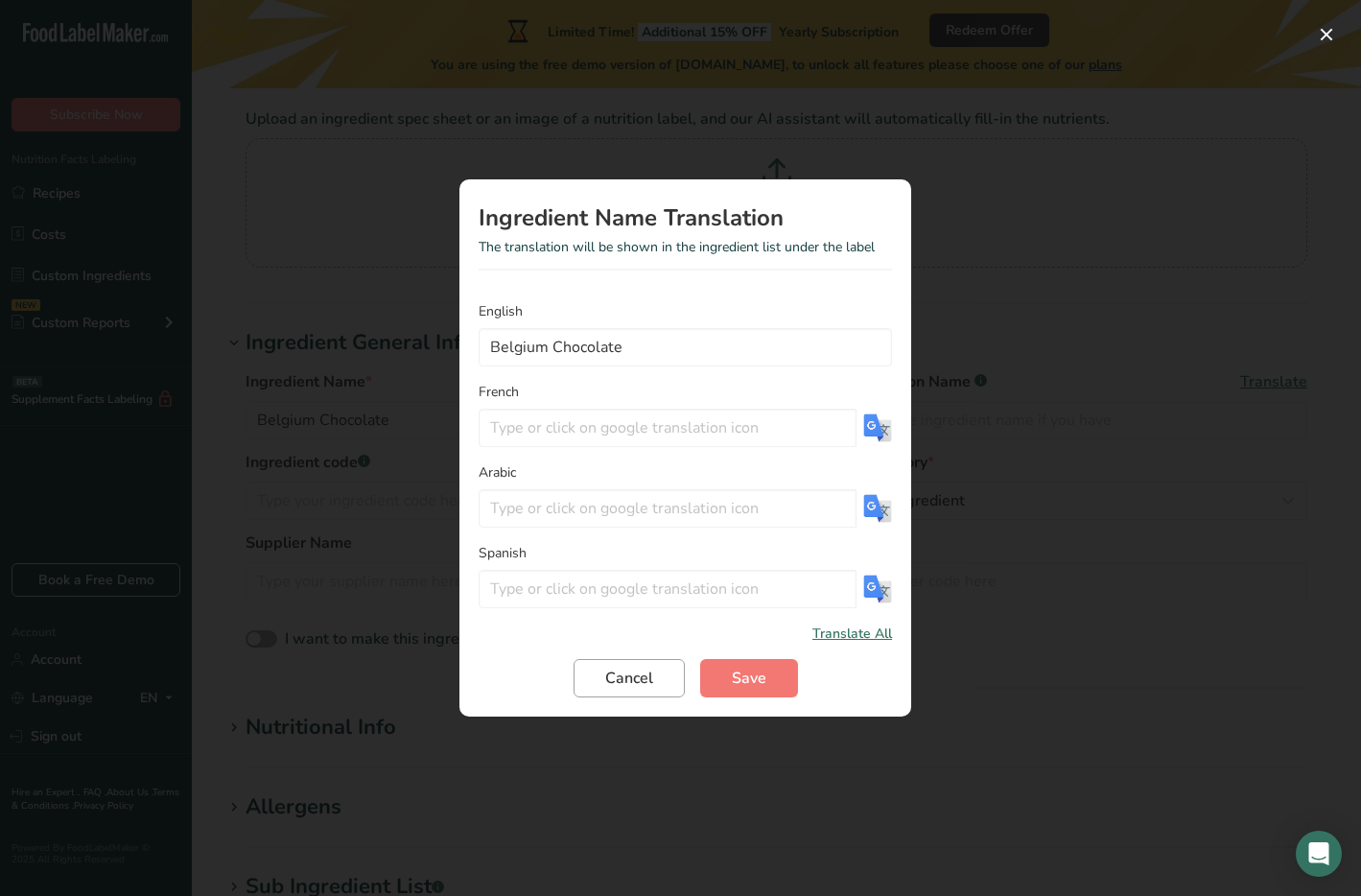
click at [633, 677] on span "Cancel" at bounding box center [629, 677] width 48 height 23
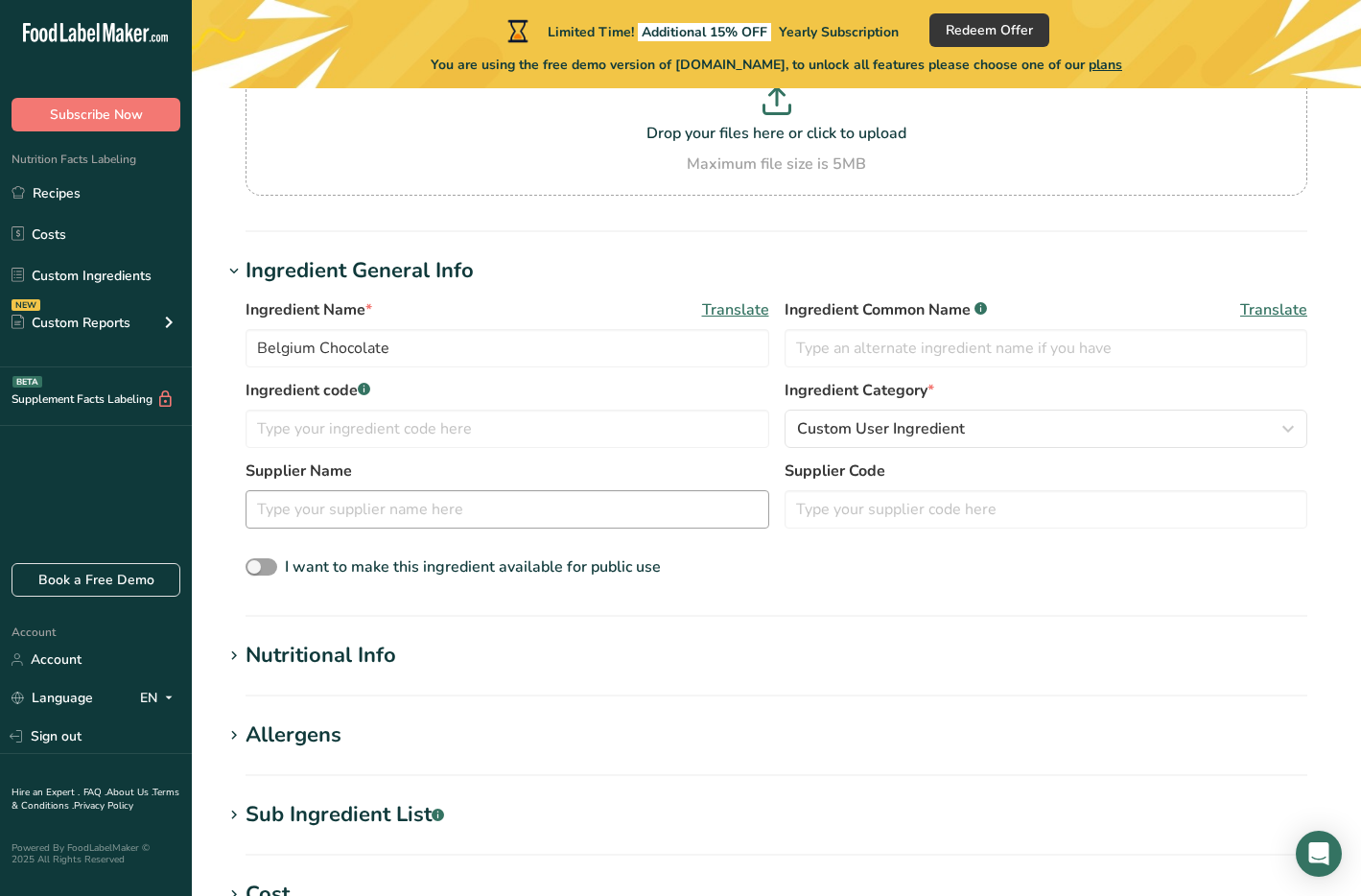
scroll to position [227, 0]
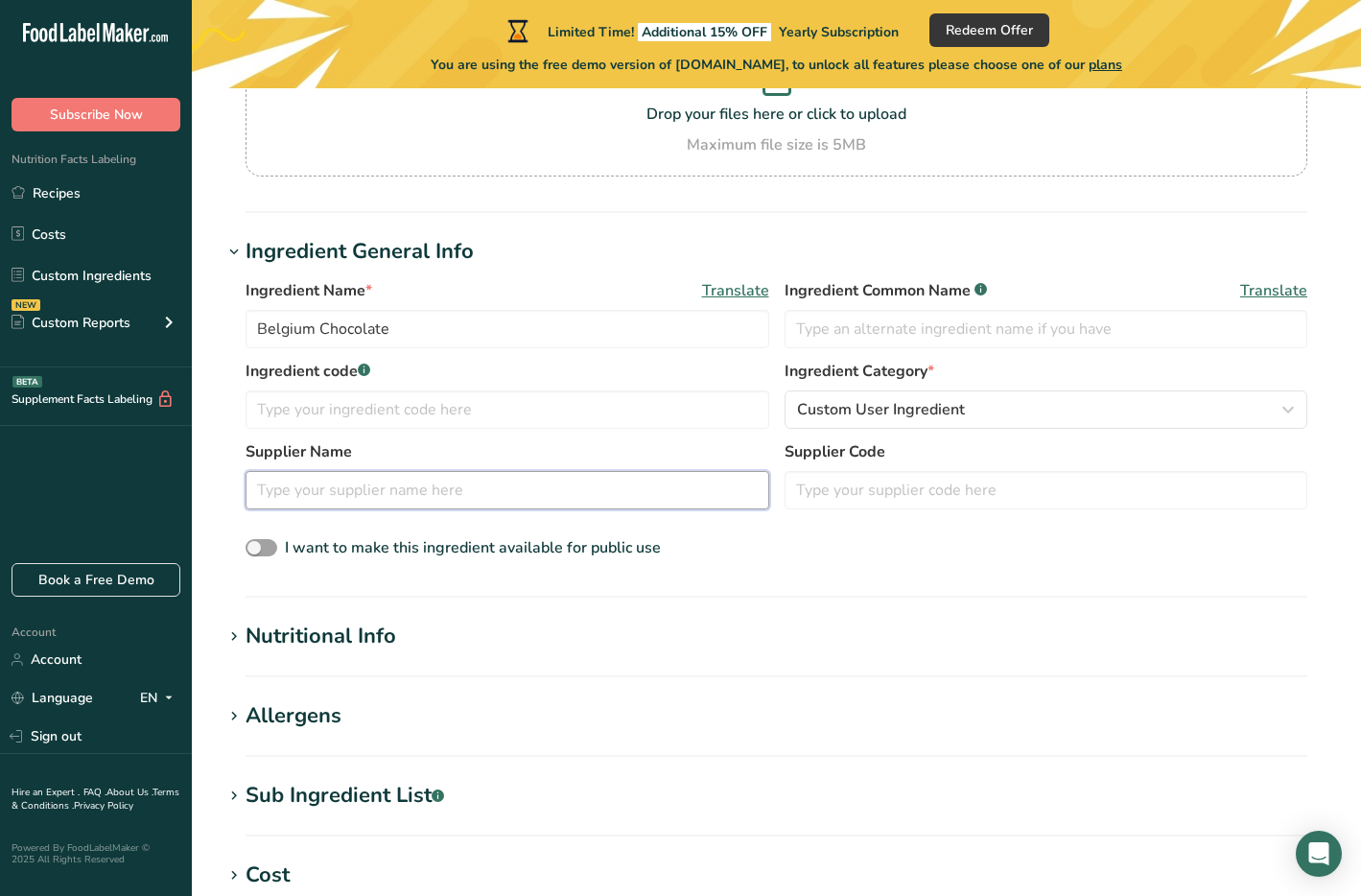
click at [455, 501] on input "text" at bounding box center [507, 490] width 524 height 38
paste input "Callebaut chocolate"
type input "Callebaut"
click at [470, 571] on div "Ingredient Name * Translate Belgium Chocolate Ingredient Common Name .a-a{fill:…" at bounding box center [776, 420] width 1108 height 305
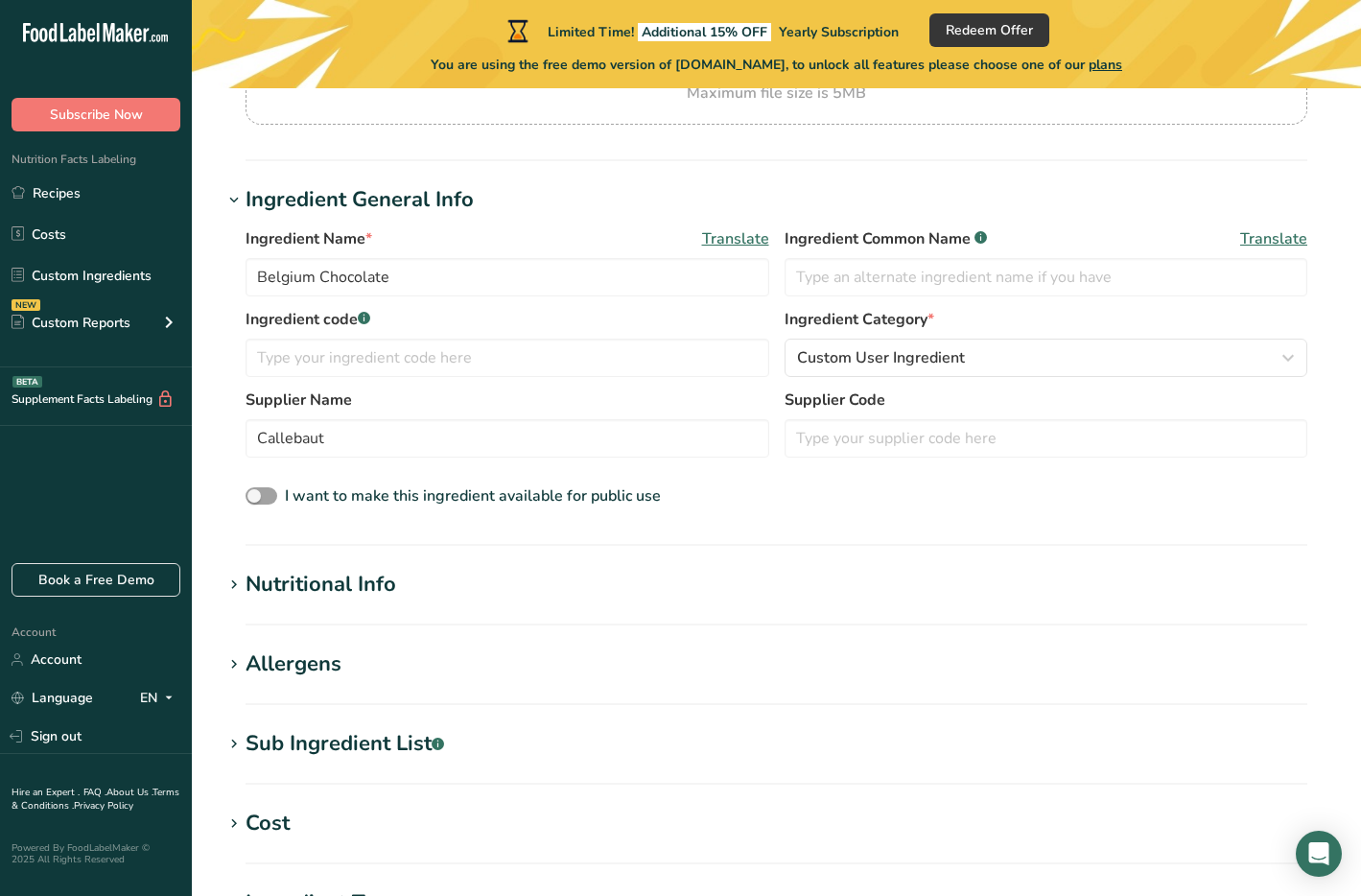
scroll to position [342, 0]
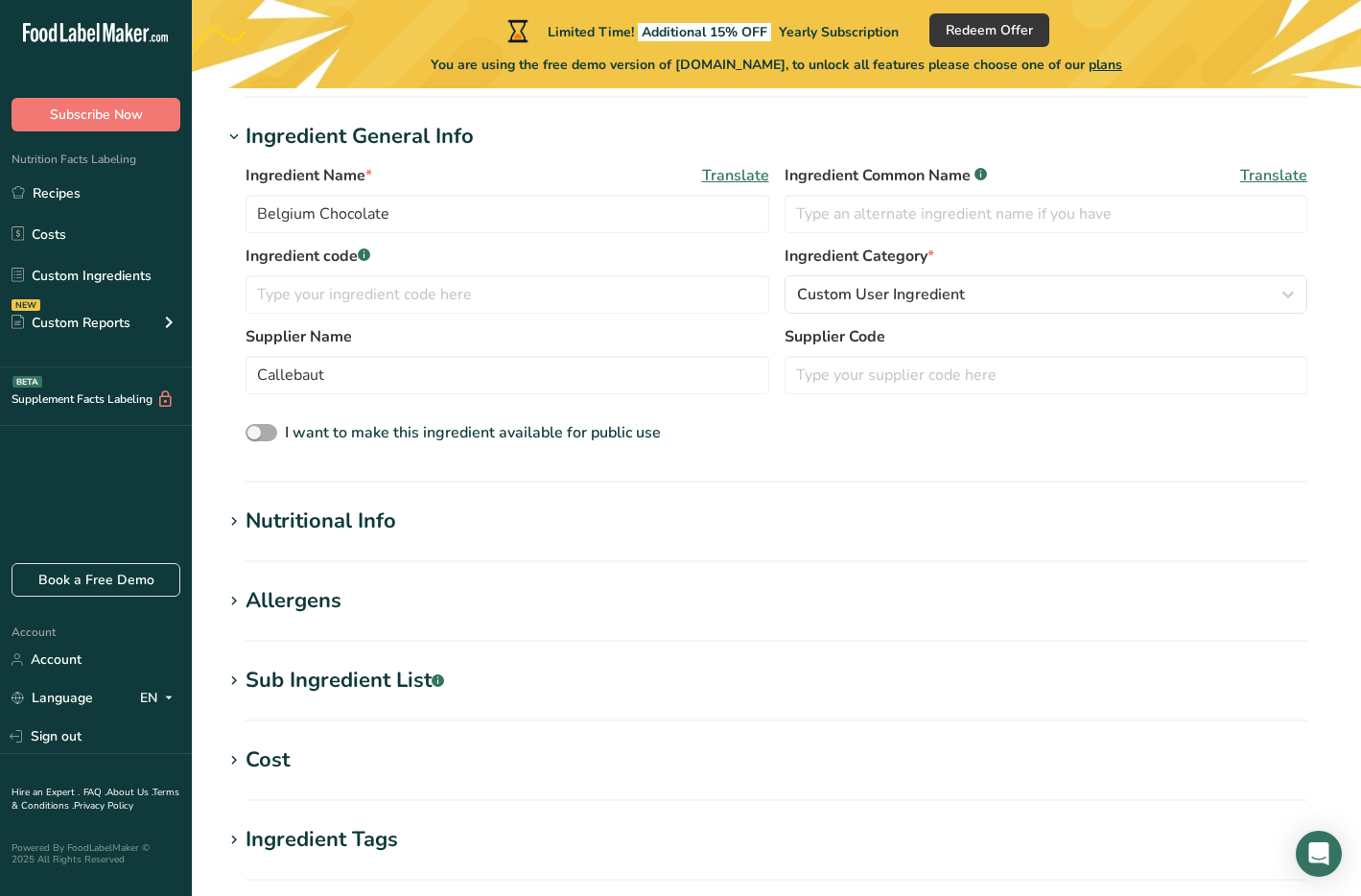
click at [269, 433] on span at bounding box center [261, 433] width 32 height 18
click at [258, 433] on input "I want to make this ingredient available for public use" at bounding box center [251, 433] width 12 height 12
checkbox input "true"
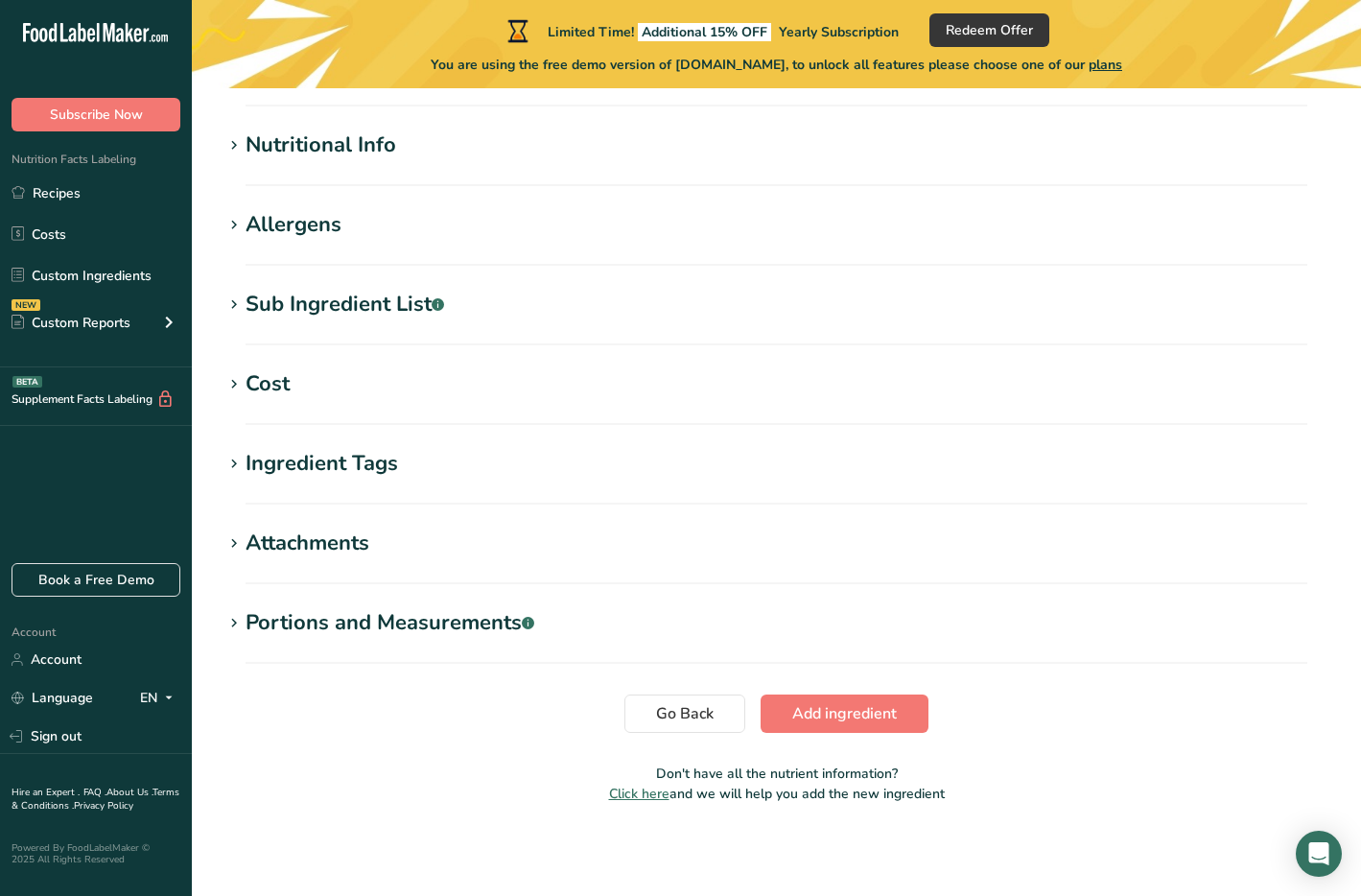
scroll to position [718, 0]
click at [829, 738] on section "Add new ingredient Back to recipe Ingredient Spec Sheet .a-a{fill:#347362;}.b-a…" at bounding box center [776, 102] width 1169 height 1464
click at [829, 725] on button "Add ingredient" at bounding box center [844, 713] width 168 height 38
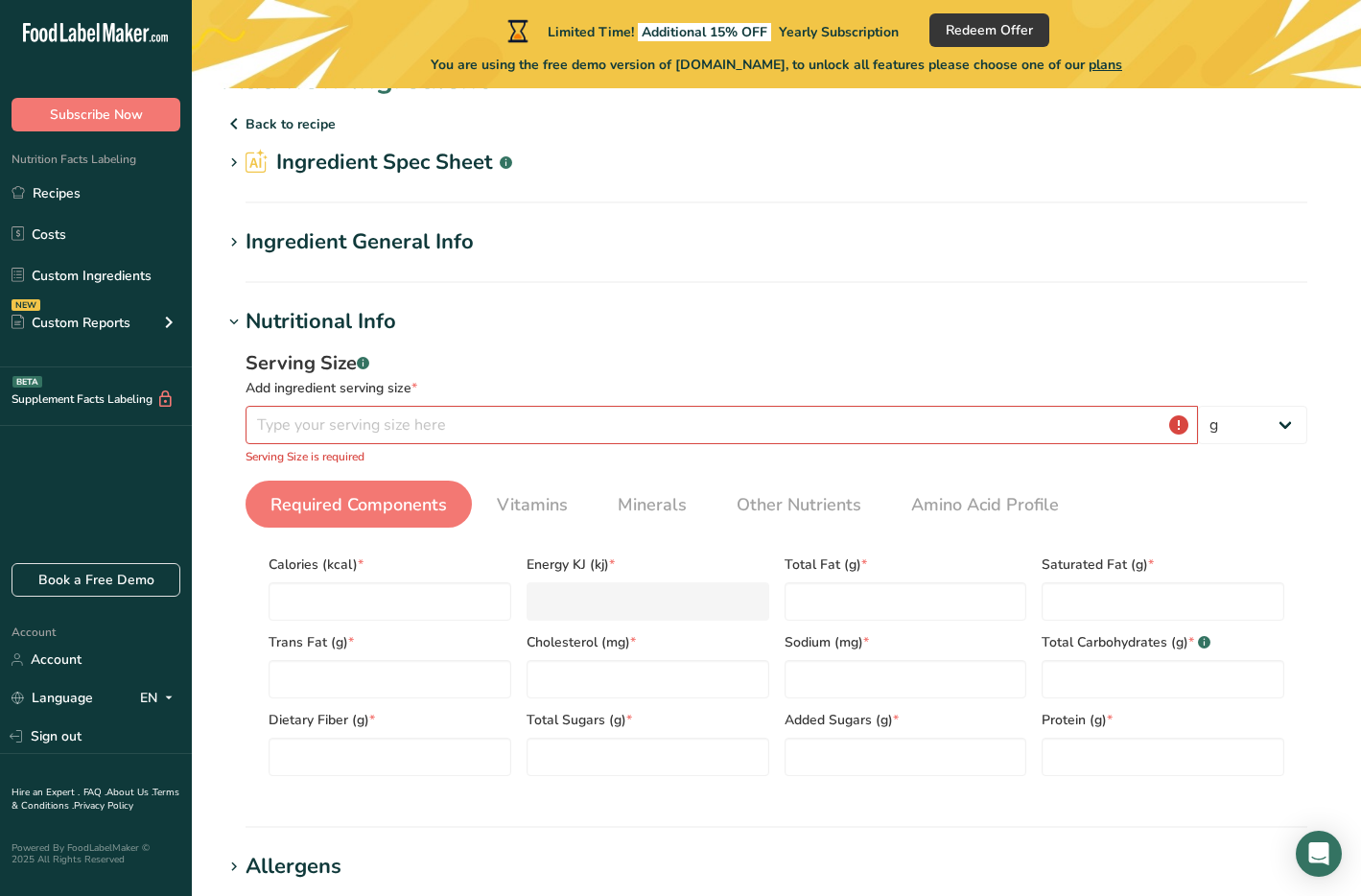
scroll to position [35, 0]
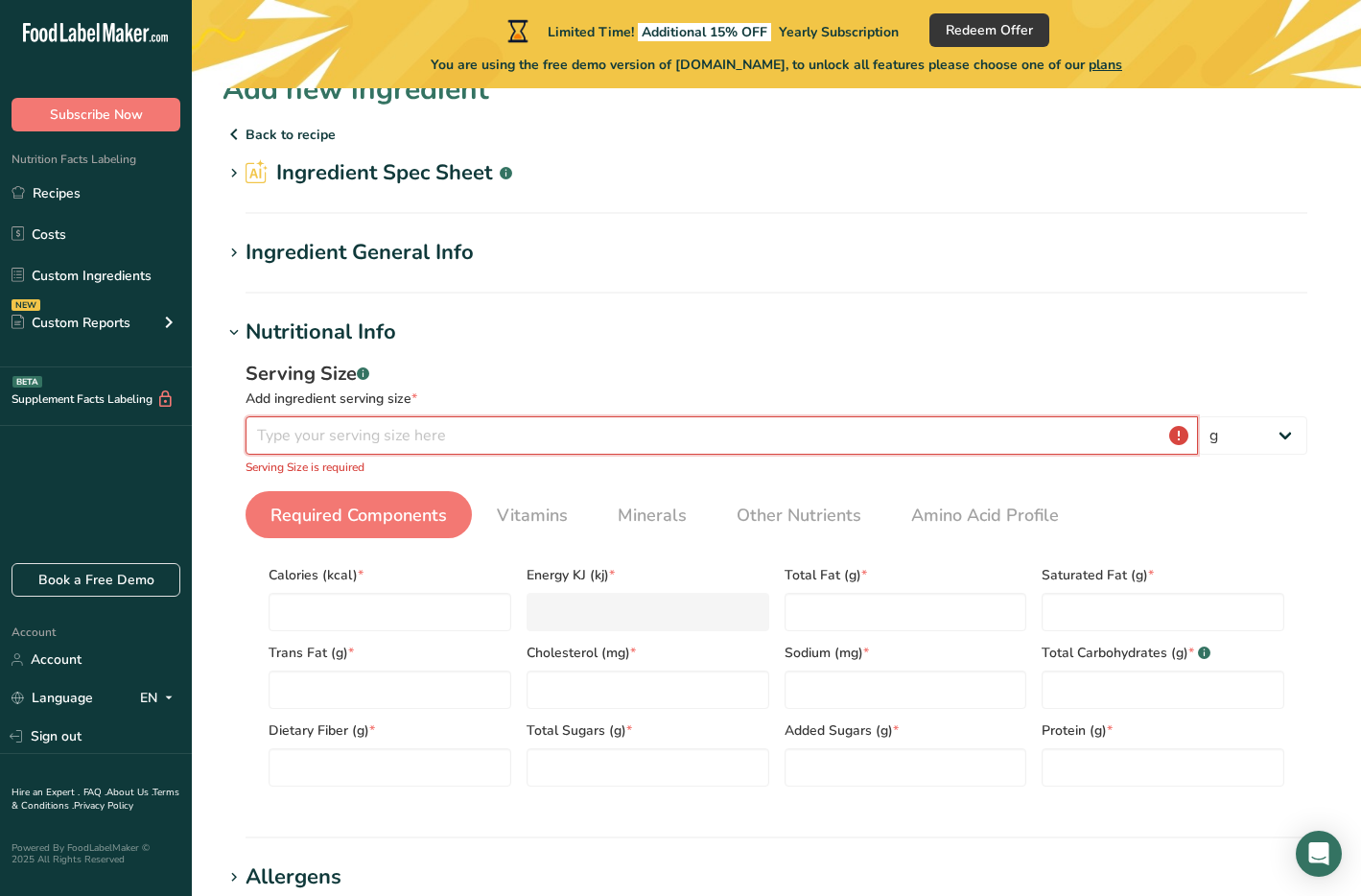
click at [615, 451] on input "number" at bounding box center [721, 435] width 952 height 38
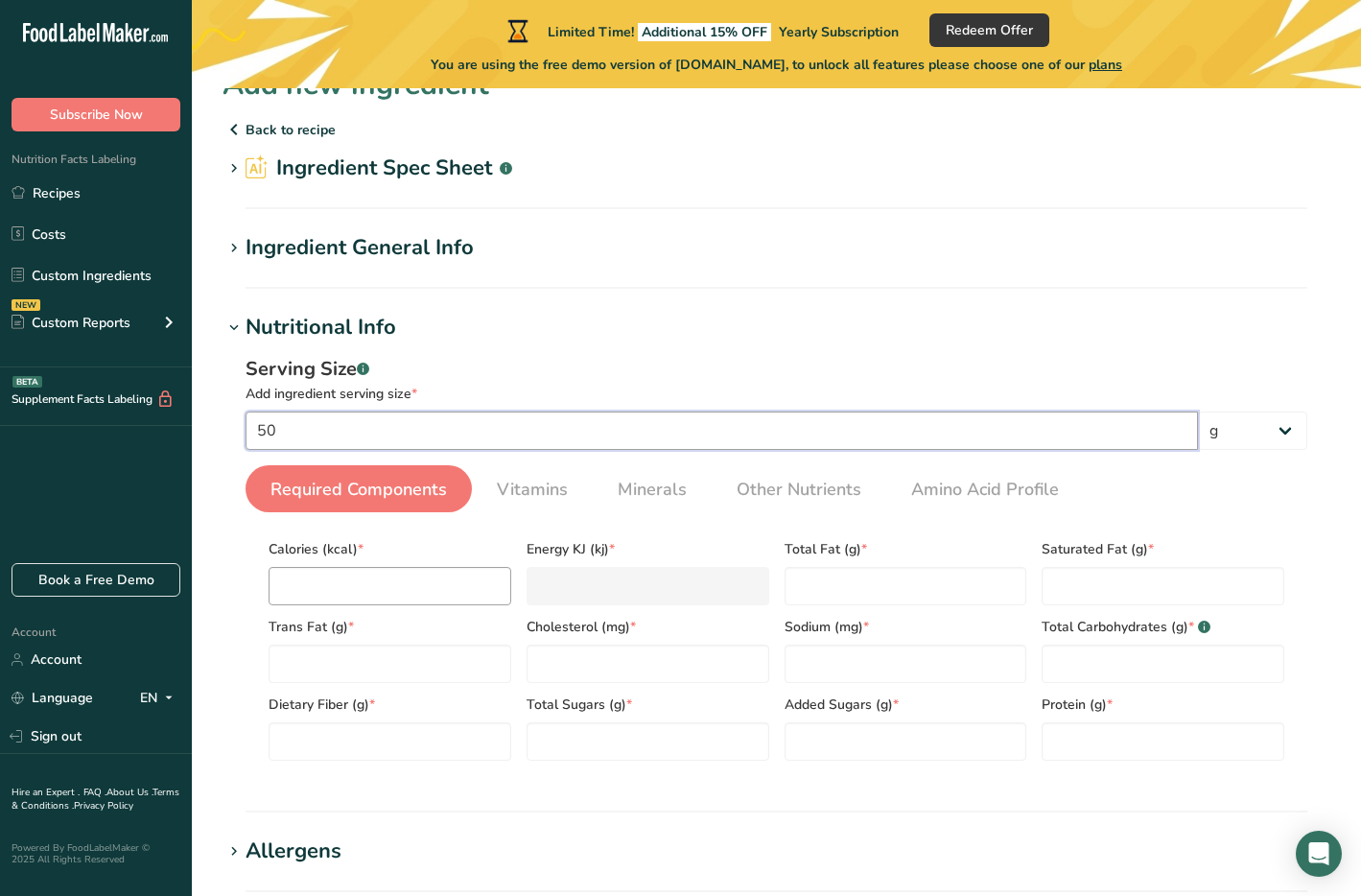
scroll to position [42, 0]
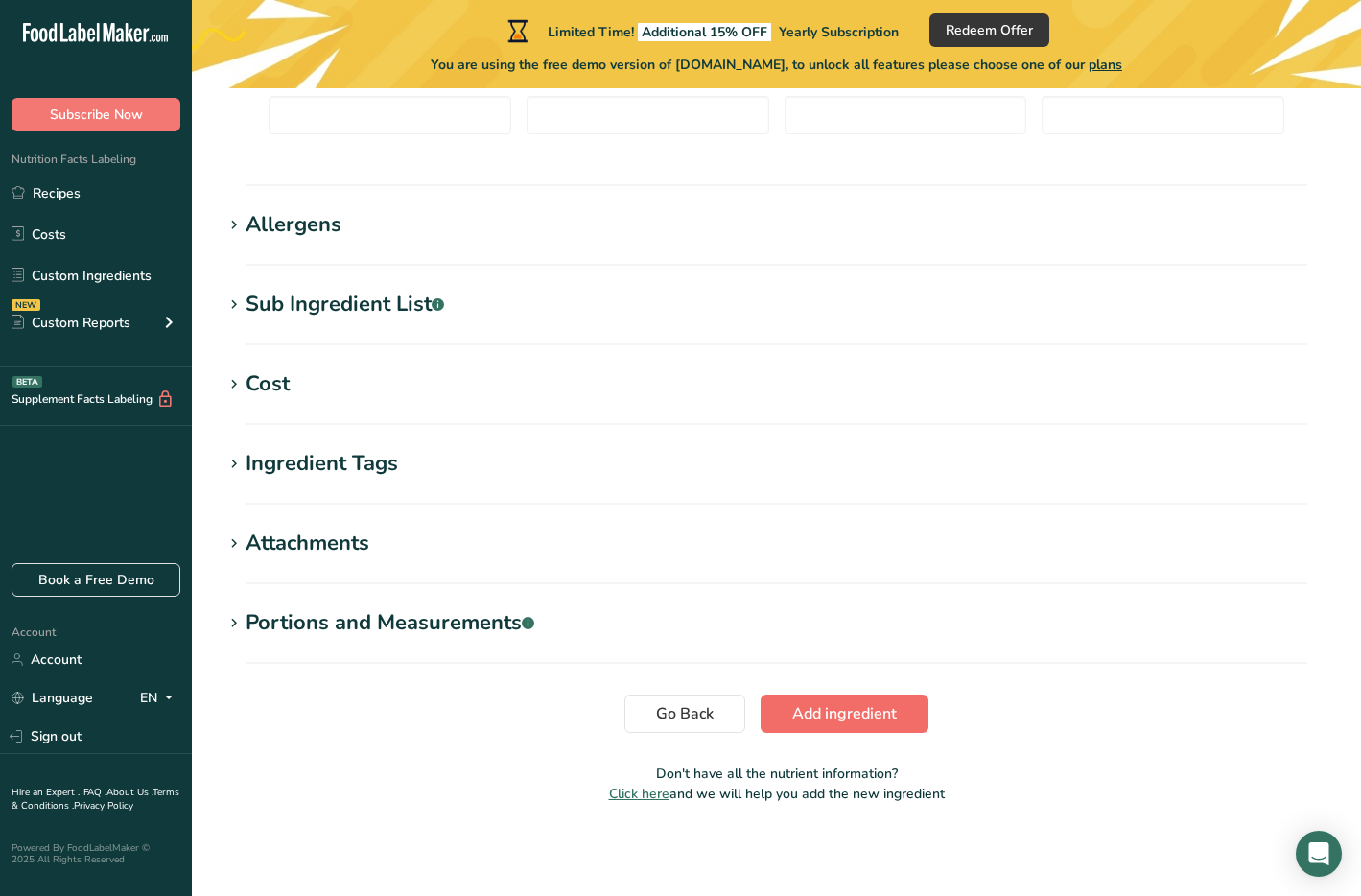
type input "50"
click at [842, 718] on span "Add ingredient" at bounding box center [844, 713] width 105 height 23
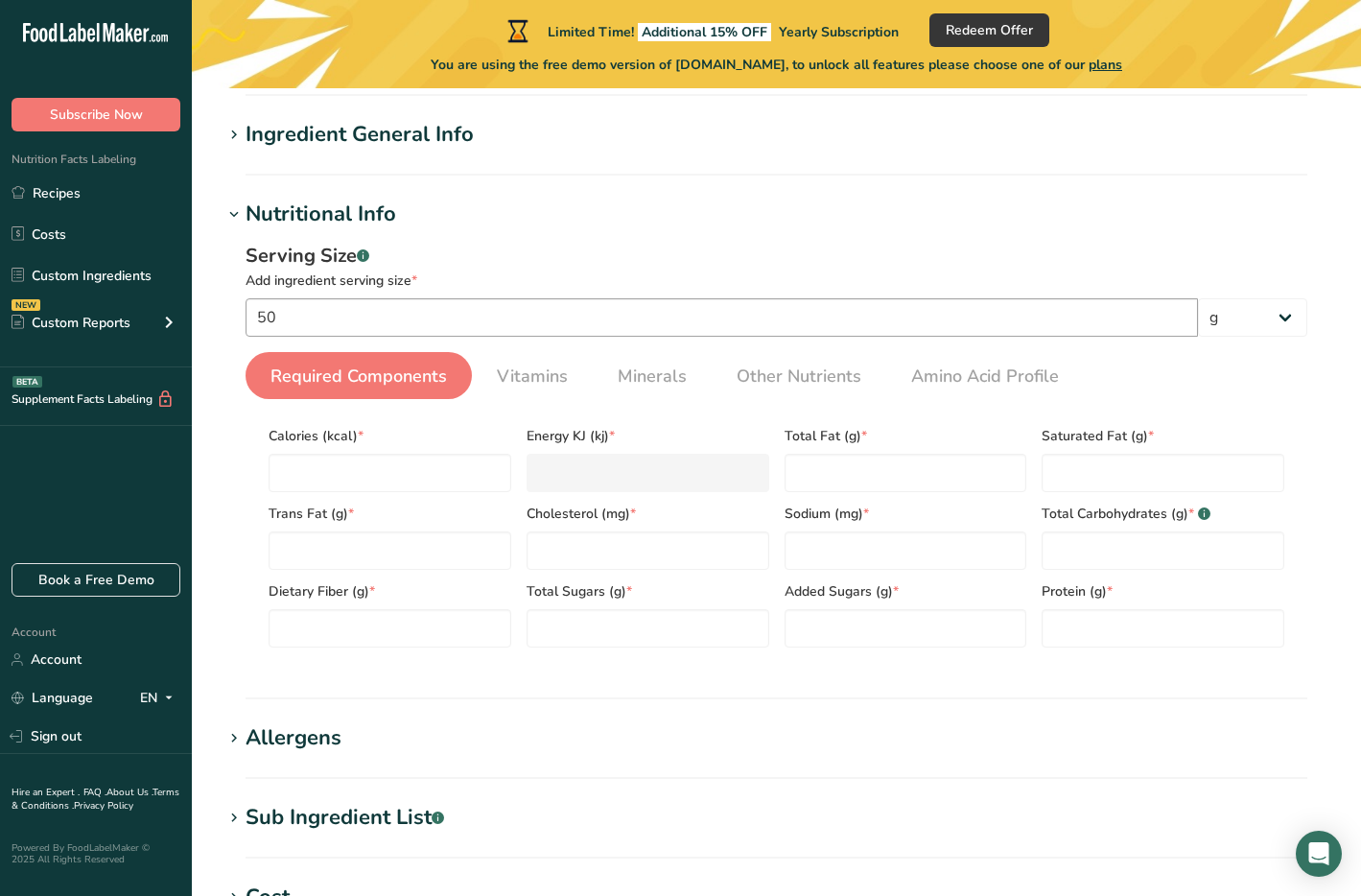
scroll to position [156, 0]
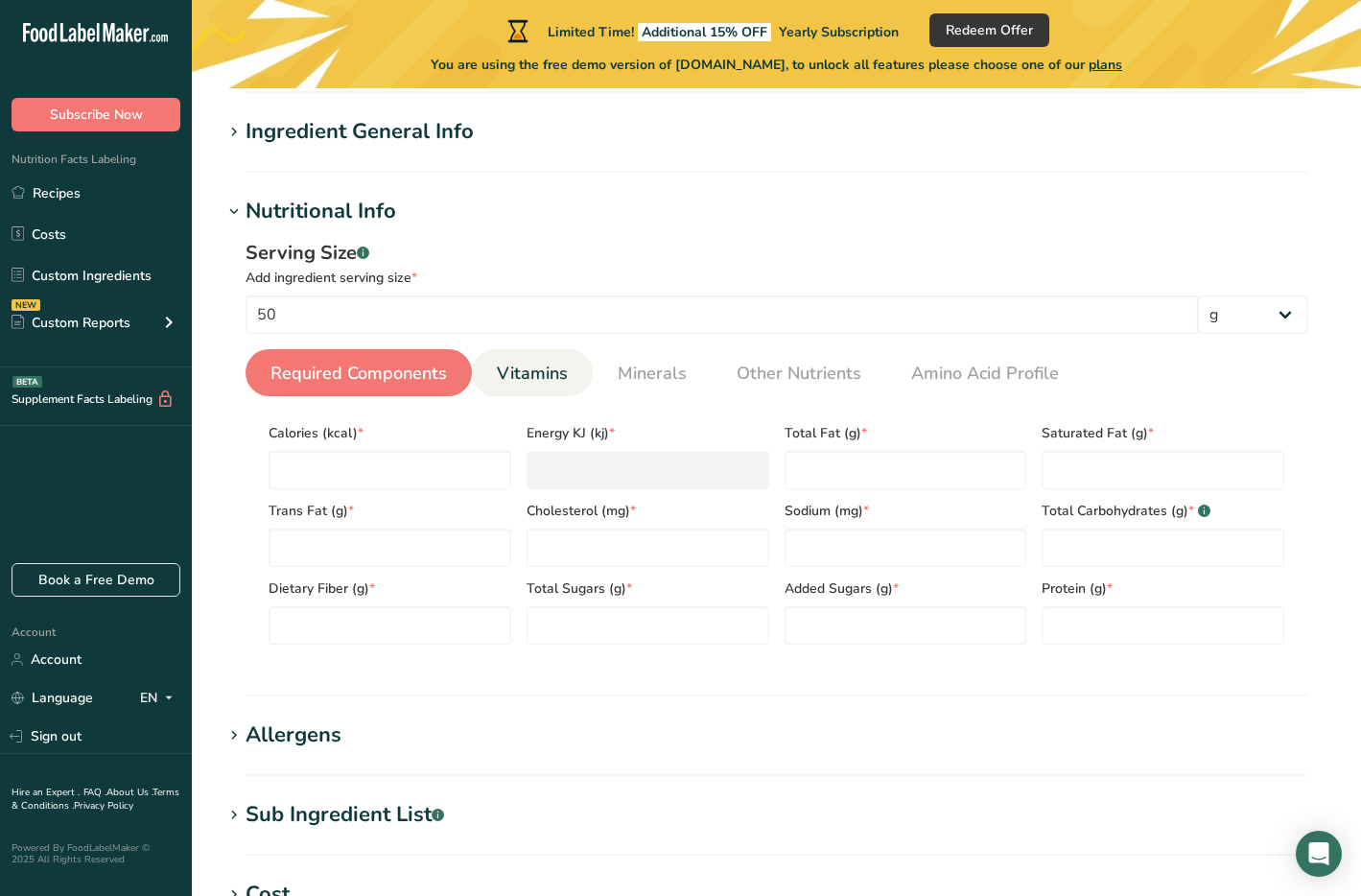
click at [537, 382] on span "Vitamins" at bounding box center [532, 374] width 71 height 26
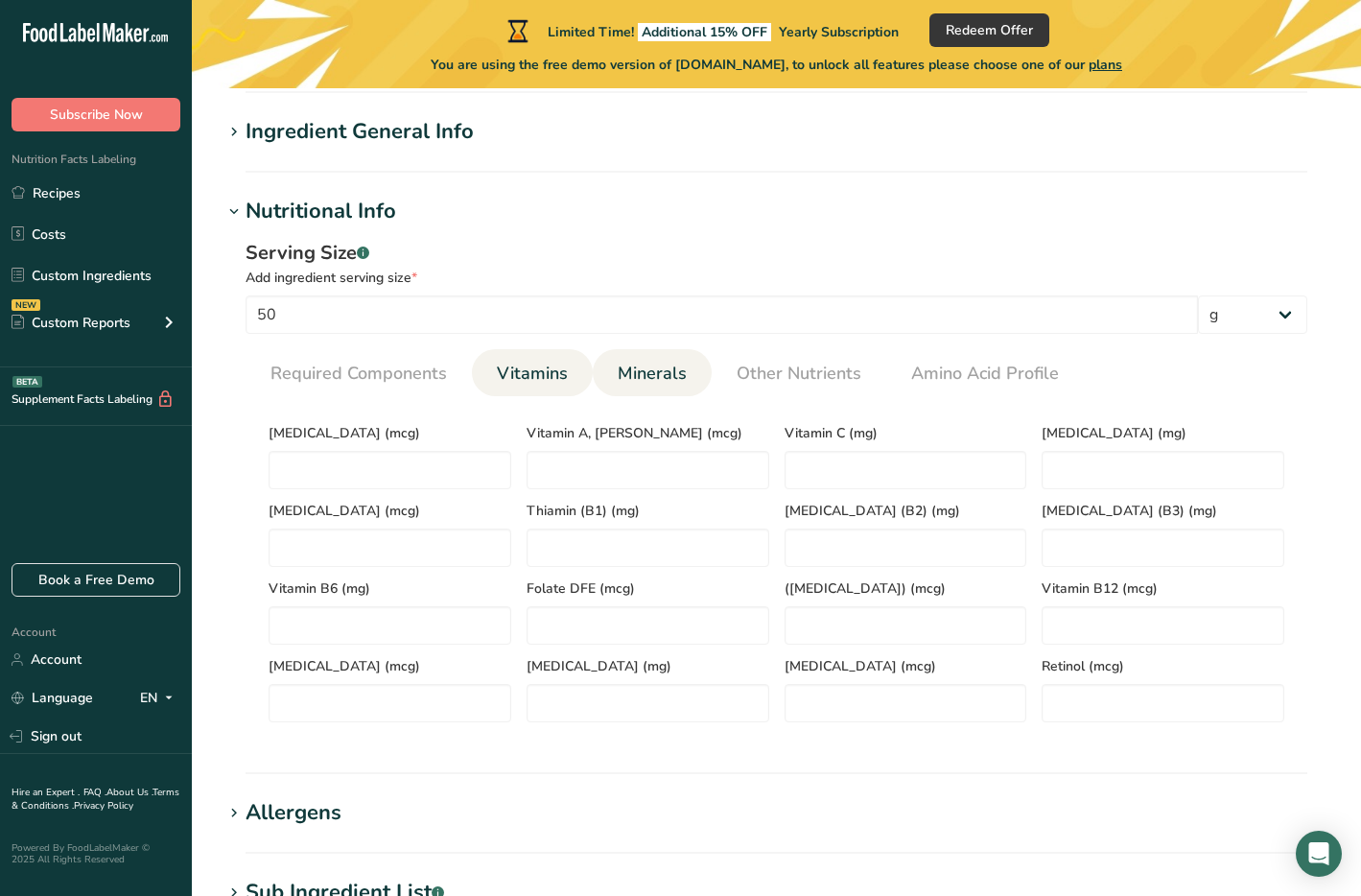
click at [636, 381] on span "Minerals" at bounding box center [652, 374] width 69 height 26
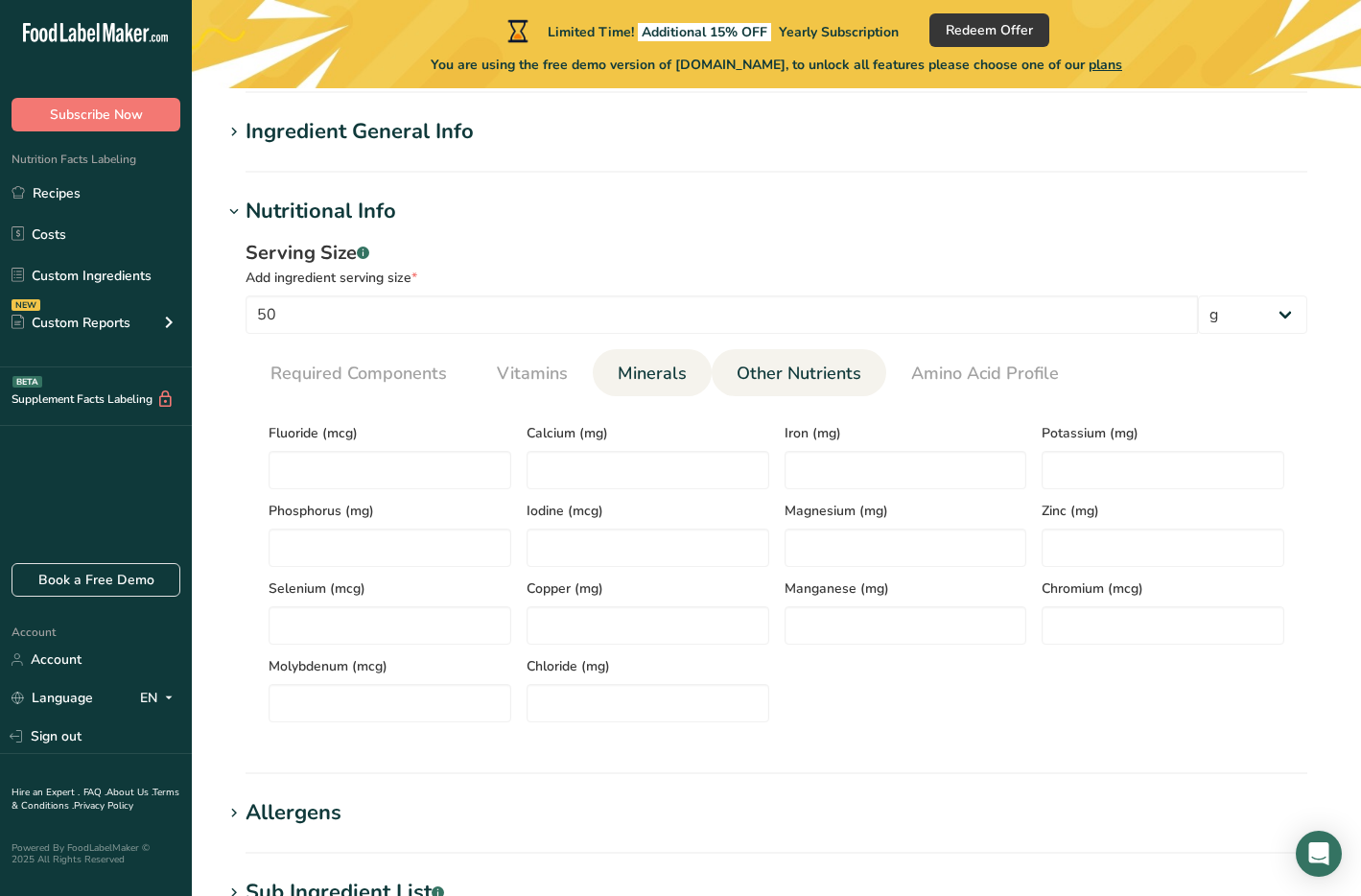
click at [755, 380] on span "Other Nutrients" at bounding box center [798, 374] width 125 height 26
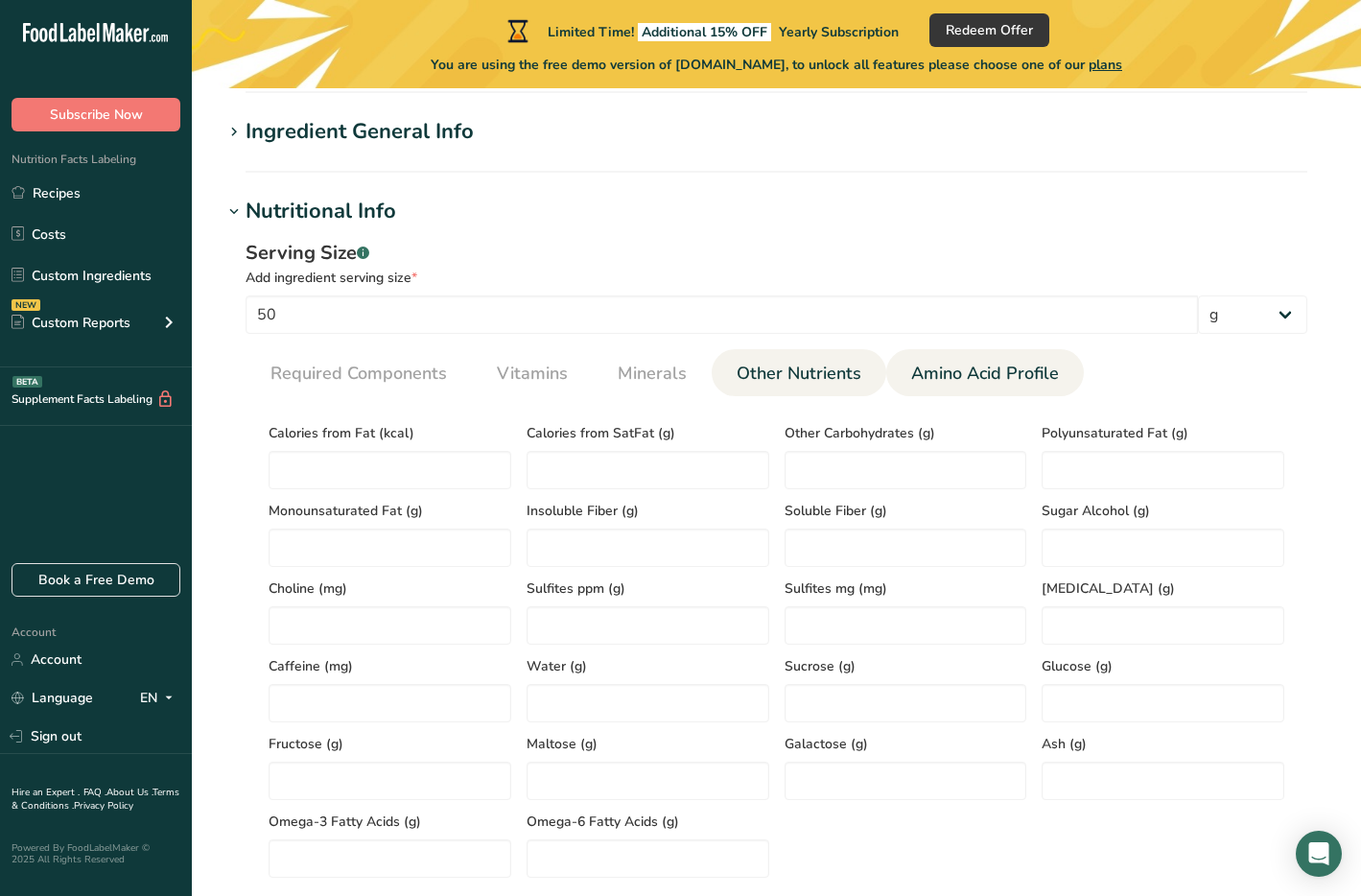
click at [970, 366] on span "Amino Acid Profile" at bounding box center [985, 374] width 148 height 26
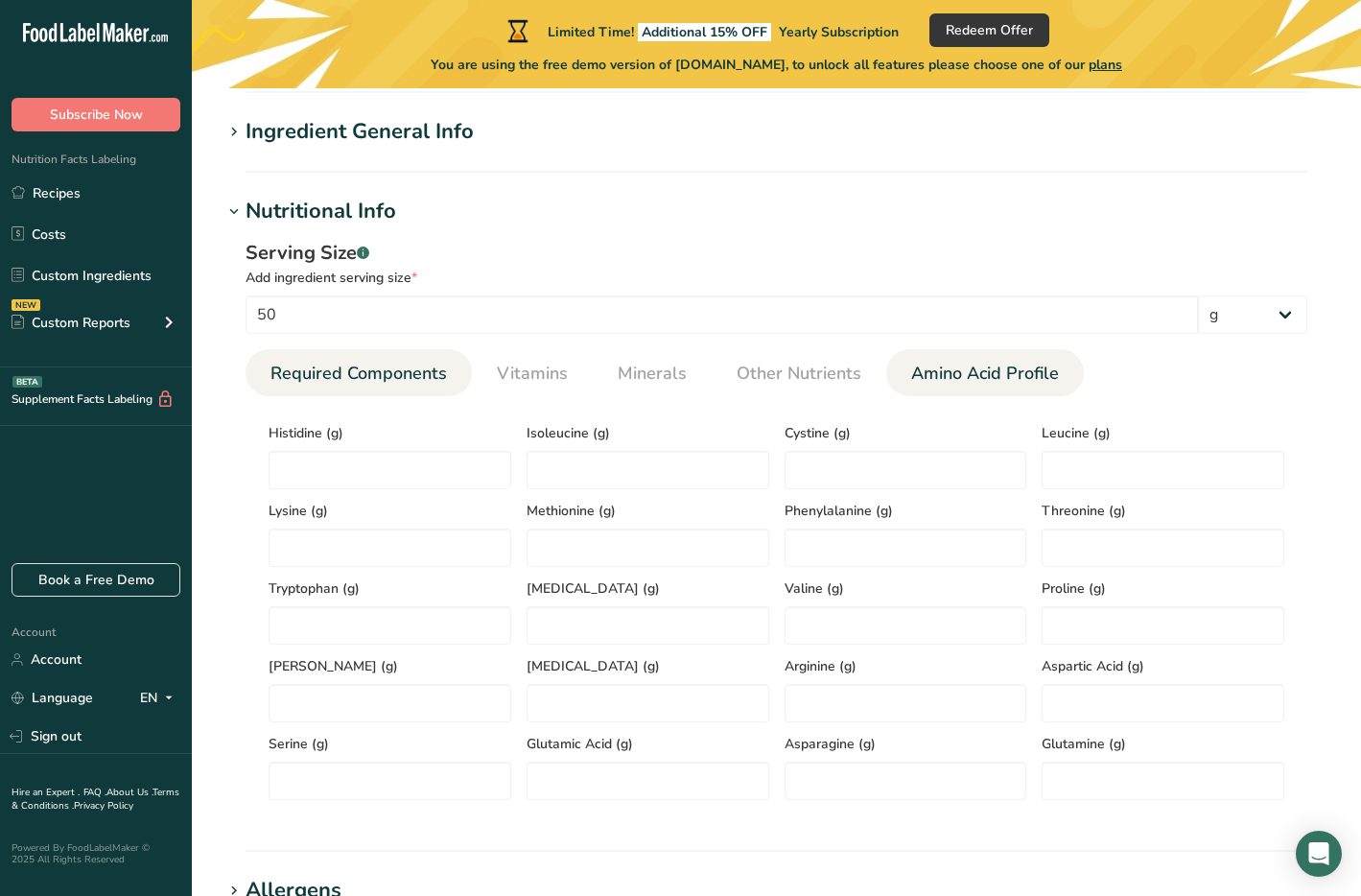
click at [331, 387] on link "Required Components" at bounding box center [359, 373] width 192 height 49
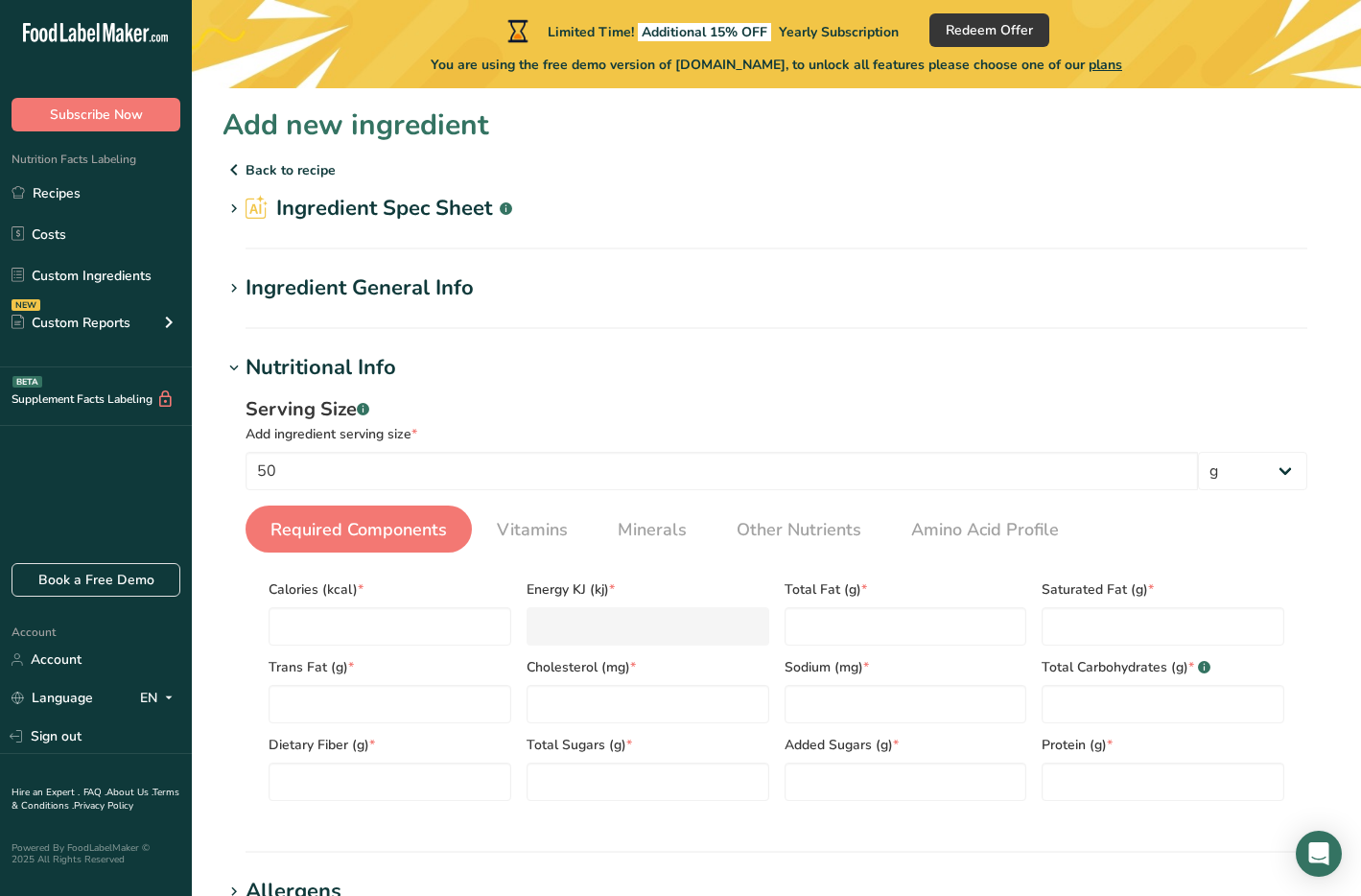
scroll to position [0, 0]
click at [222, 207] on section "Add new ingredient Back to recipe Ingredient Spec Sheet .a-a{fill:#347362;}.b-a…" at bounding box center [776, 794] width 1169 height 1413
click at [232, 210] on icon at bounding box center [233, 209] width 17 height 27
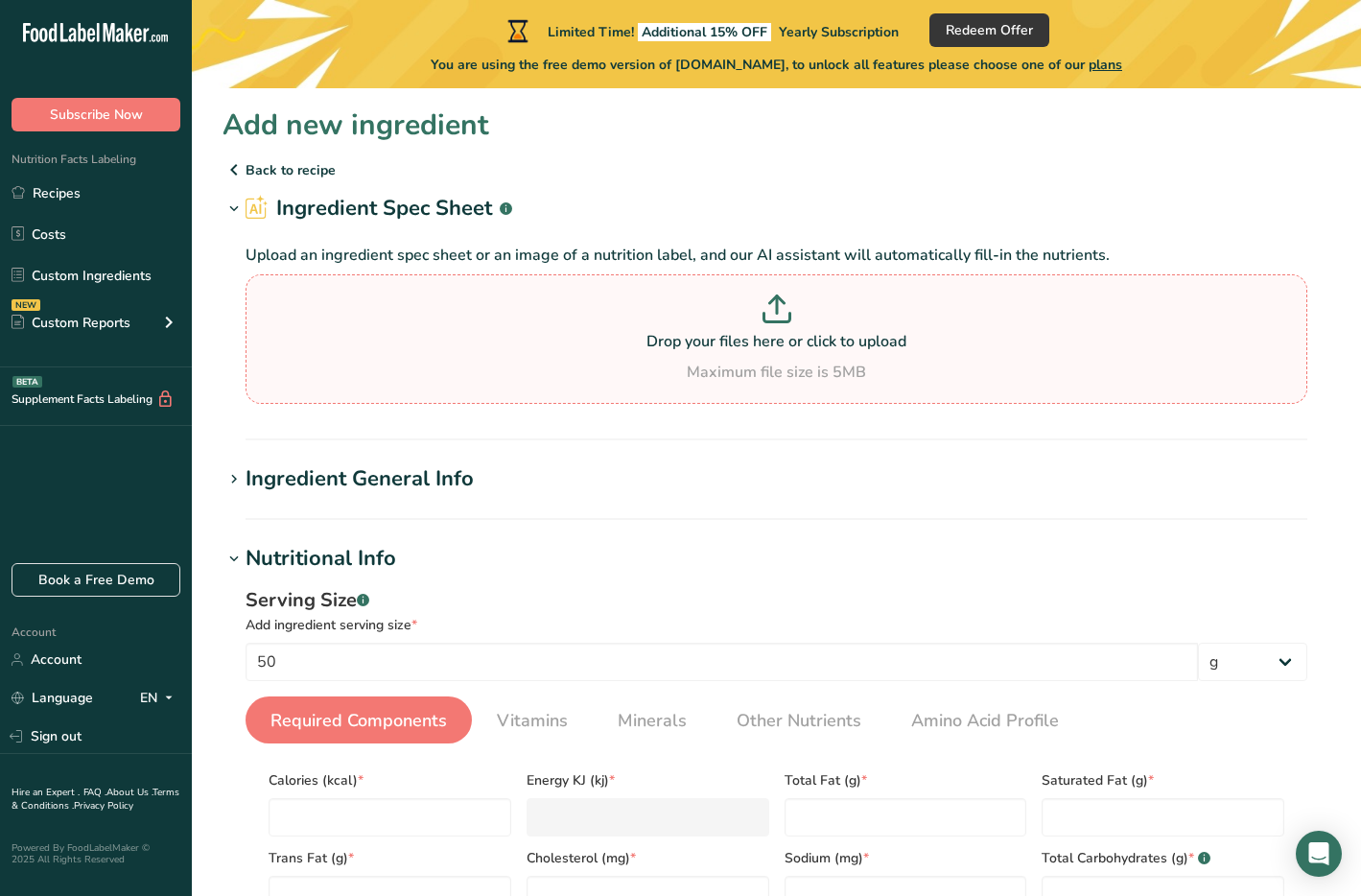
click at [719, 367] on div "Maximum file size is 5MB" at bounding box center [776, 372] width 1052 height 23
click at [719, 367] on input "Drop your files here or click to upload Maximum file size is 5MB" at bounding box center [776, 338] width 1062 height 129
